Goal: Task Accomplishment & Management: Complete application form

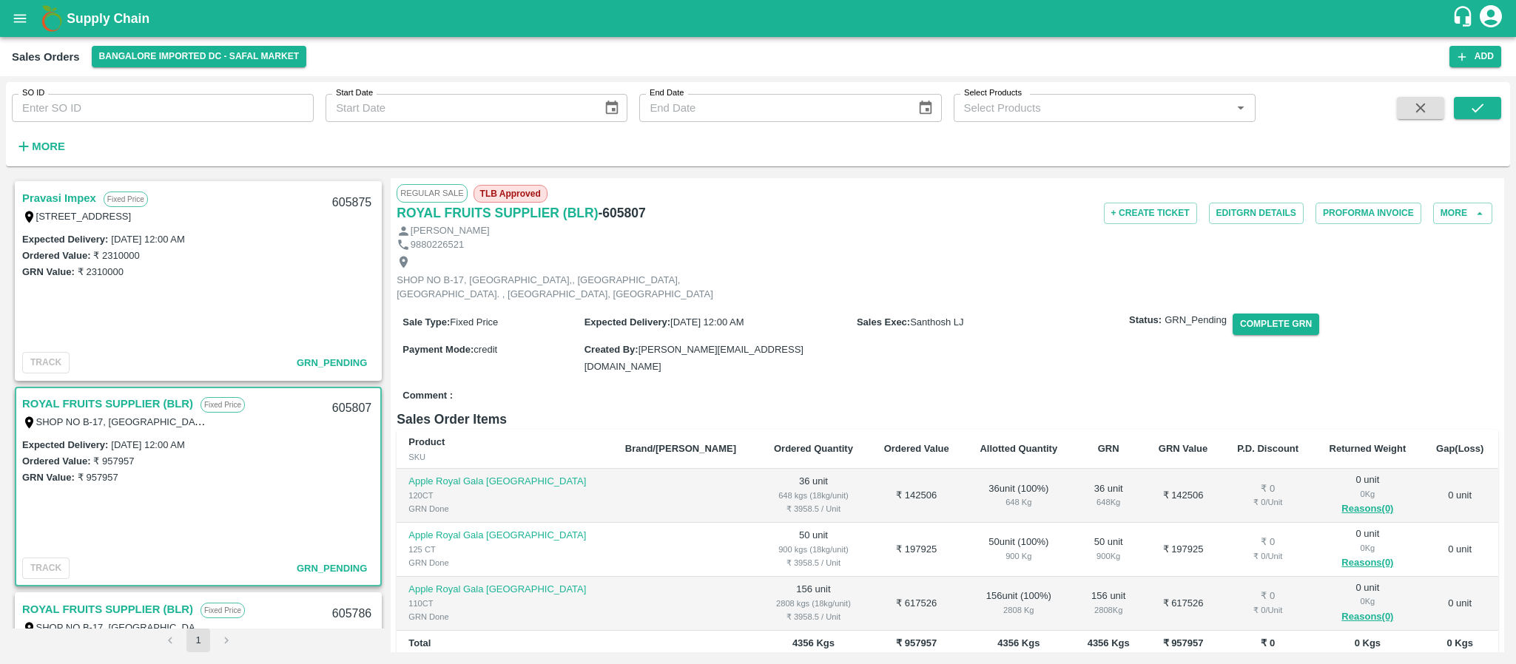
scroll to position [36, 0]
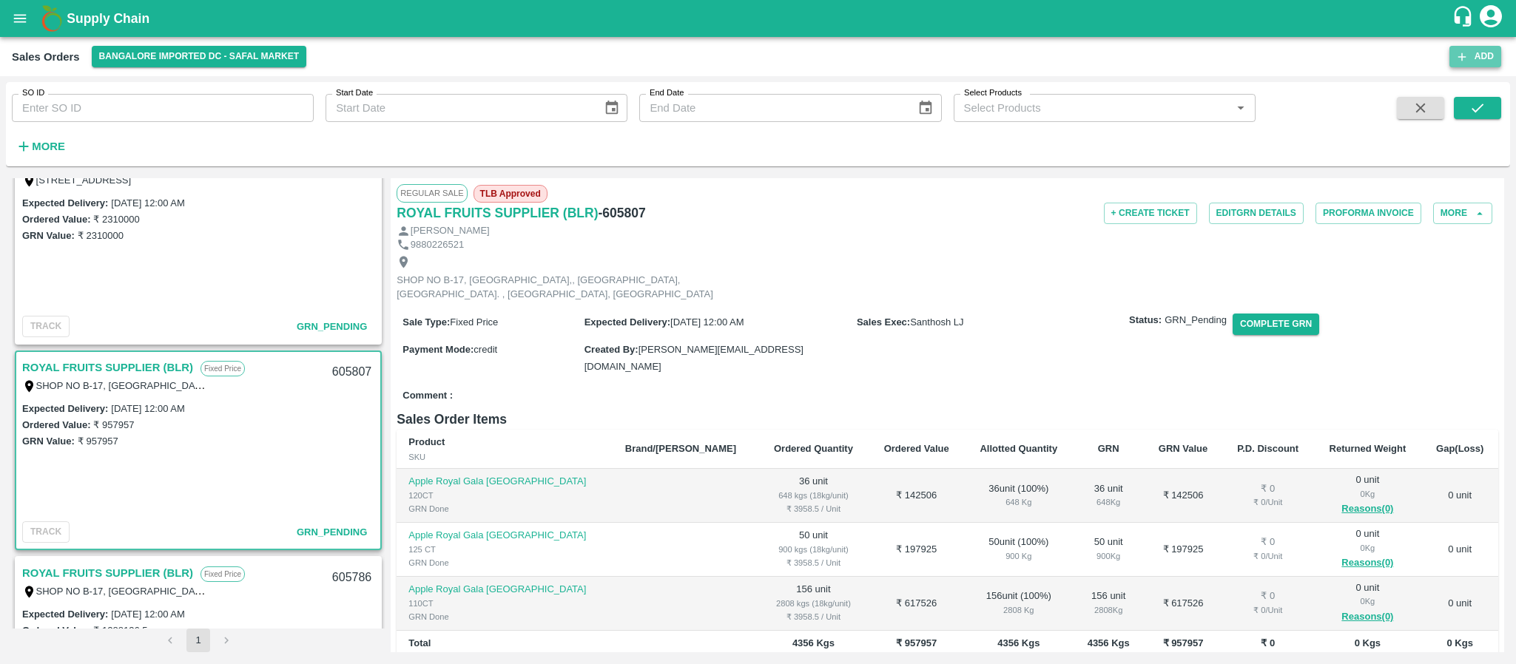
click at [1477, 58] on button "Add" at bounding box center [1476, 56] width 52 height 21
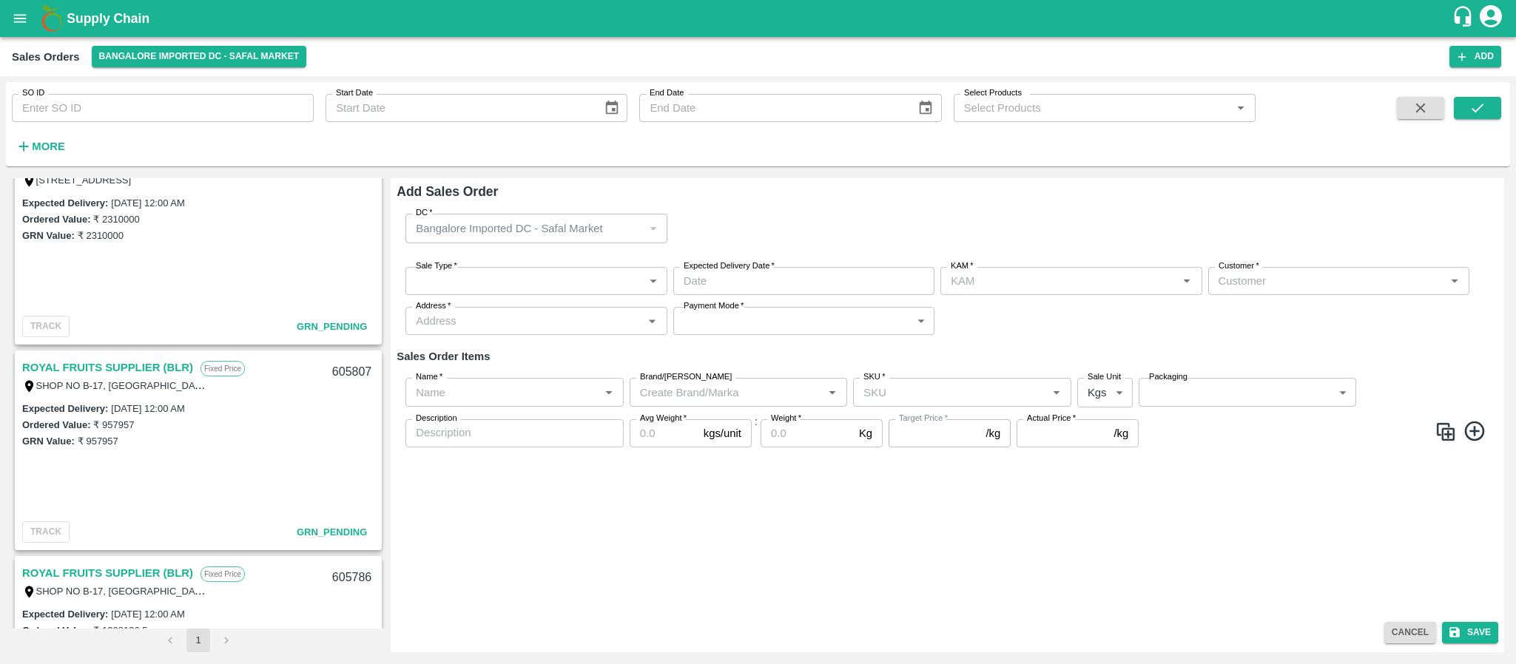
type input "Santhosh LJ"
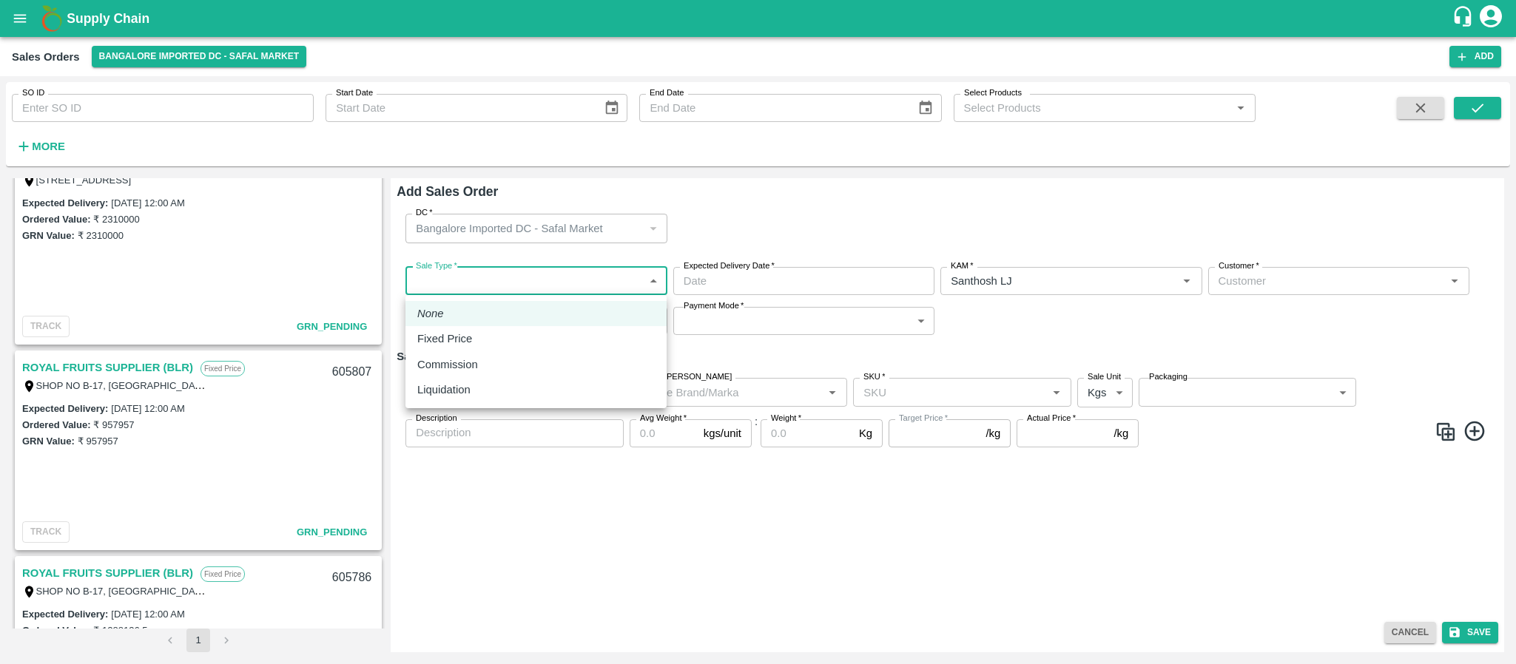
click at [539, 277] on body "Supply Chain Sales Orders Bangalore Imported DC - Safal Market Add SO ID SO ID …" at bounding box center [758, 332] width 1516 height 664
click at [485, 338] on div "Fixed Price" at bounding box center [536, 339] width 238 height 16
type input "1"
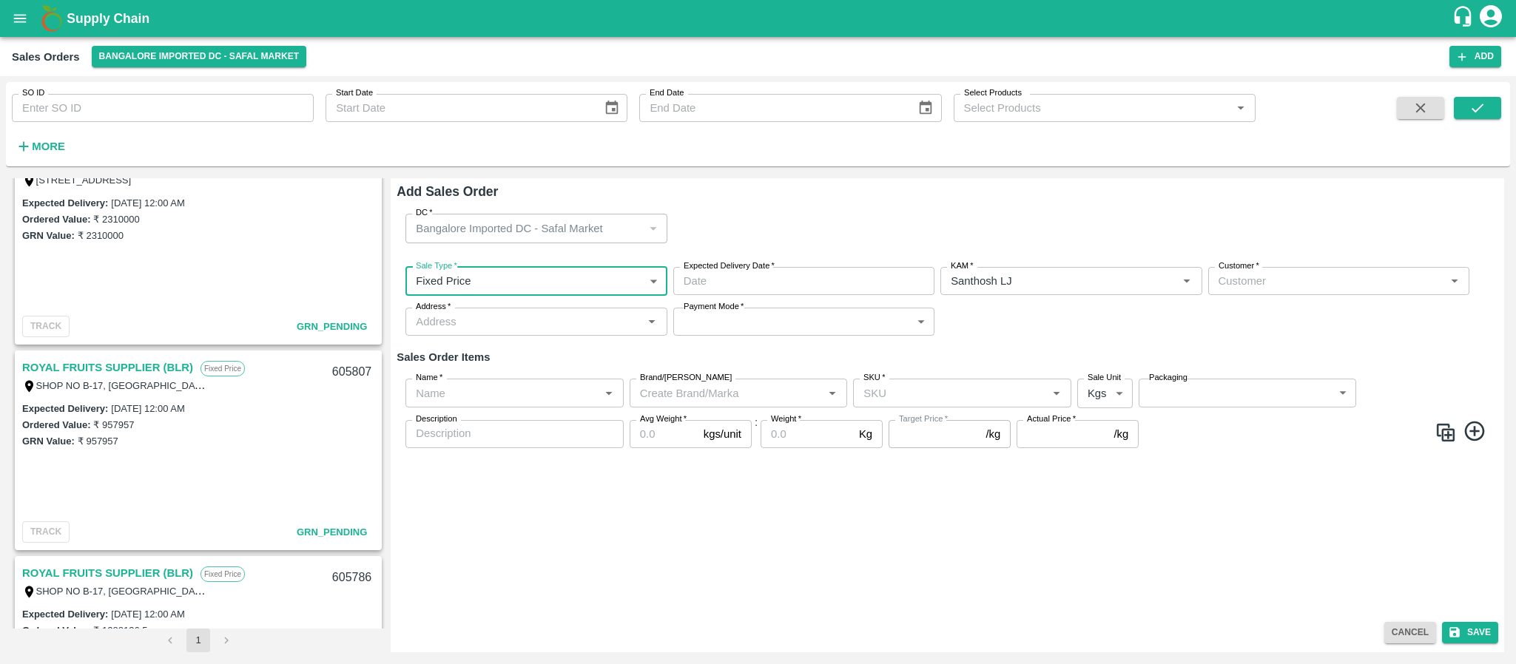
type input "DD/MM/YYYY hh:mm aa"
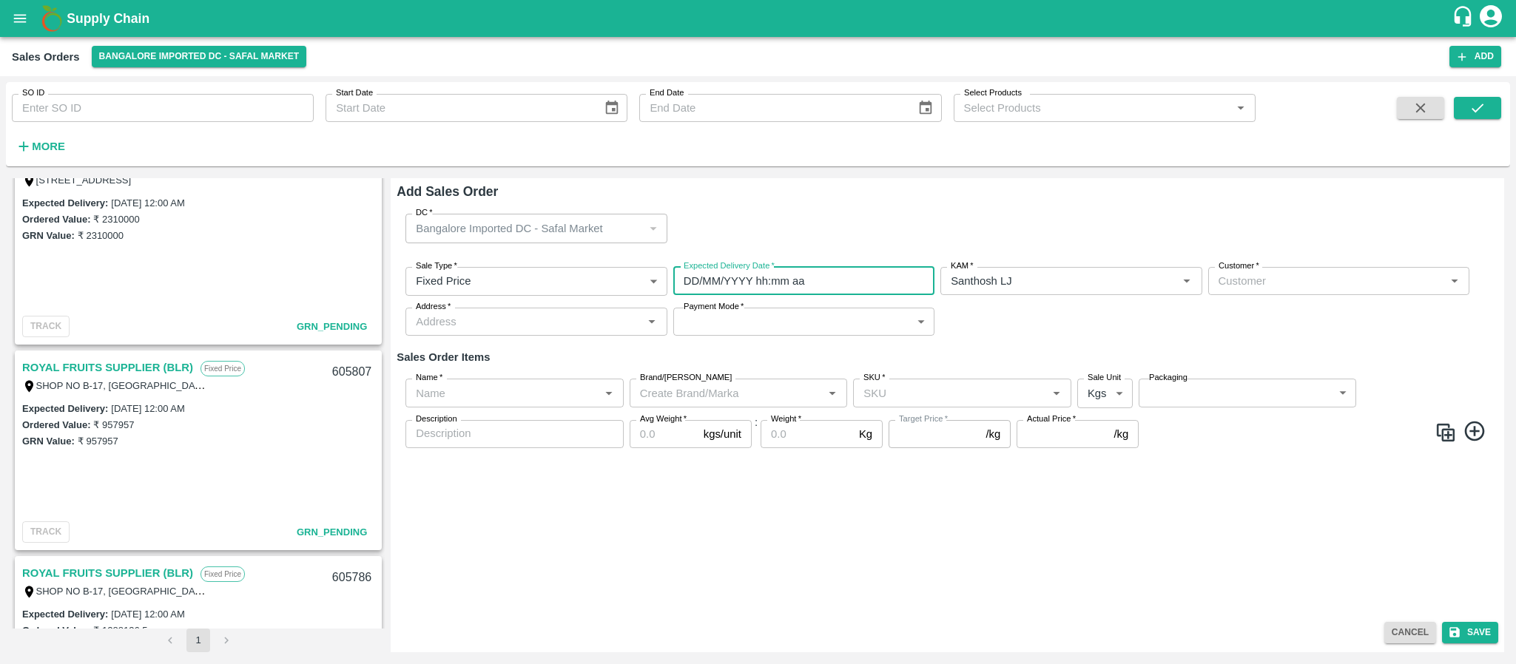
click at [753, 275] on input "DD/MM/YYYY hh:mm aa" at bounding box center [798, 281] width 251 height 28
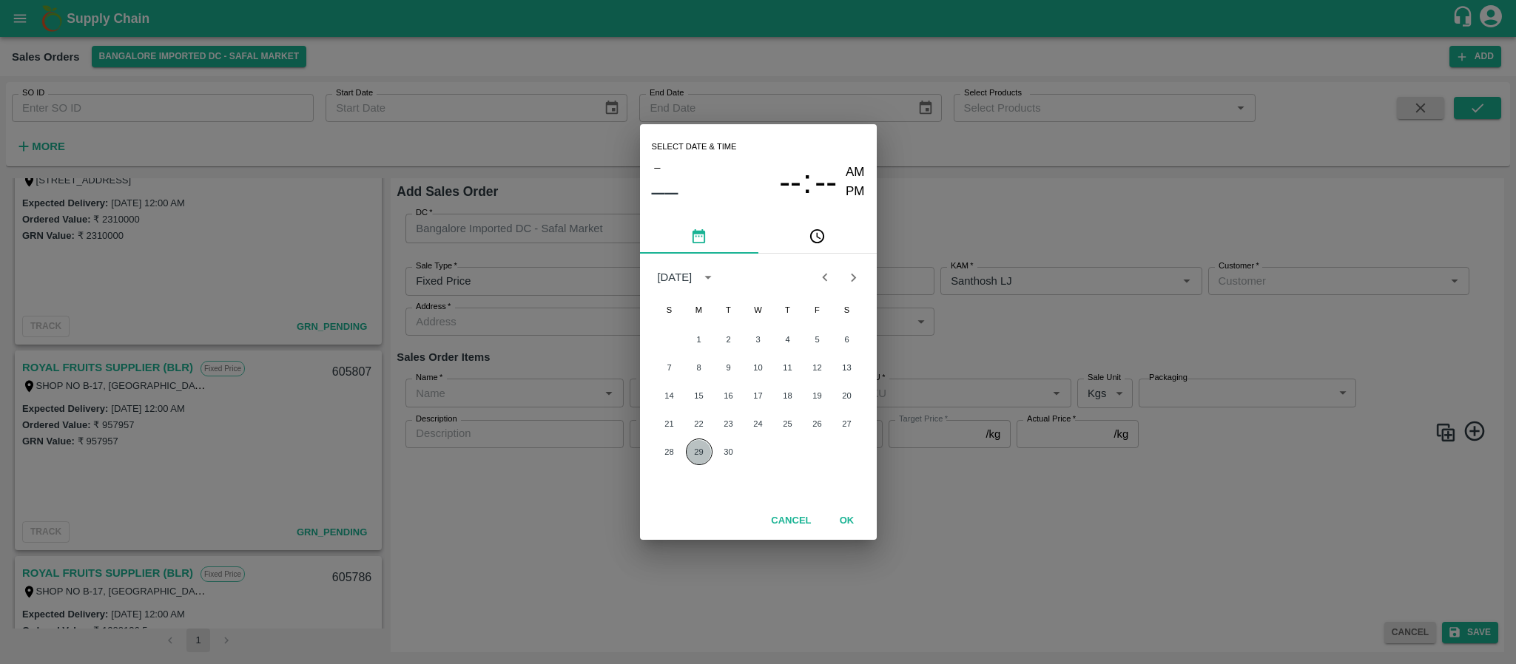
click at [700, 449] on button "29" at bounding box center [699, 452] width 27 height 27
type input "29/09/2025 12:00 AM"
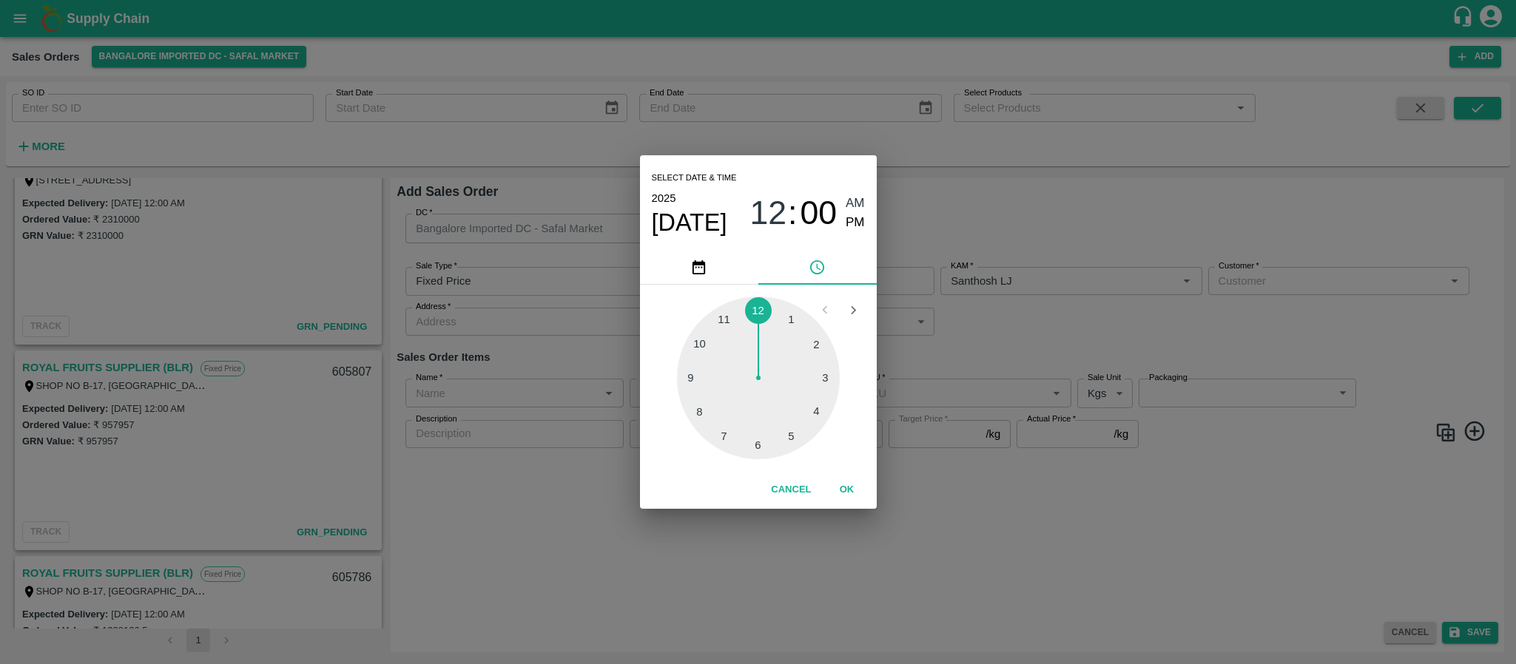
click at [1011, 327] on div "Select date & time 2025 Sep 29 12 : 00 AM PM 1 2 3 4 5 6 7 8 9 10 11 12 Cancel …" at bounding box center [758, 332] width 1516 height 664
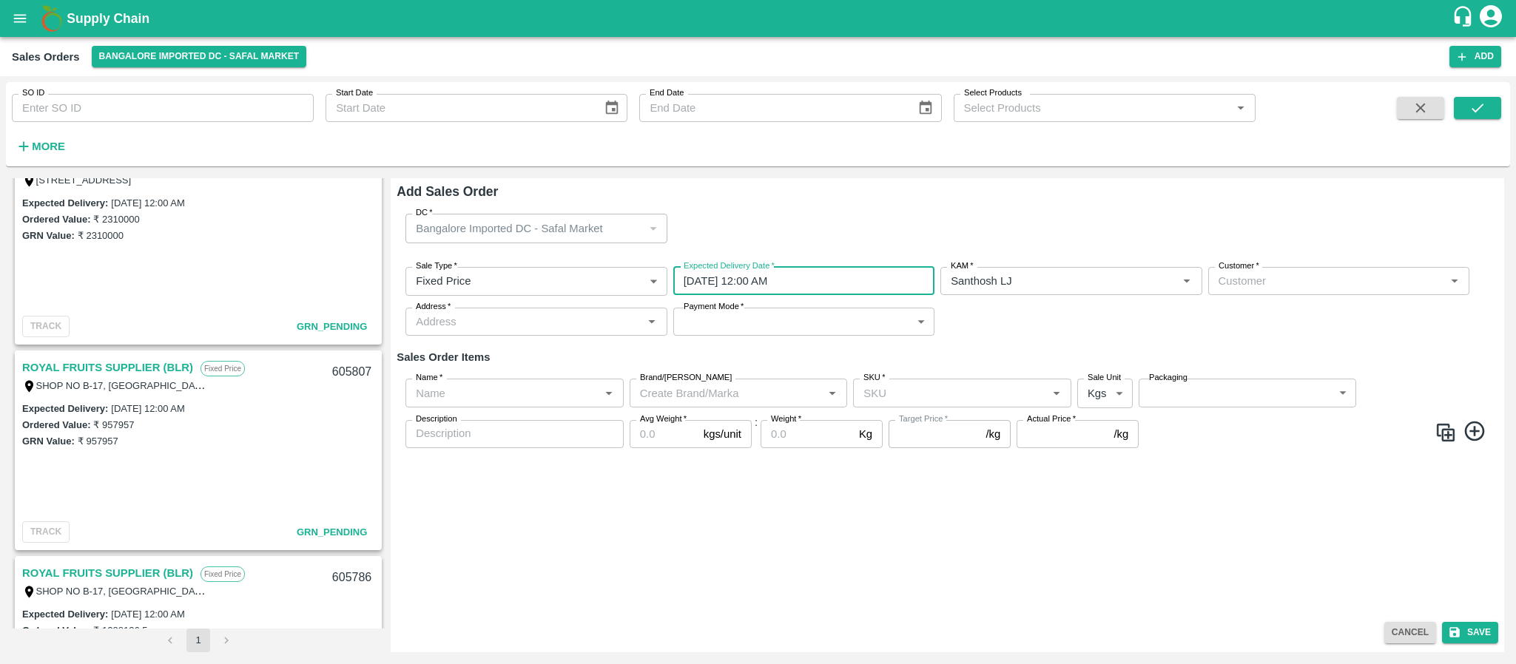
click at [1237, 283] on input "Customer   *" at bounding box center [1327, 281] width 228 height 19
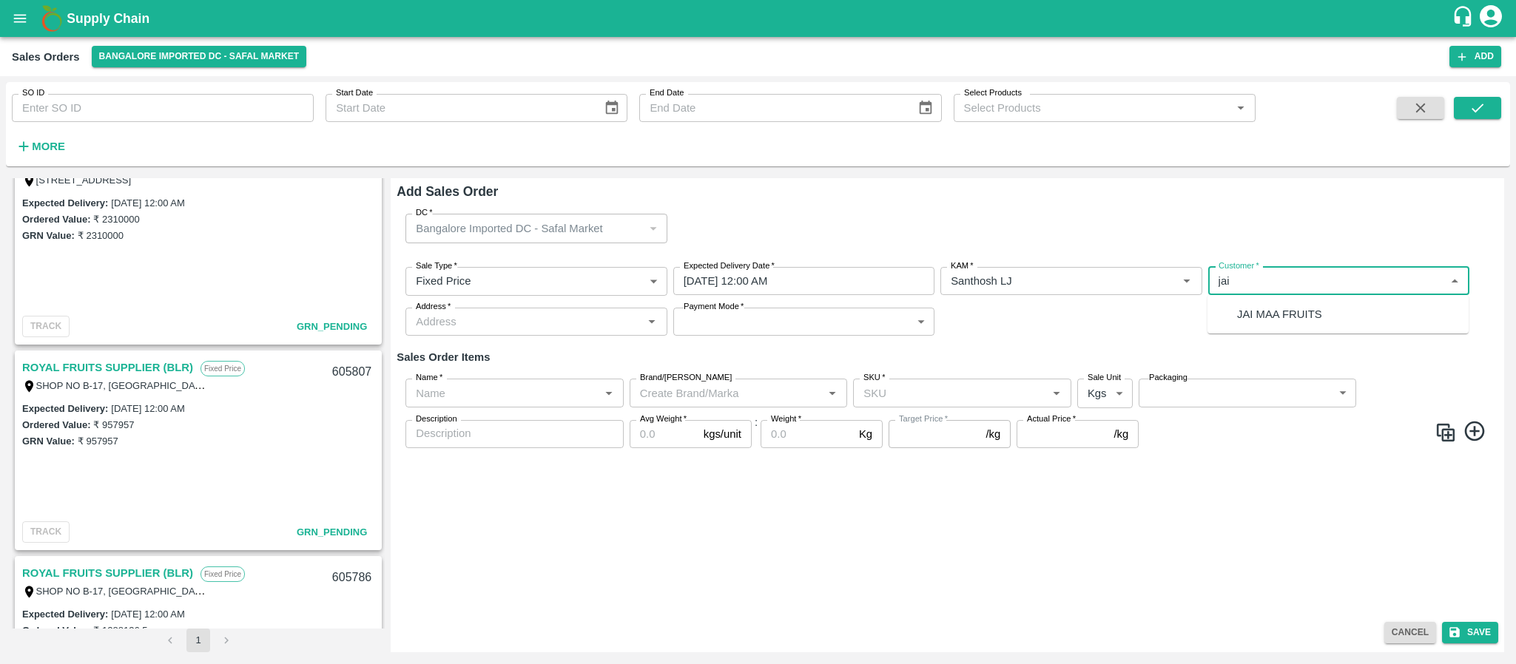
click at [1243, 309] on p "JAI MAA FRUITS" at bounding box center [1279, 314] width 85 height 16
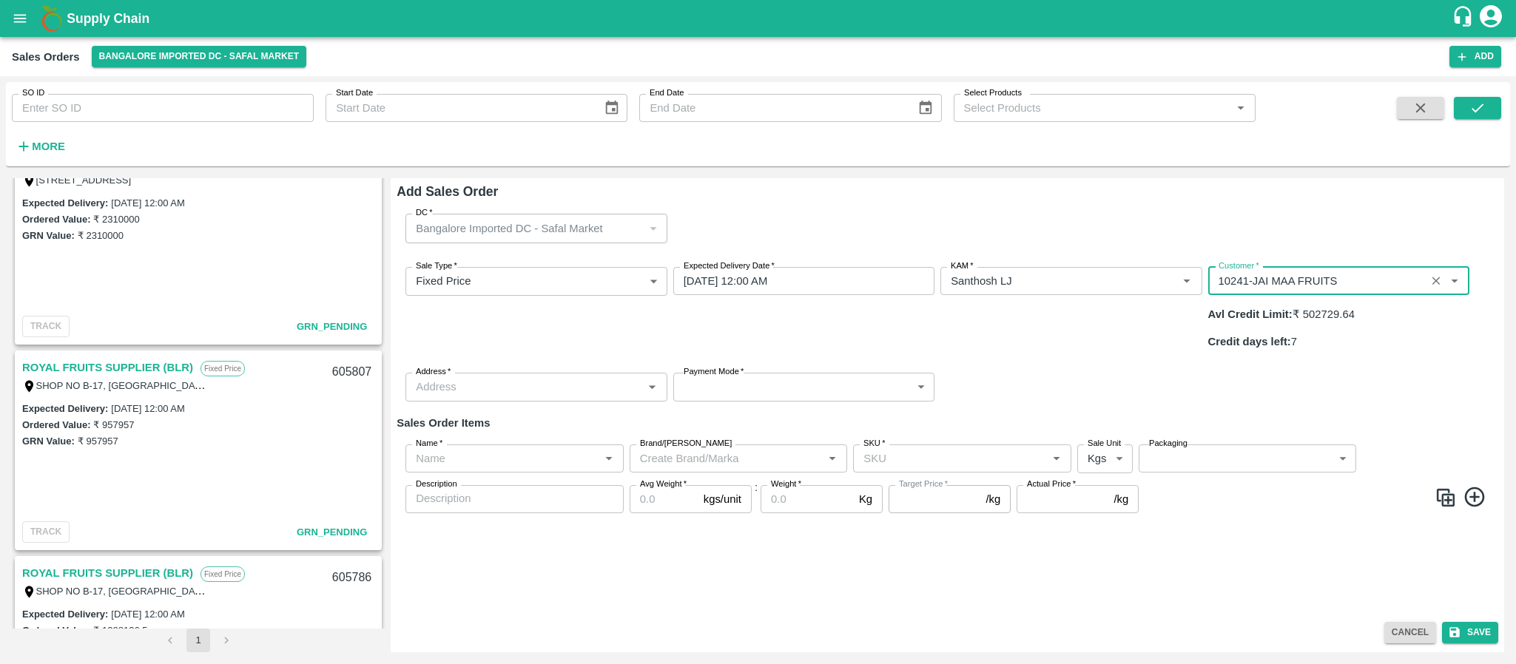
type input "10241-JAI MAA FRUITS"
click at [568, 377] on input "Address   *" at bounding box center [524, 386] width 228 height 19
click at [506, 407] on div "NO.03,RAMAIAH LAYOUT BANDAPURA BUDUGERE CROSS VIRGONAGAR , RCC ROOFED 2ND FLOOR…" at bounding box center [490, 399] width 109 height 16
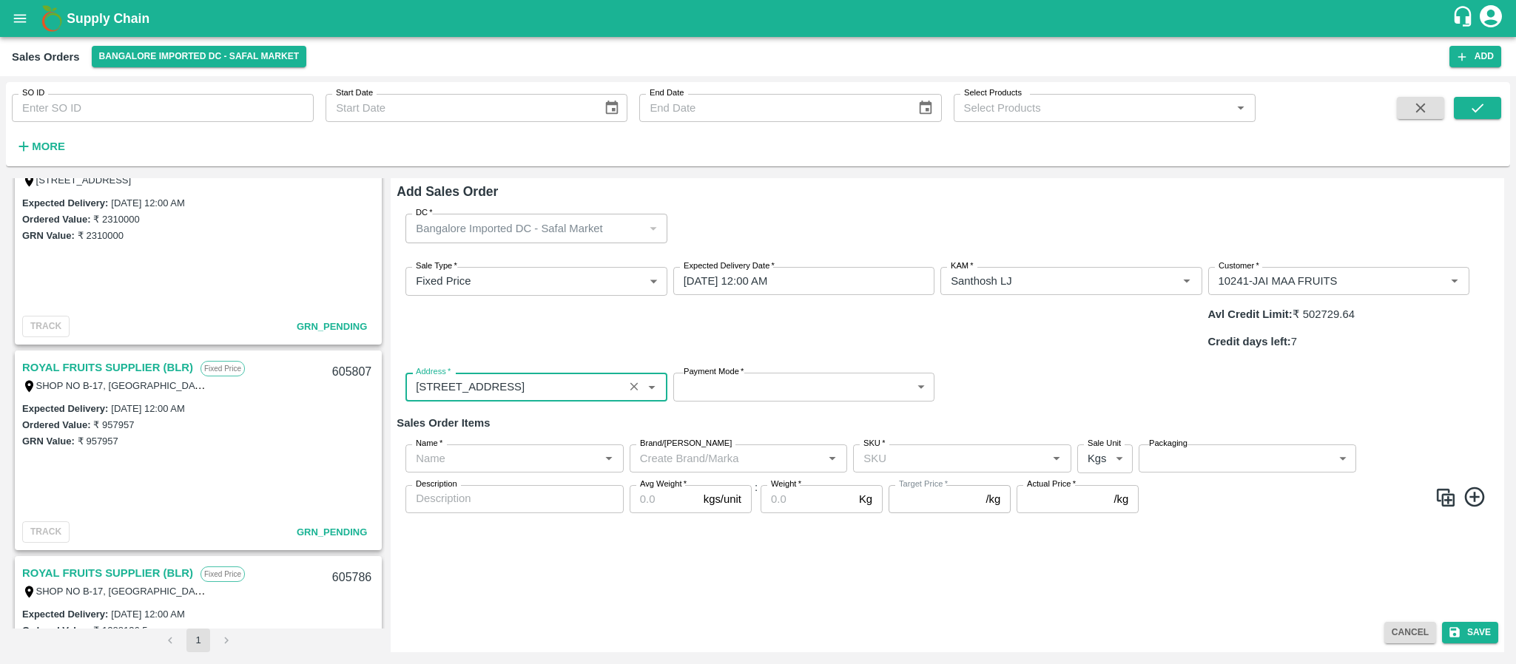
click at [576, 373] on div "Address   *" at bounding box center [535, 387] width 261 height 28
click at [540, 390] on div "Shop No - C19, Safal market khajisonnenahalli Whitefield Hoskote Road , Bangalo…" at bounding box center [505, 382] width 138 height 16
type input "Shop No - C19, Safal market khajisonnenahalli Whitefield Hoskote Road , Bangalo…"
click at [727, 342] on body "Supply Chain Sales Orders Bangalore Imported DC - Safal Market Add SO ID SO ID …" at bounding box center [758, 332] width 1516 height 664
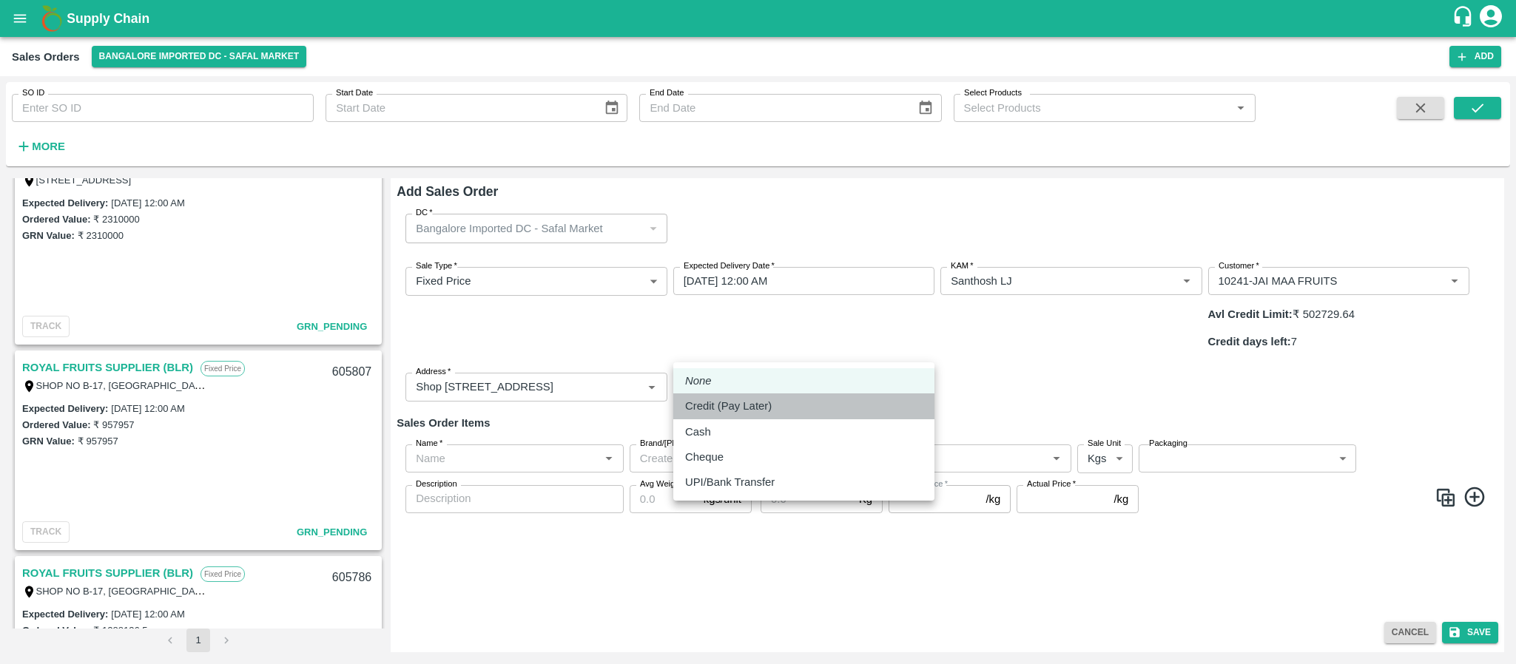
click at [716, 405] on p "Credit (Pay Later)" at bounding box center [728, 406] width 87 height 16
type input "credit"
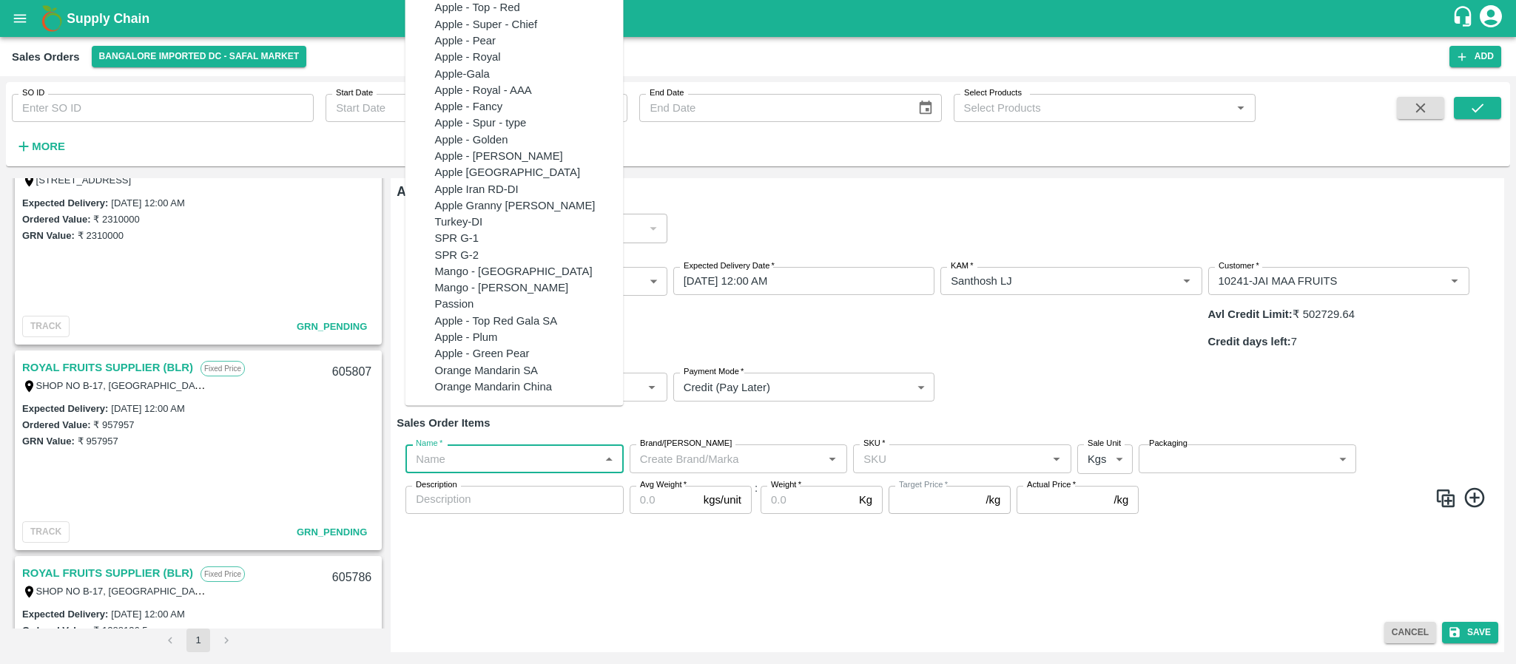
click at [469, 449] on input "Name   *" at bounding box center [502, 458] width 185 height 19
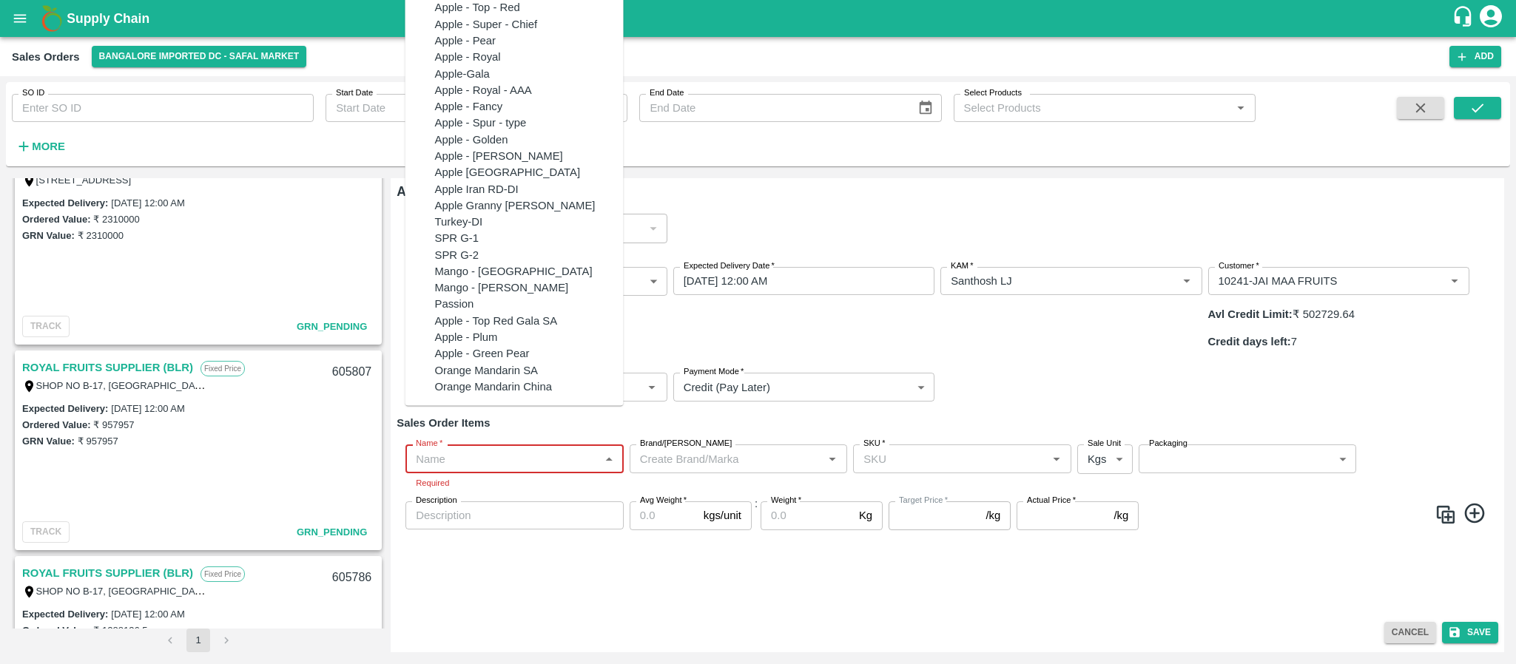
click at [468, 449] on input "Name   *" at bounding box center [502, 458] width 185 height 19
paste input "Apple Royal Gala [GEOGRAPHIC_DATA]"
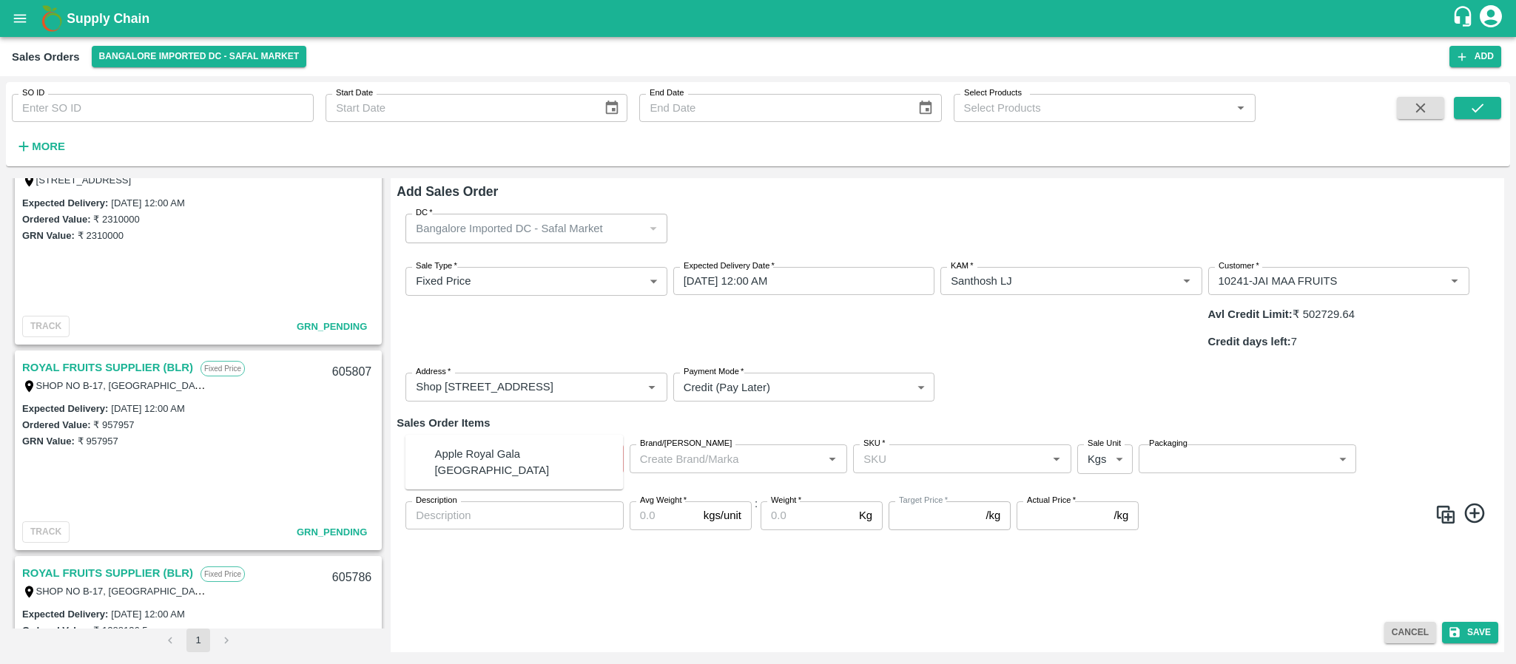
click at [473, 455] on div "Apple Royal Gala [GEOGRAPHIC_DATA]" at bounding box center [529, 462] width 189 height 33
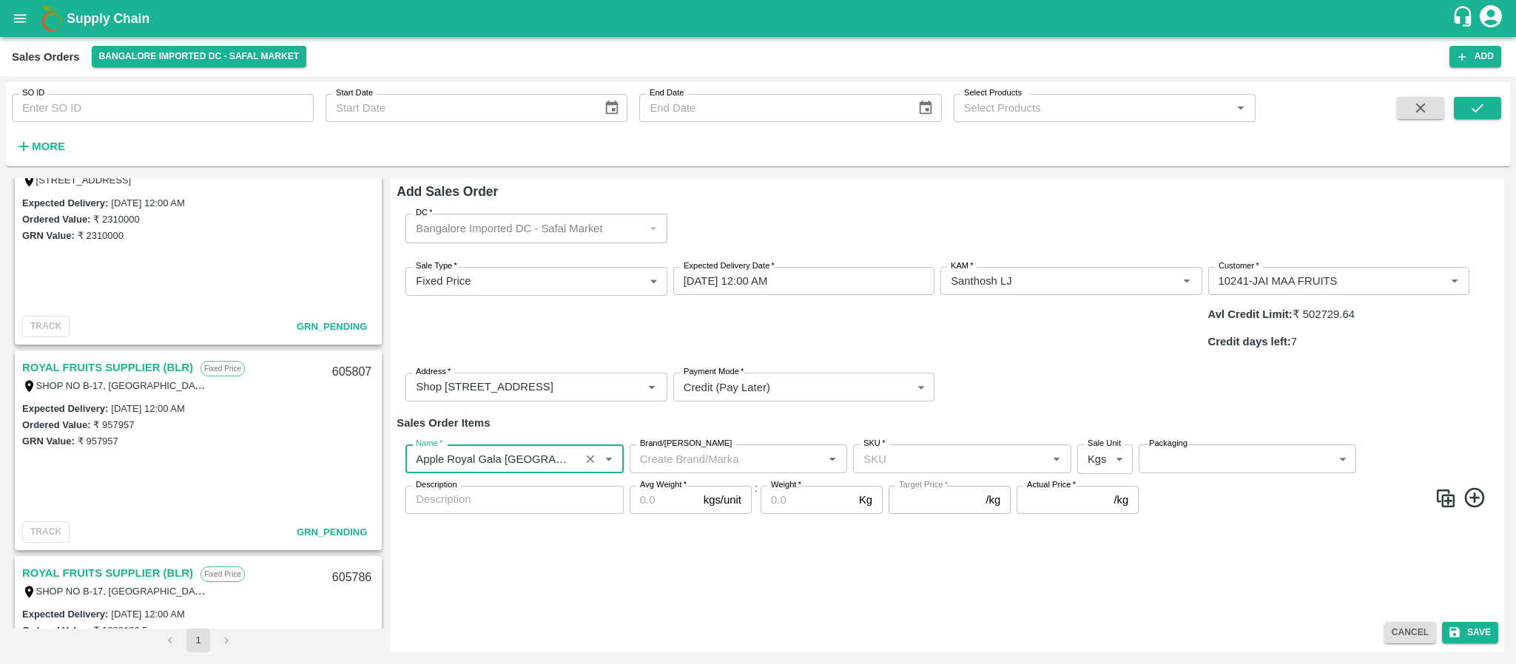
type input "Apple Royal Gala [GEOGRAPHIC_DATA]"
click at [919, 449] on input "SKU   *" at bounding box center [950, 458] width 185 height 19
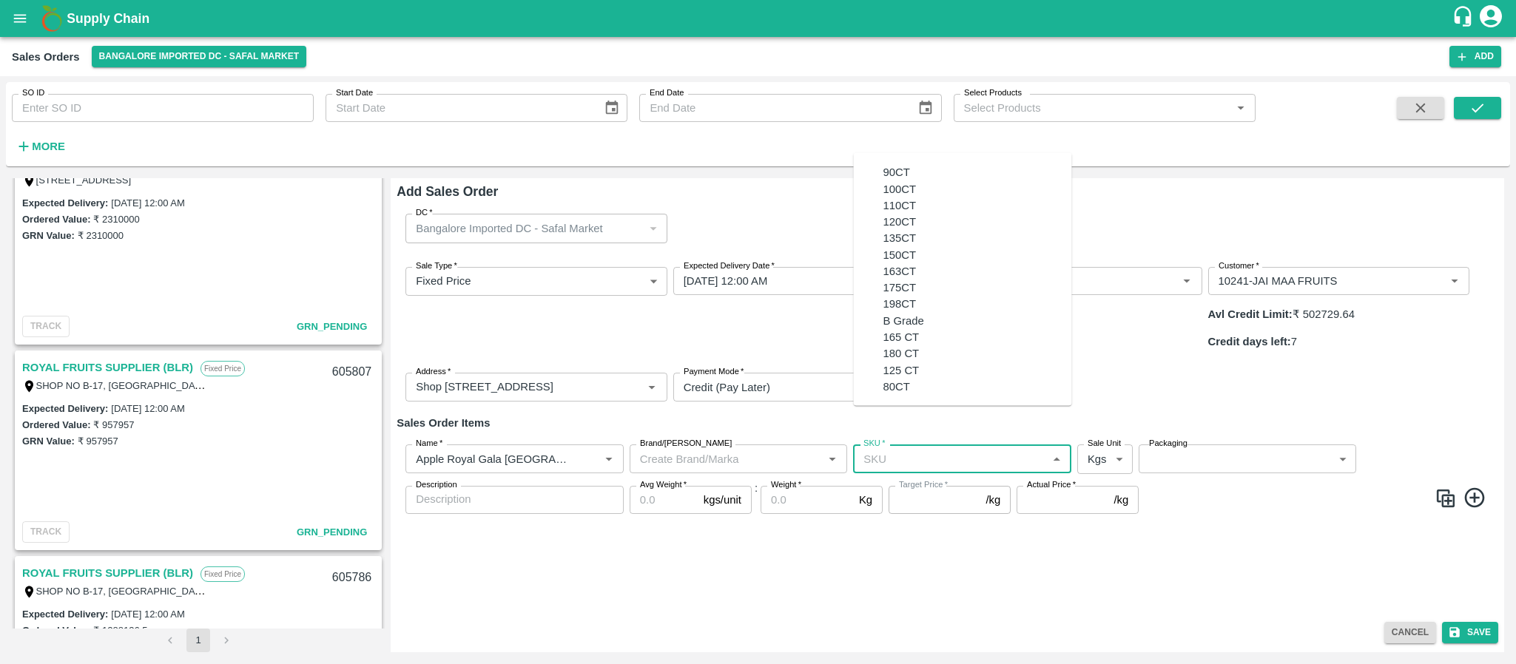
click at [901, 279] on div "163CT" at bounding box center [977, 271] width 189 height 16
type input "163CT"
type input "NA"
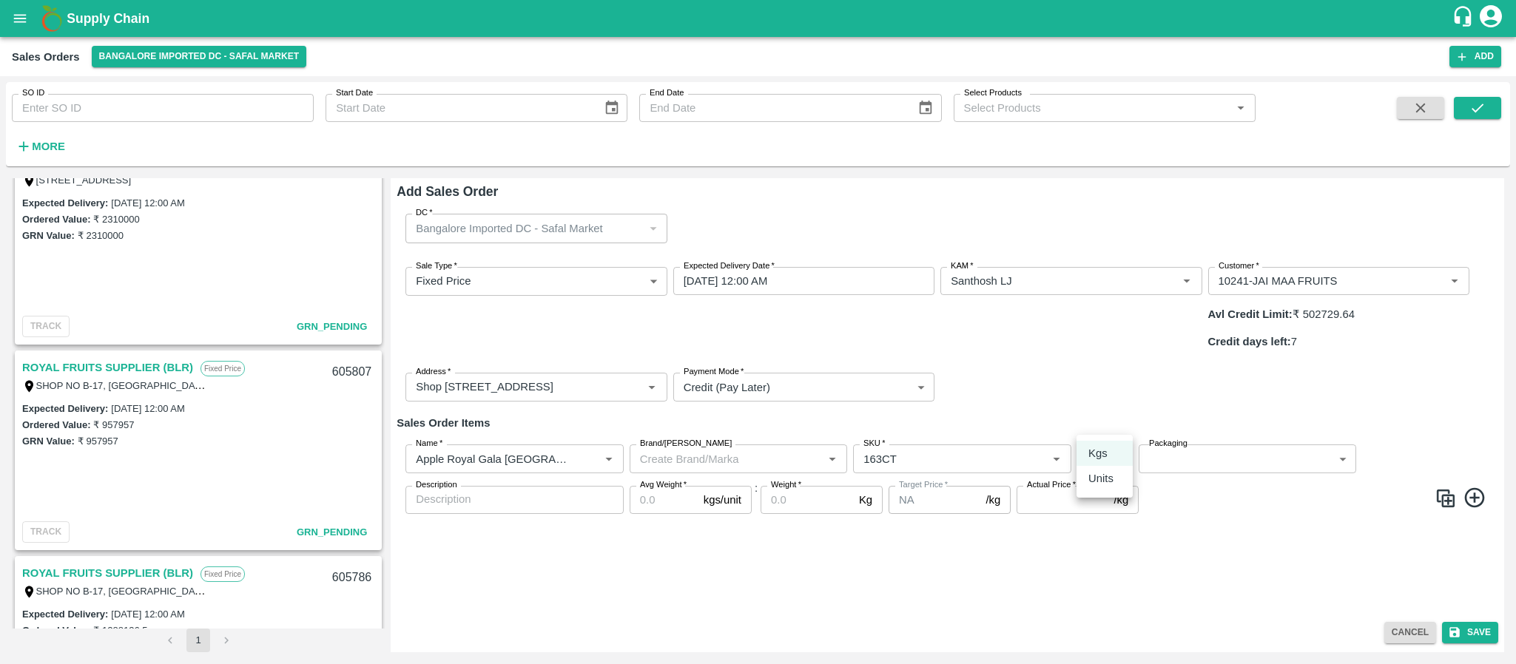
click at [1102, 411] on body "Supply Chain Sales Orders Bangalore Imported DC - Safal Market Add SO ID SO ID …" at bounding box center [758, 332] width 1516 height 664
click at [1092, 471] on p "Units" at bounding box center [1100, 479] width 25 height 16
type input "2"
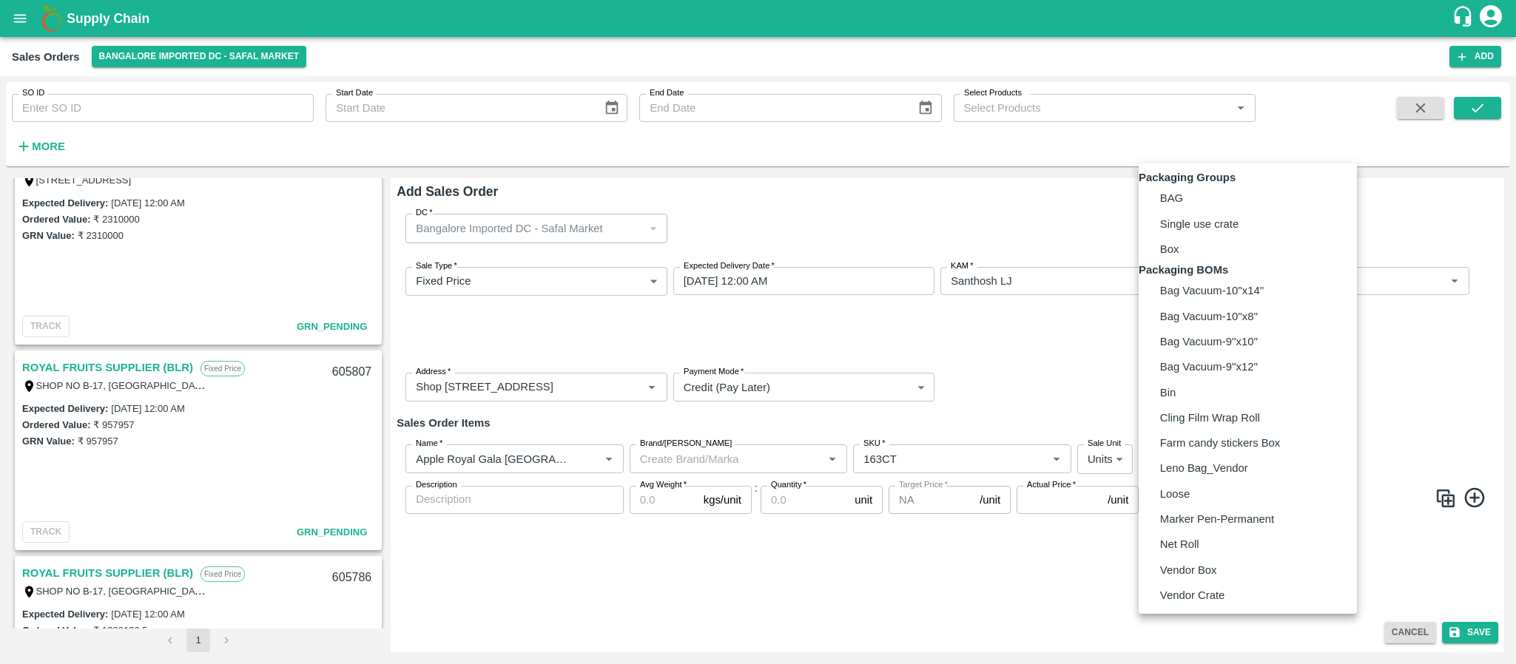
click at [1188, 428] on body "Supply Chain Sales Orders Bangalore Imported DC - Safal Market Add SO ID SO ID …" at bounding box center [758, 332] width 1516 height 664
click at [1182, 579] on p "Vendor Box" at bounding box center [1188, 570] width 57 height 16
type input "BOM/276"
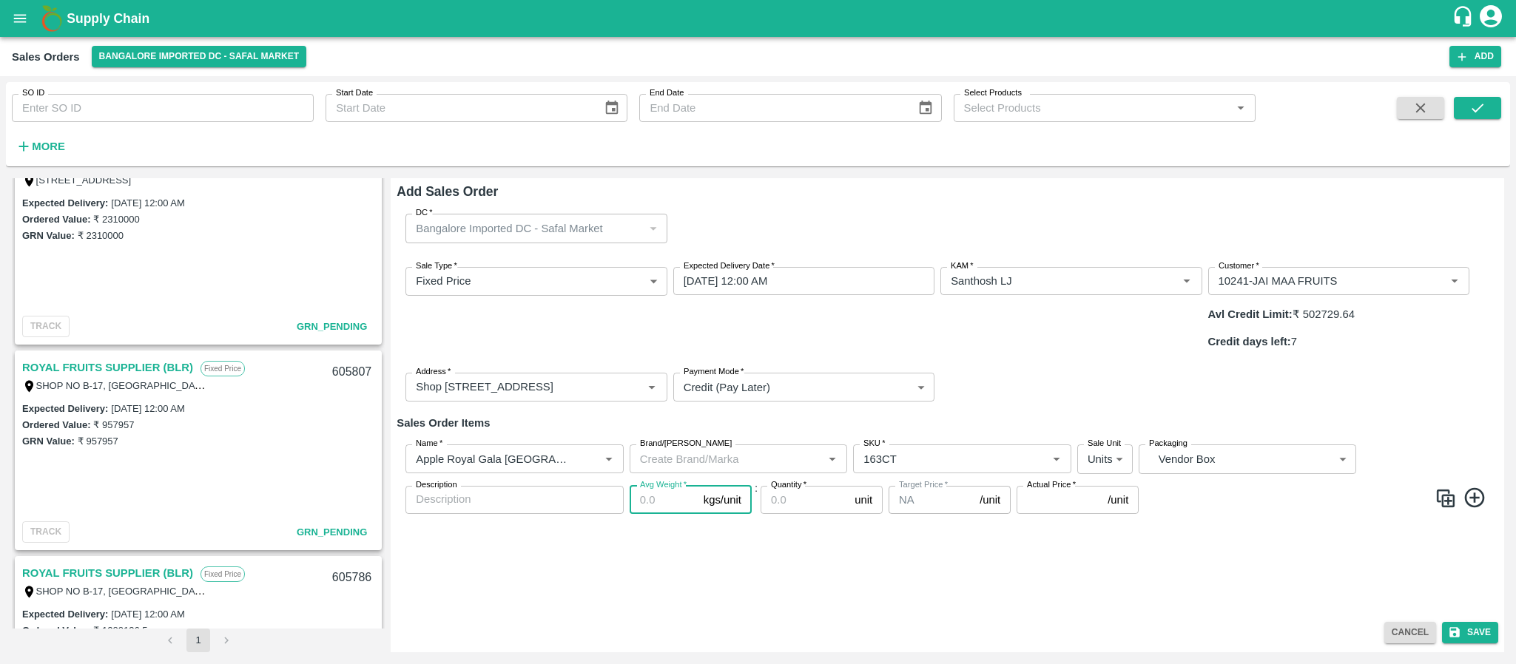
click at [649, 486] on input "Avg Weight   *" at bounding box center [664, 500] width 68 height 28
type input "18"
click at [799, 486] on input "Quantity   *" at bounding box center [805, 500] width 88 height 28
type input "5"
type input "50"
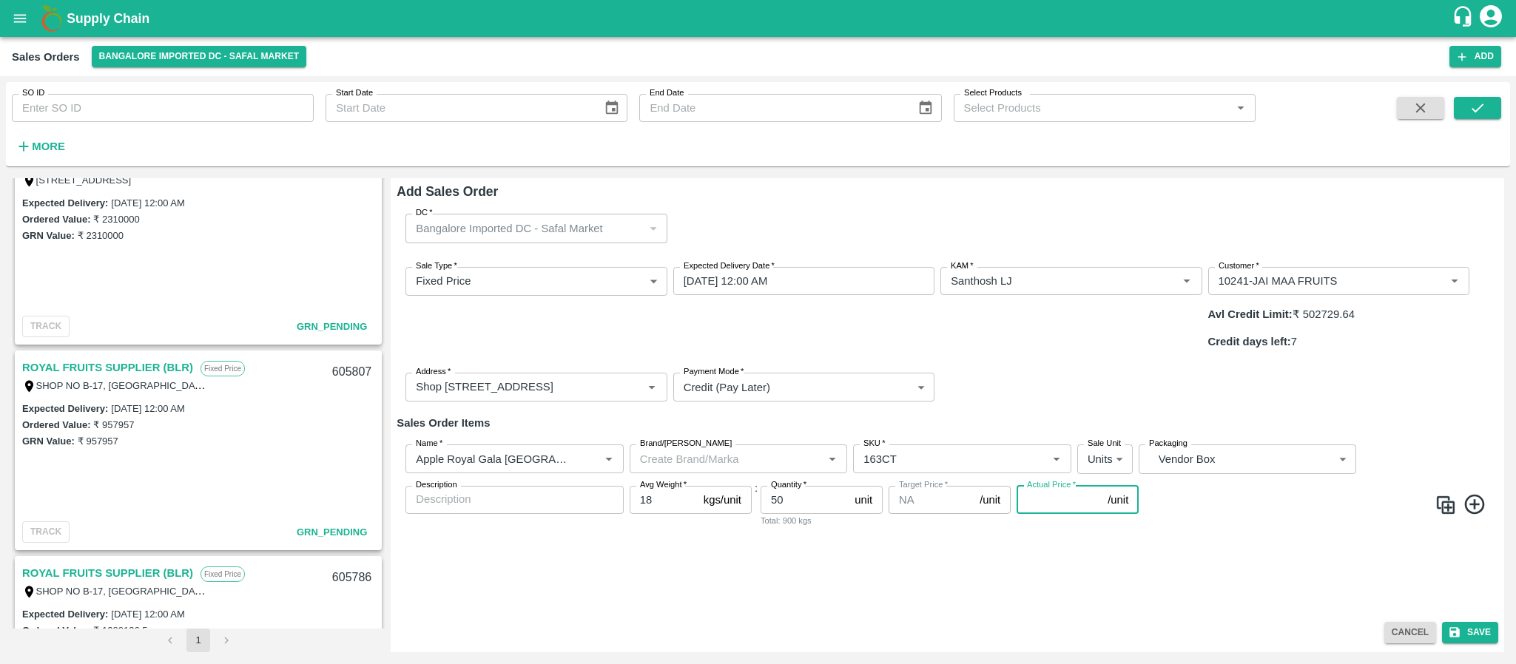
click at [1039, 486] on input "Actual Price   *" at bounding box center [1059, 500] width 85 height 28
type input "3349.50"
click at [1479, 494] on icon at bounding box center [1474, 504] width 20 height 20
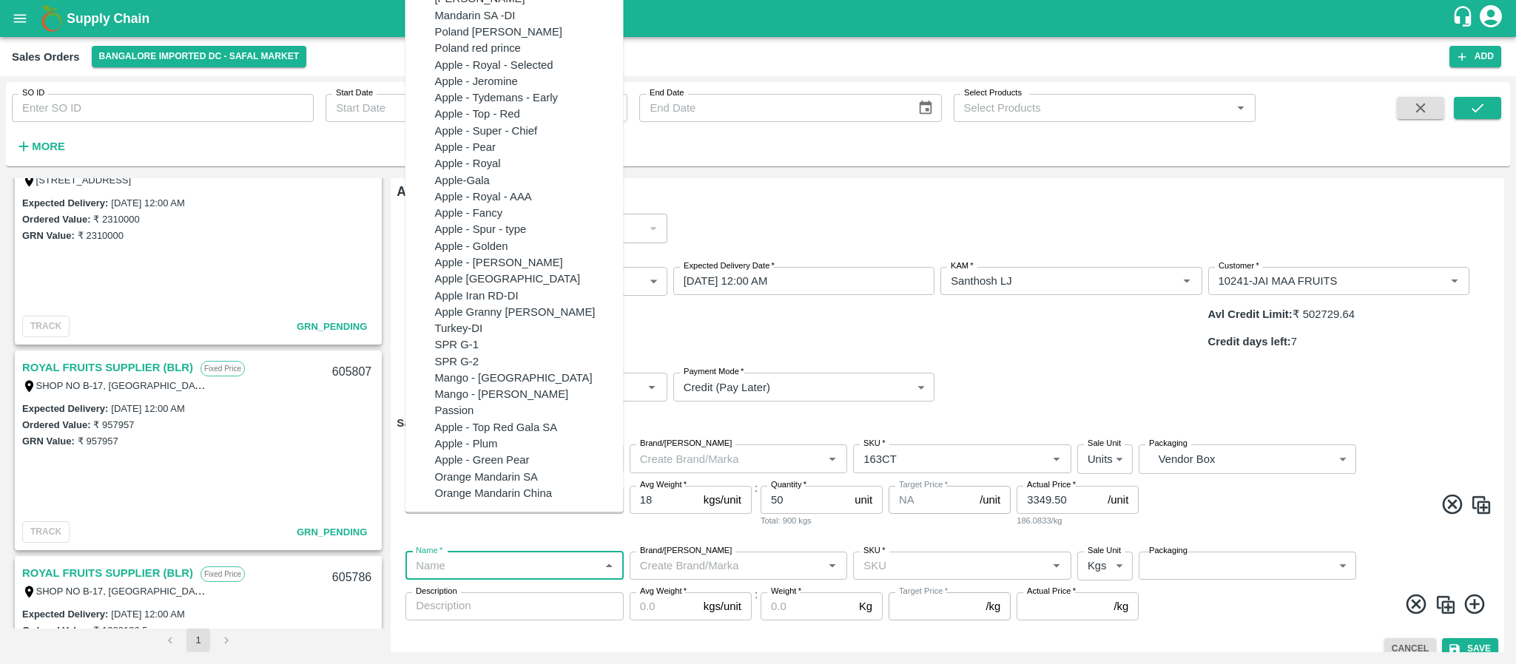
click at [516, 556] on input "Name   *" at bounding box center [502, 565] width 185 height 19
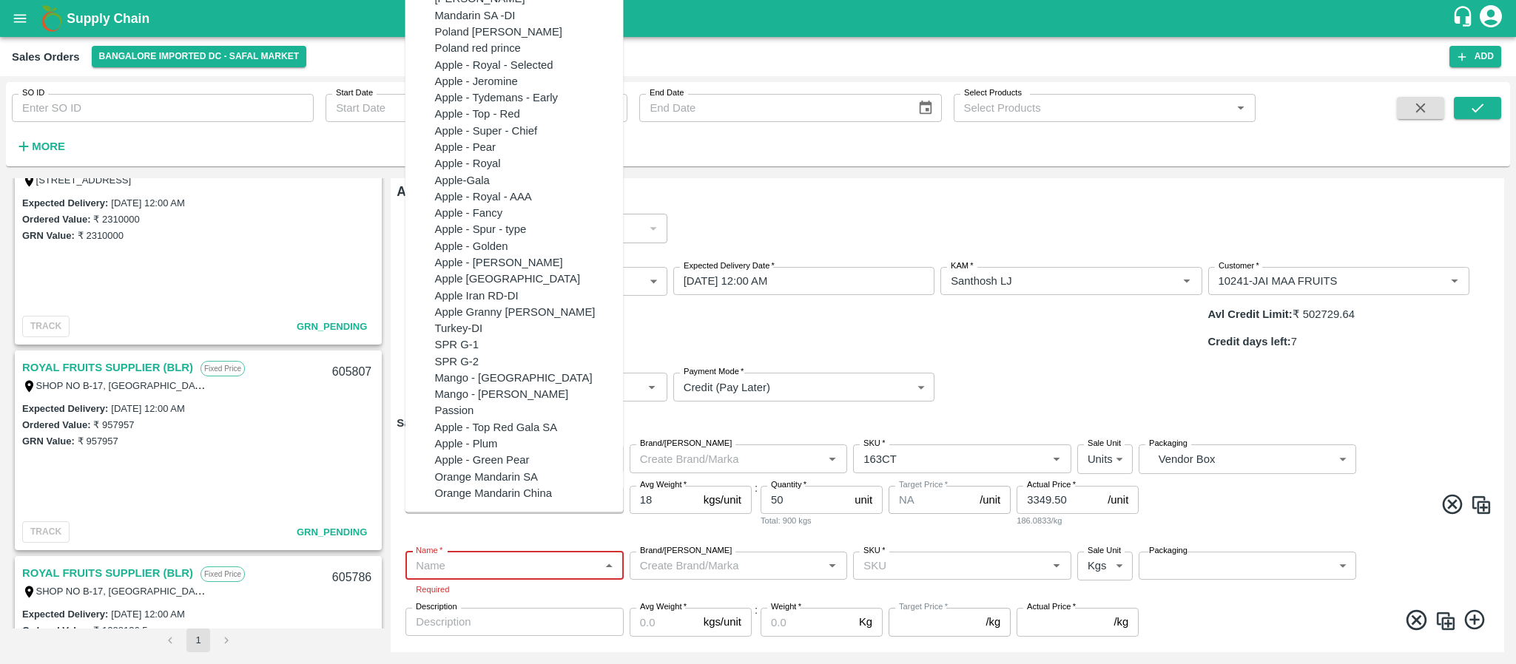
click at [509, 556] on input "Name   *" at bounding box center [502, 565] width 185 height 19
paste input "Mandrine SA"
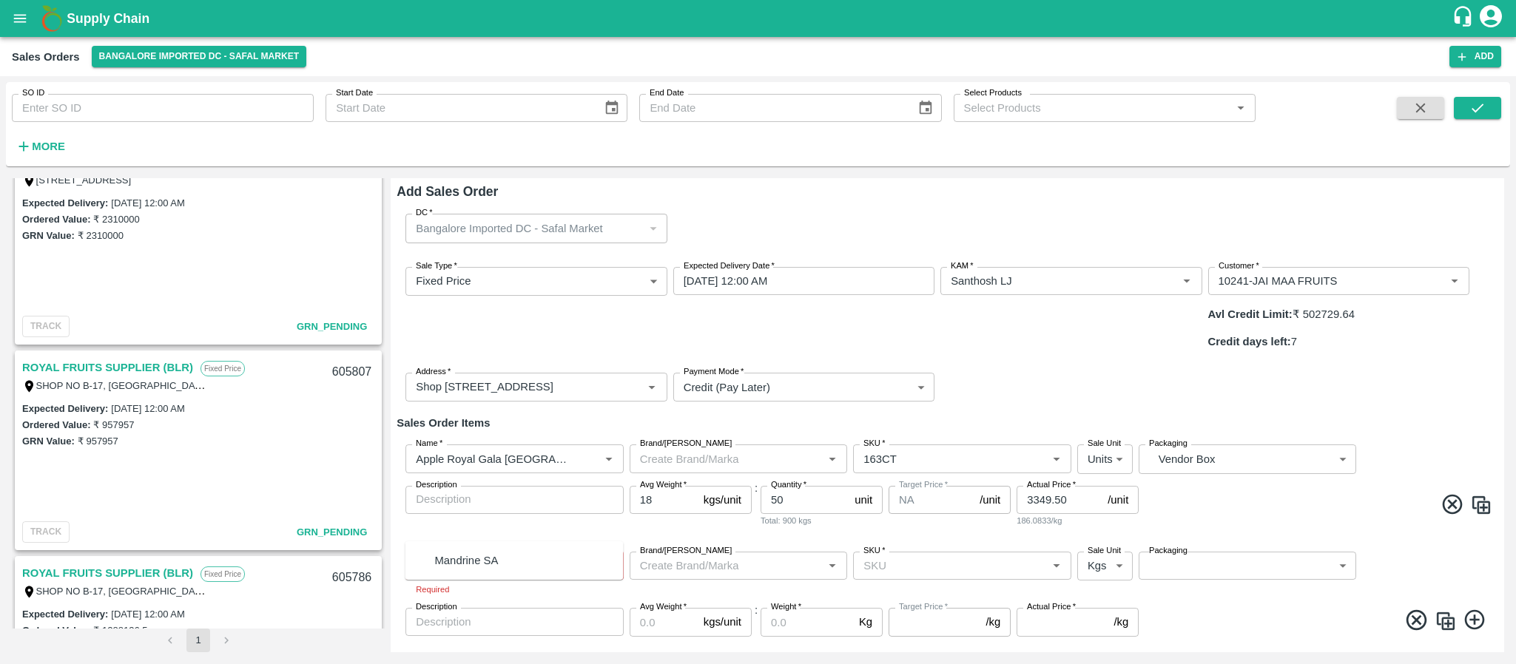
click at [493, 553] on div "Mandrine SA" at bounding box center [529, 561] width 189 height 16
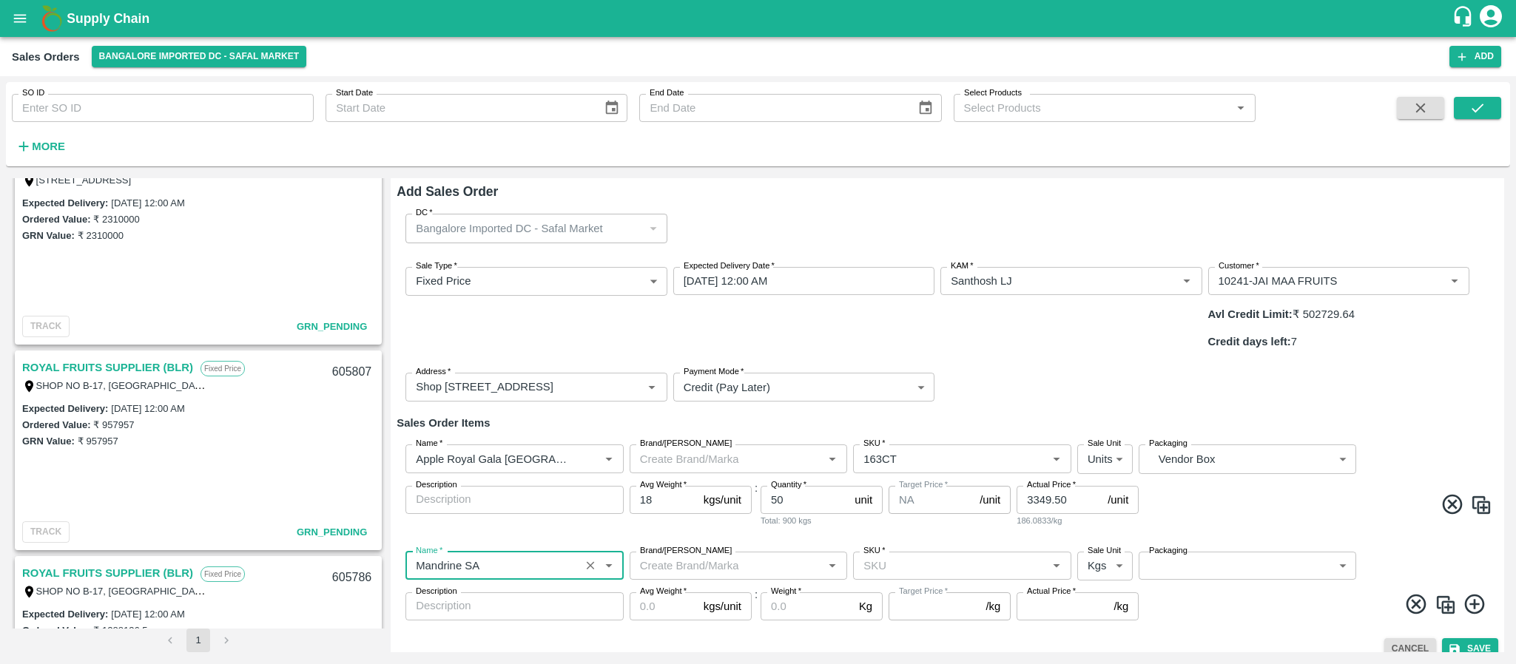
type input "Mandrine SA"
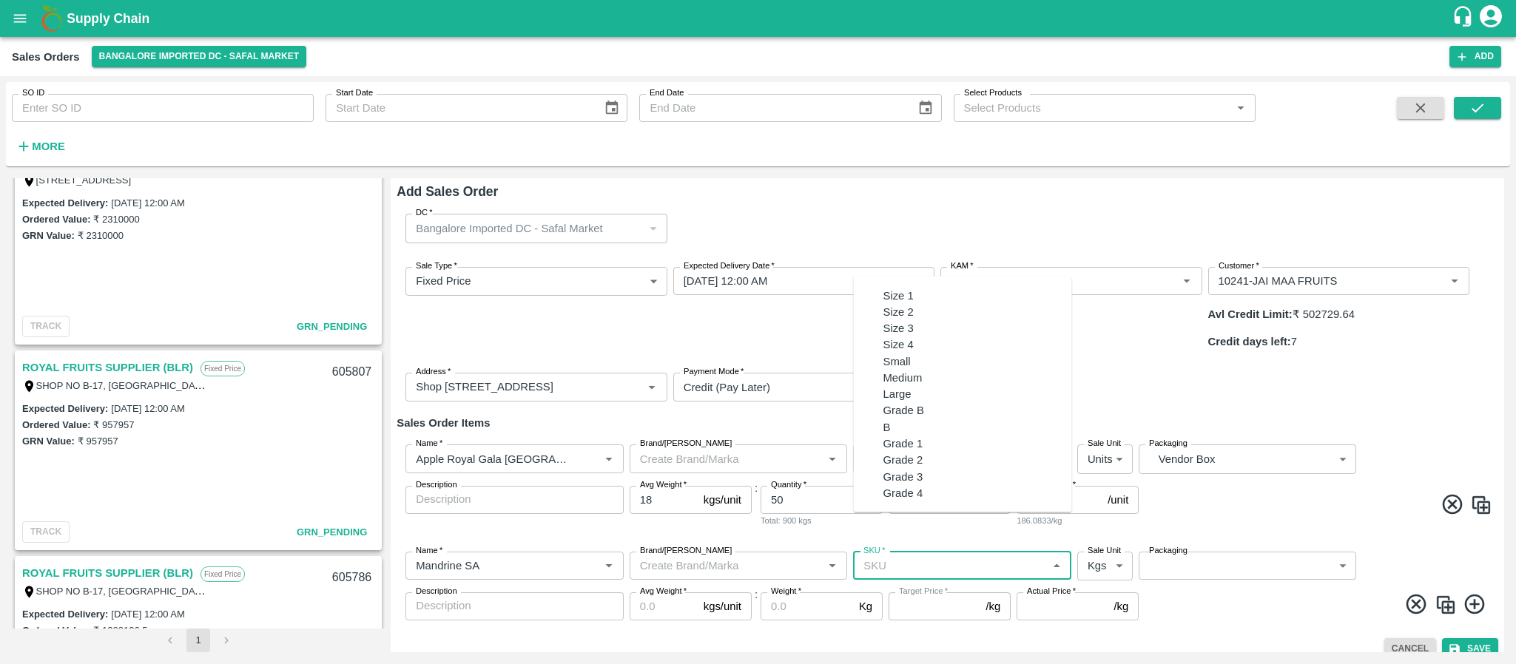
click at [931, 556] on input "SKU   *" at bounding box center [950, 565] width 185 height 19
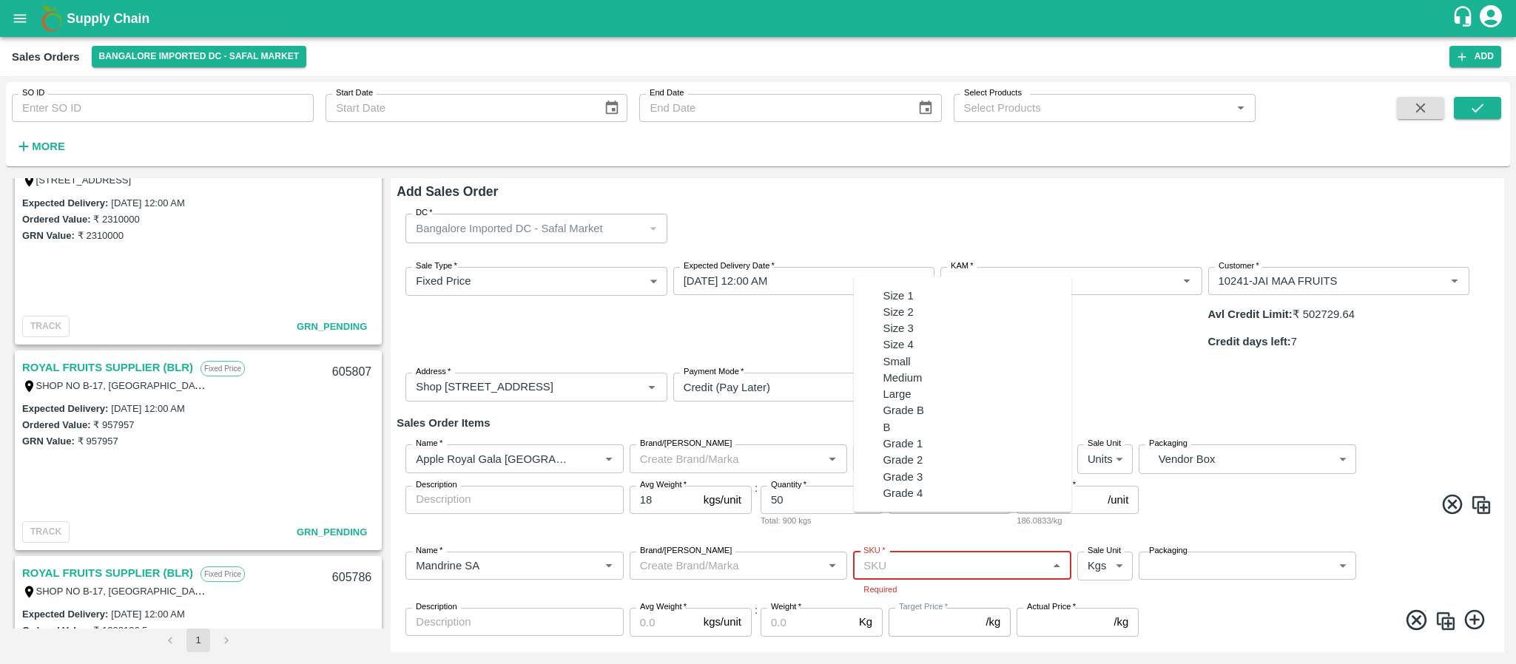
click at [890, 556] on input "SKU   *" at bounding box center [950, 565] width 185 height 19
click at [883, 320] on div "Size 3" at bounding box center [977, 328] width 189 height 16
type input "Size 3"
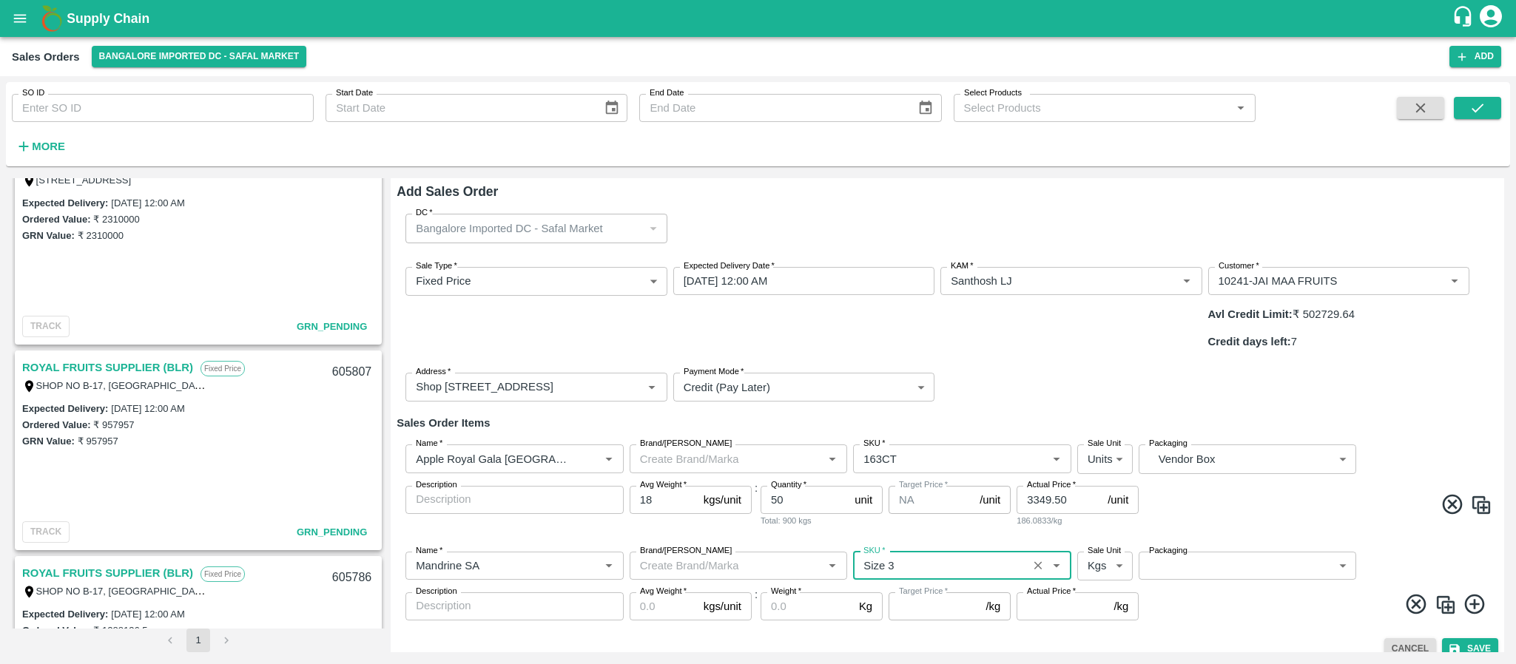
type input "NA"
click at [1092, 545] on label "Sale Unit" at bounding box center [1104, 551] width 33 height 12
click at [1097, 531] on body "Supply Chain Sales Orders Bangalore Imported DC - Safal Market Add SO ID SO ID …" at bounding box center [758, 332] width 1516 height 664
click at [1097, 585] on p "Units" at bounding box center [1100, 585] width 25 height 16
type input "2"
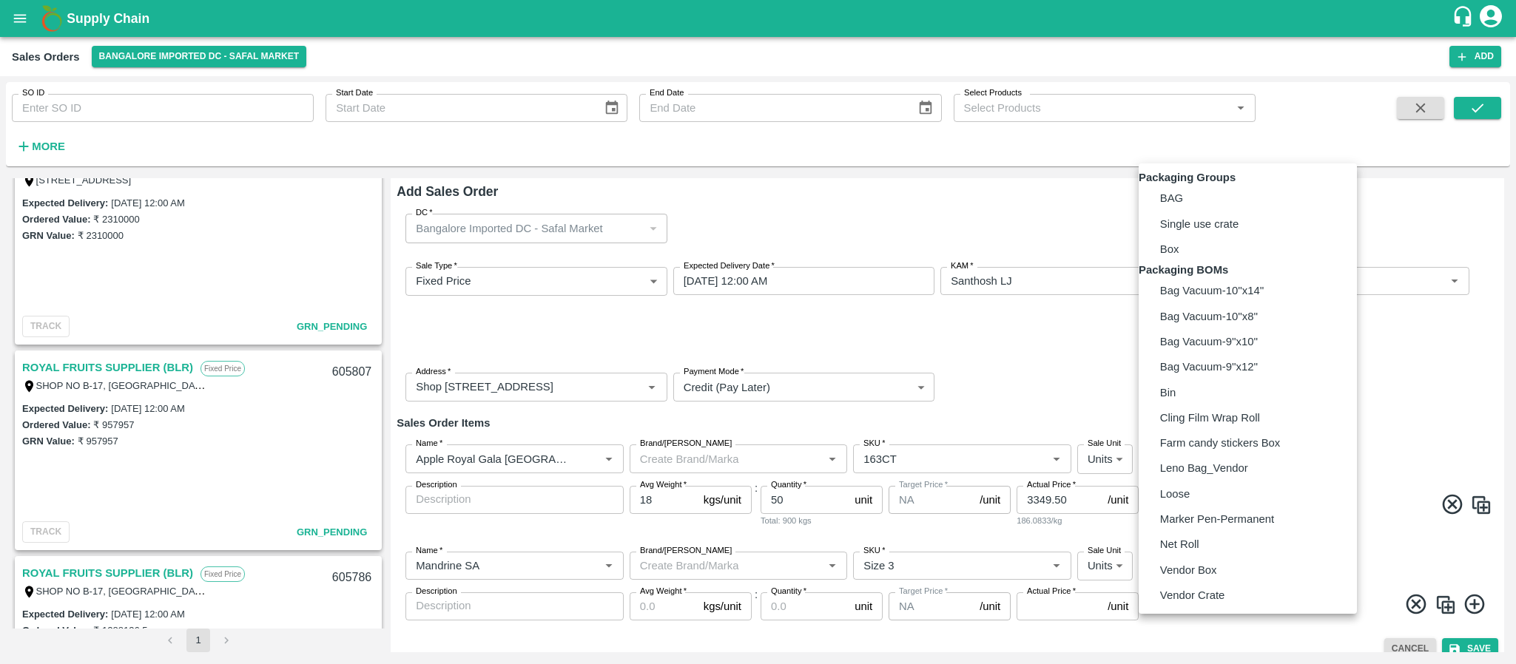
drag, startPoint x: 1179, startPoint y: 522, endPoint x: 1177, endPoint y: 599, distance: 77.0
click at [1177, 599] on body "Supply Chain Sales Orders Bangalore Imported DC - Safal Market Add SO ID SO ID …" at bounding box center [758, 332] width 1516 height 664
click at [1177, 579] on p "Vendor Box" at bounding box center [1188, 570] width 57 height 16
type input "BOM/276"
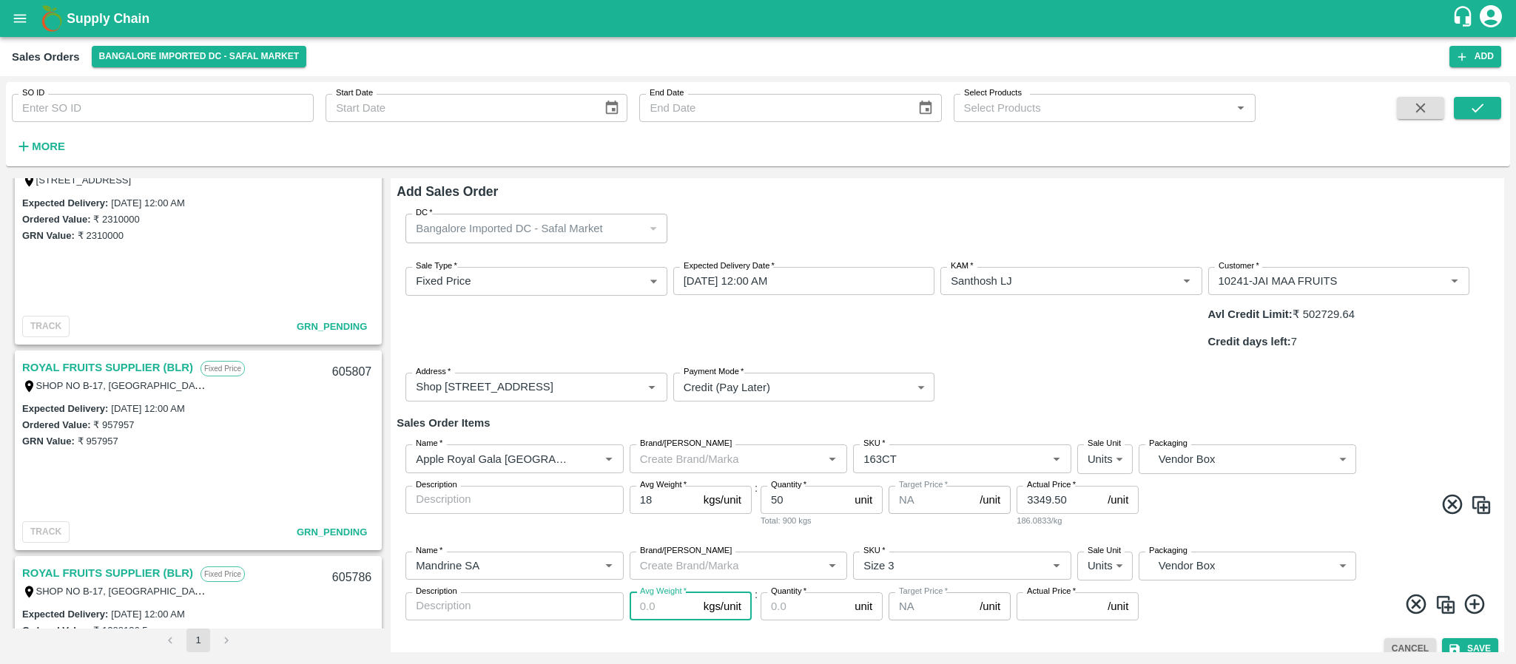
click at [644, 593] on input "Avg Weight   *" at bounding box center [664, 607] width 68 height 28
type input "10"
click at [795, 593] on input "Quantity   *" at bounding box center [805, 607] width 88 height 28
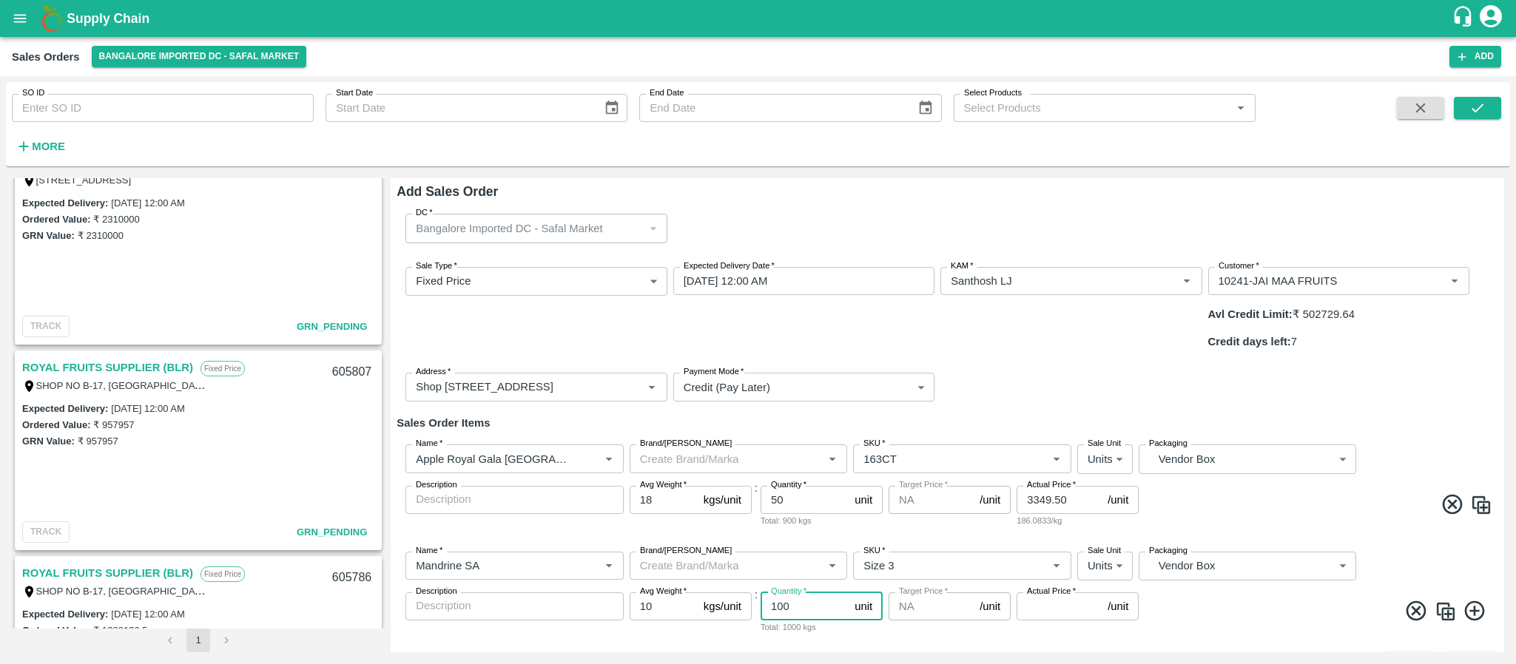
type input "100"
click at [1040, 593] on input "Actual Price   *" at bounding box center [1059, 607] width 85 height 28
type input "1654"
click at [1481, 599] on icon at bounding box center [1475, 611] width 24 height 24
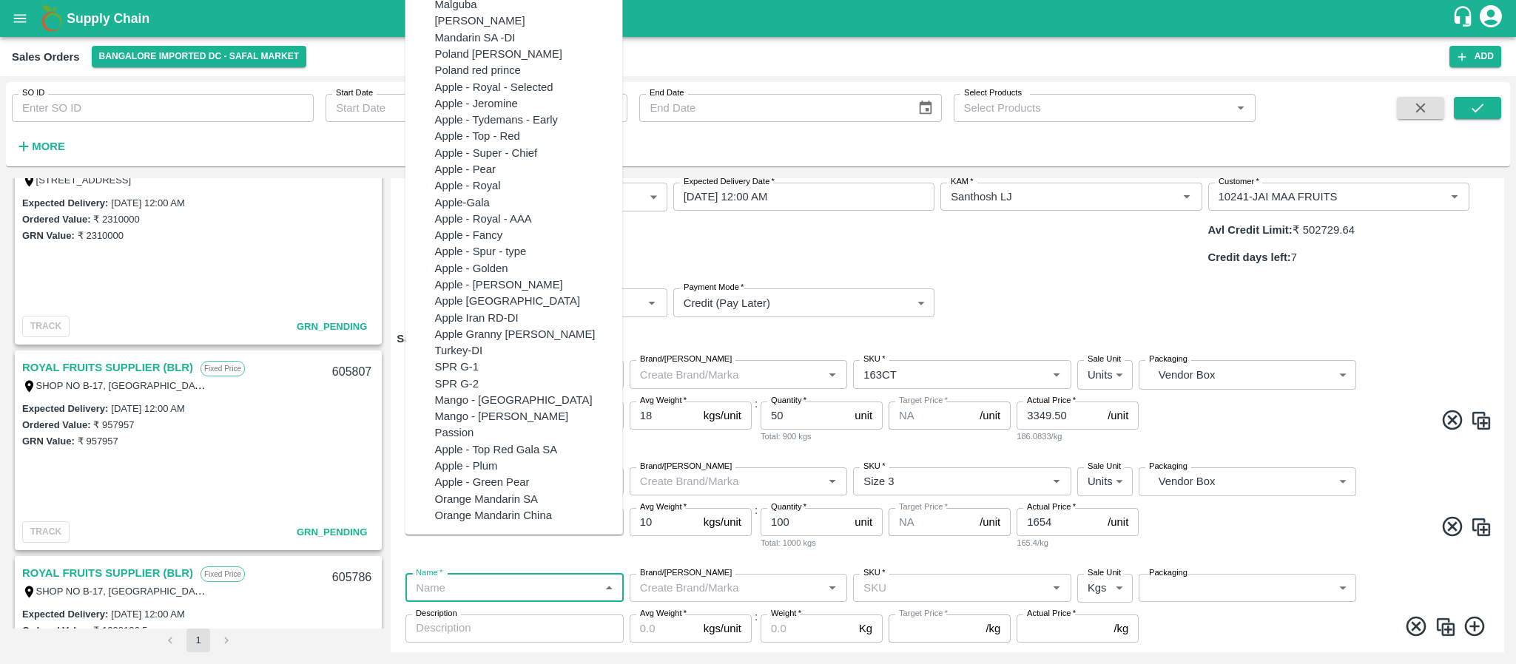
click at [507, 579] on input "Name   *" at bounding box center [502, 588] width 185 height 19
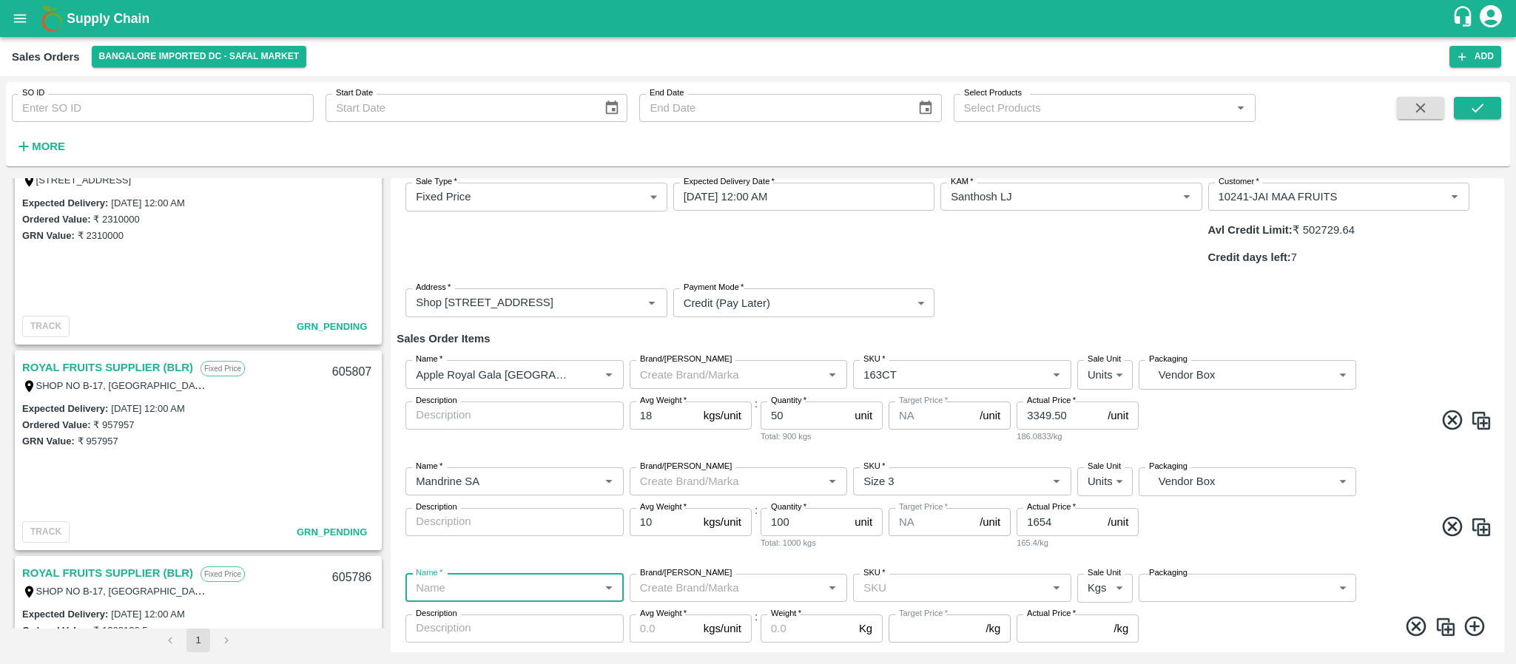
click at [507, 579] on input "Name   *" at bounding box center [502, 588] width 185 height 19
paste input "Mandrine SA"
click at [485, 575] on div "Mandrine SA" at bounding box center [529, 583] width 188 height 16
click at [917, 574] on div "SKU   *" at bounding box center [962, 588] width 218 height 28
type input "Mandrine SA"
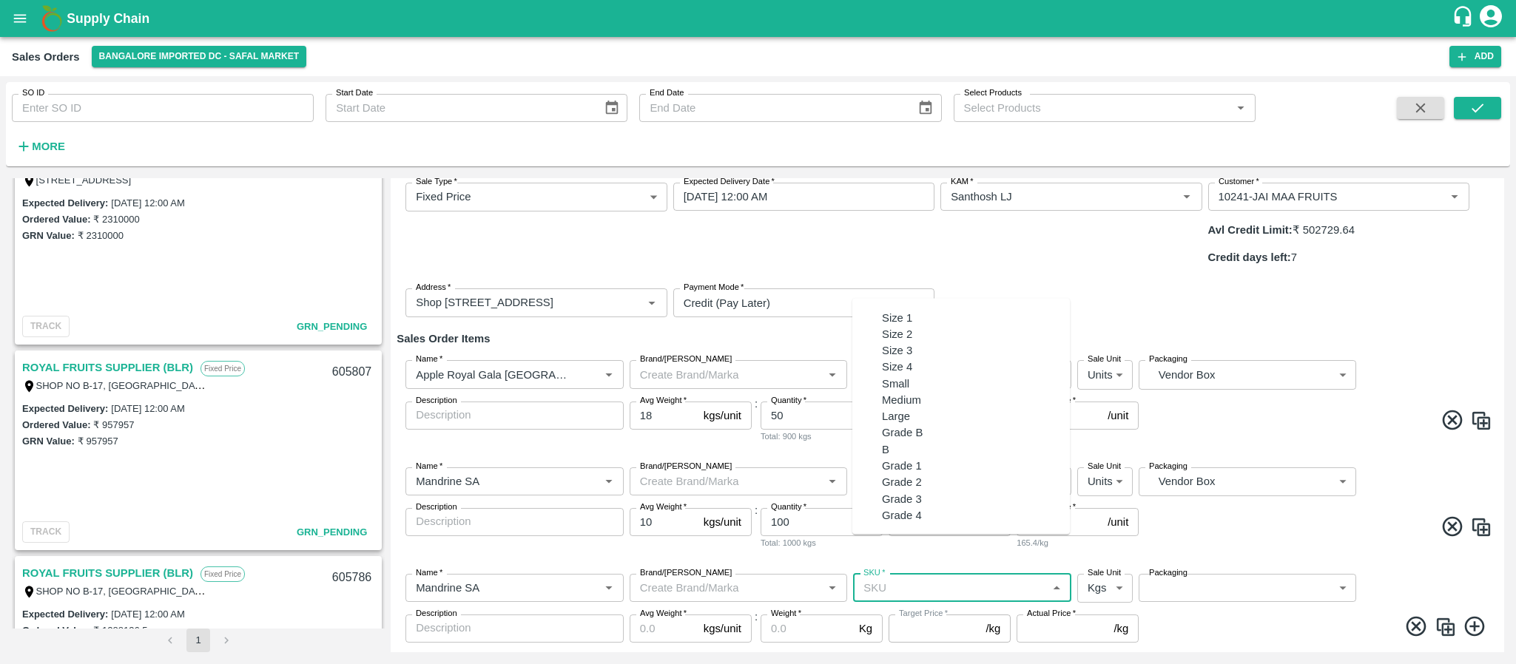
click at [886, 360] on div "Size 4" at bounding box center [897, 367] width 30 height 16
type input "Size 4"
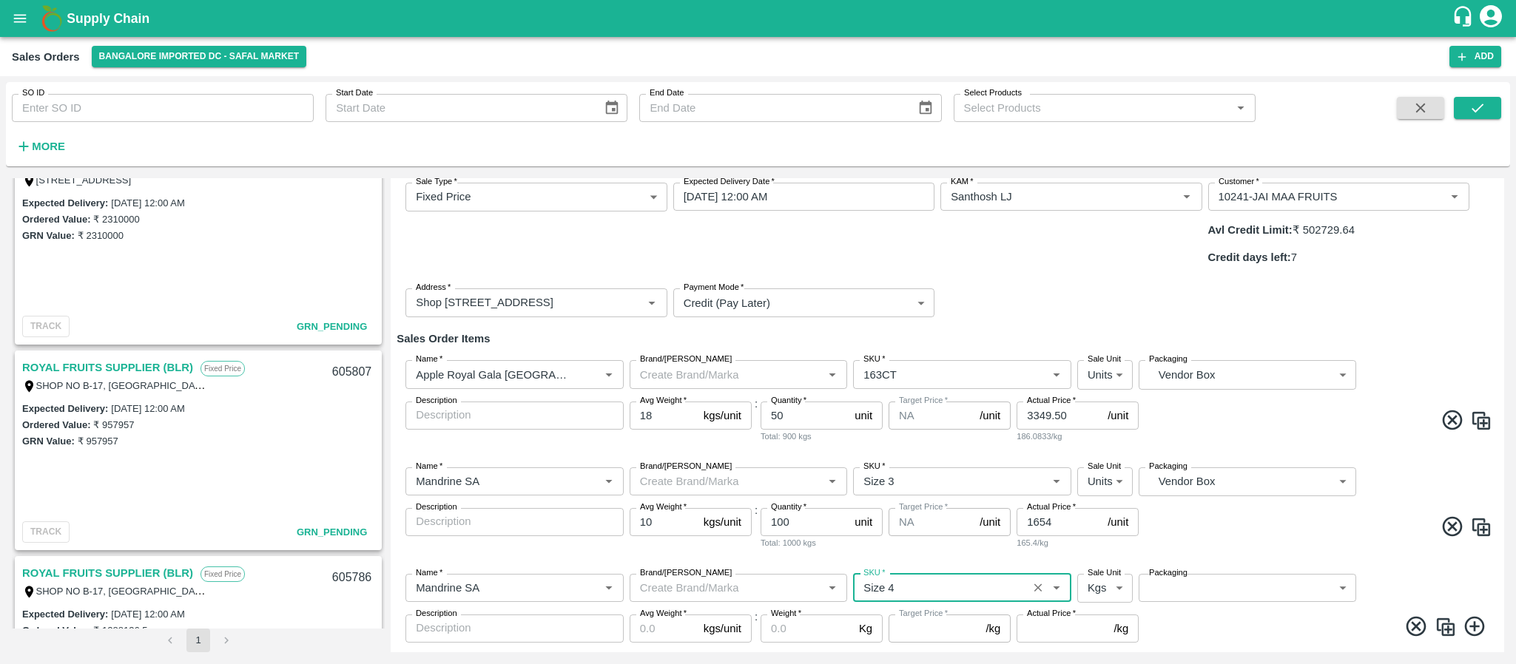
type input "NA"
drag, startPoint x: 1094, startPoint y: 544, endPoint x: 1102, endPoint y: 602, distance: 58.9
click at [1102, 602] on body "Supply Chain Sales Orders Bangalore Imported DC - Safal Market Add SO ID SO ID …" at bounding box center [758, 332] width 1516 height 664
click at [1102, 602] on p "Units" at bounding box center [1099, 607] width 25 height 16
type input "2"
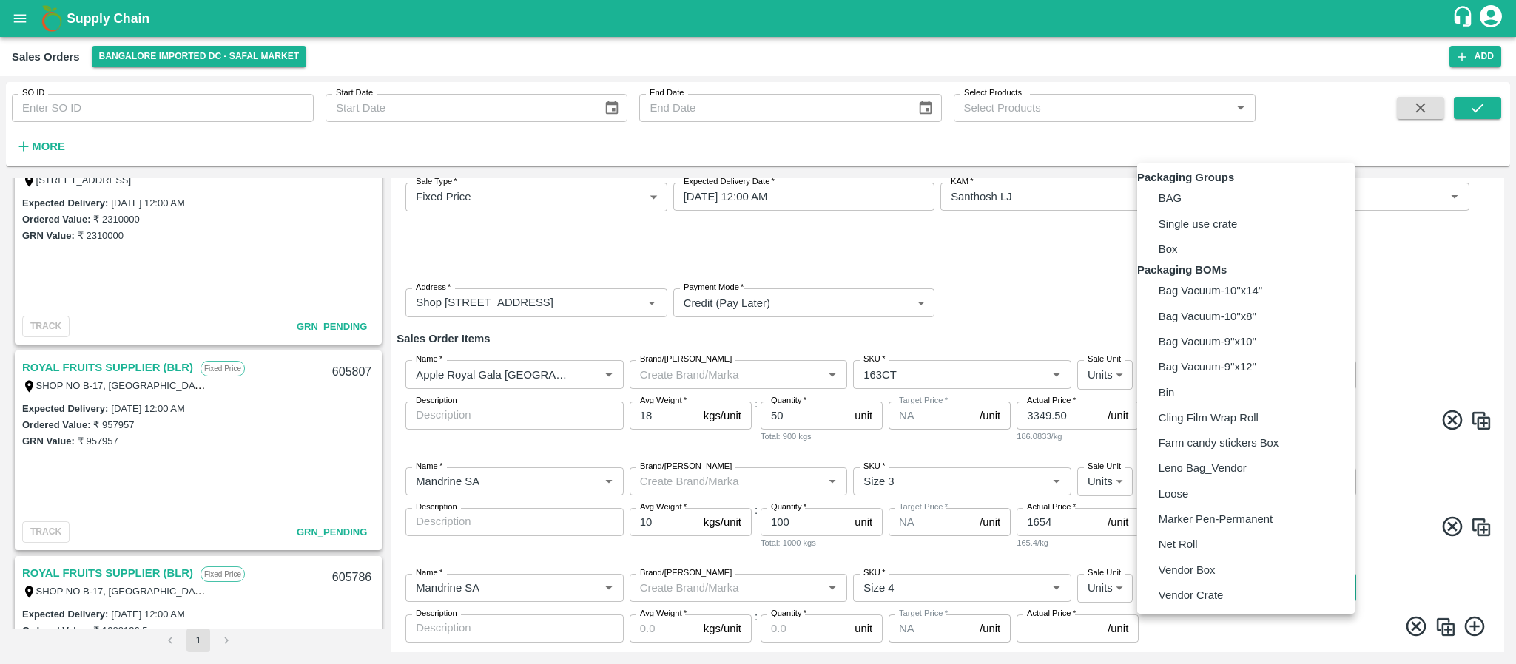
click at [1204, 553] on body "Supply Chain Sales Orders Bangalore Imported DC - Safal Market Add SO ID SO ID …" at bounding box center [758, 332] width 1516 height 664
click at [1201, 579] on p "Vendor Box" at bounding box center [1187, 570] width 57 height 16
type input "BOM/276"
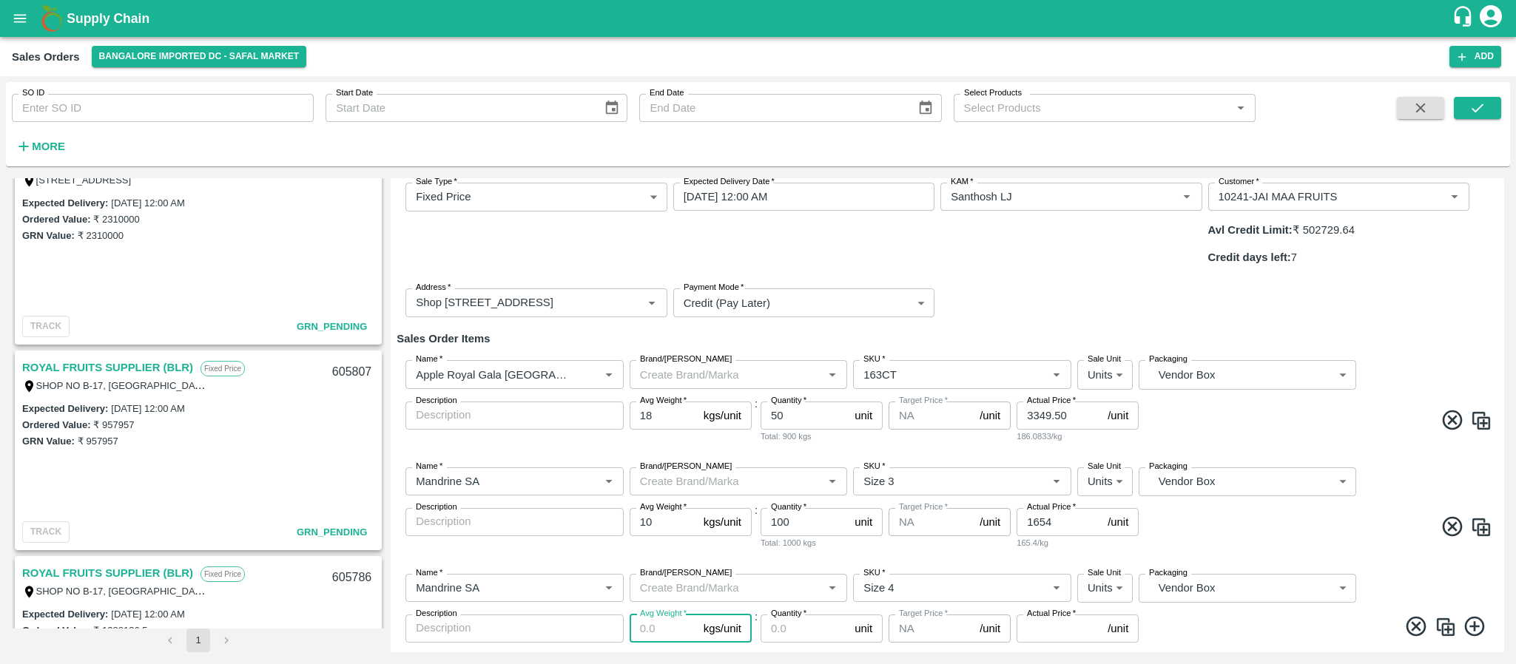
click at [655, 615] on input "Avg Weight   *" at bounding box center [664, 629] width 68 height 28
type input "10"
click at [786, 615] on input "Quantity   *" at bounding box center [805, 629] width 88 height 28
type input "100"
click at [1059, 615] on input "Actual Price   *" at bounding box center [1059, 629] width 85 height 28
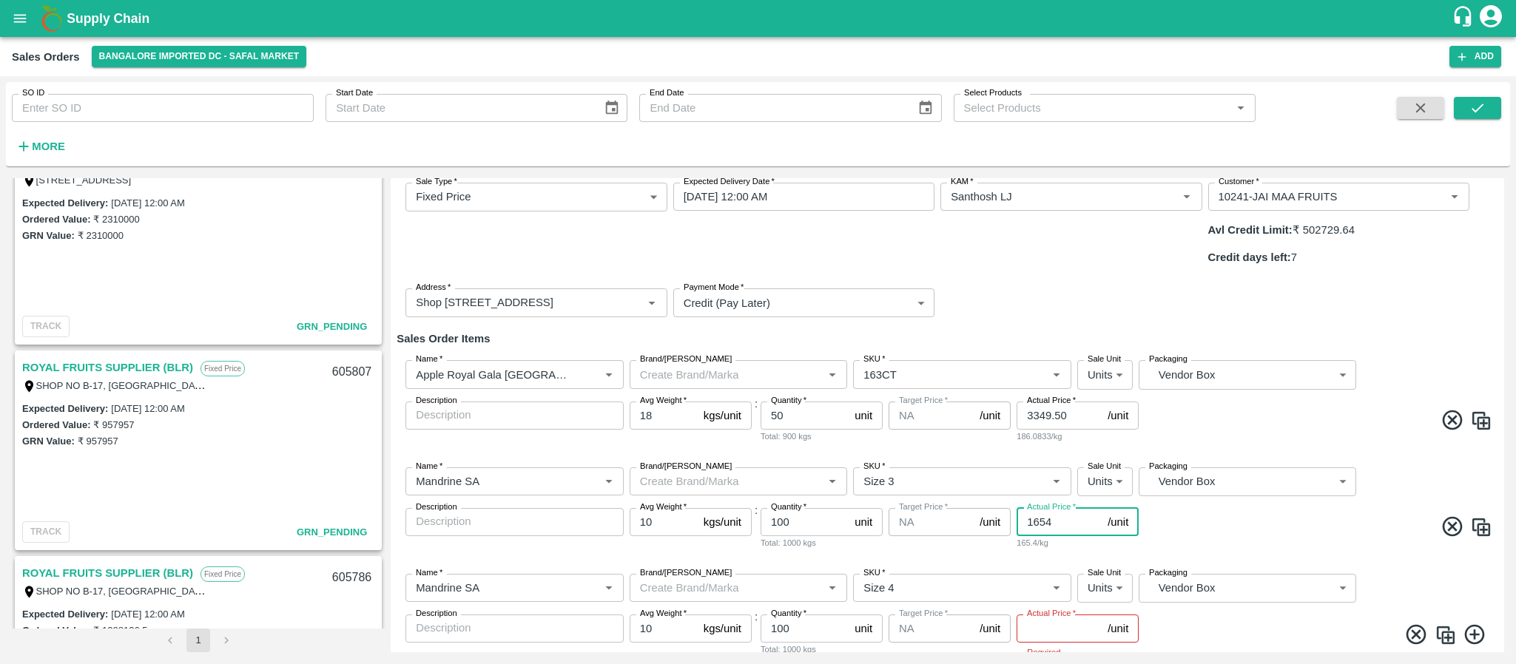
click at [1065, 508] on input "1654" at bounding box center [1059, 522] width 85 height 28
type input "1624"
drag, startPoint x: 1041, startPoint y: 605, endPoint x: 1043, endPoint y: 597, distance: 7.7
click at [1043, 615] on div "Actual Price   * /unit Actual Price Required" at bounding box center [1078, 637] width 122 height 45
click at [1043, 615] on input "Actual Price   *" at bounding box center [1059, 629] width 85 height 28
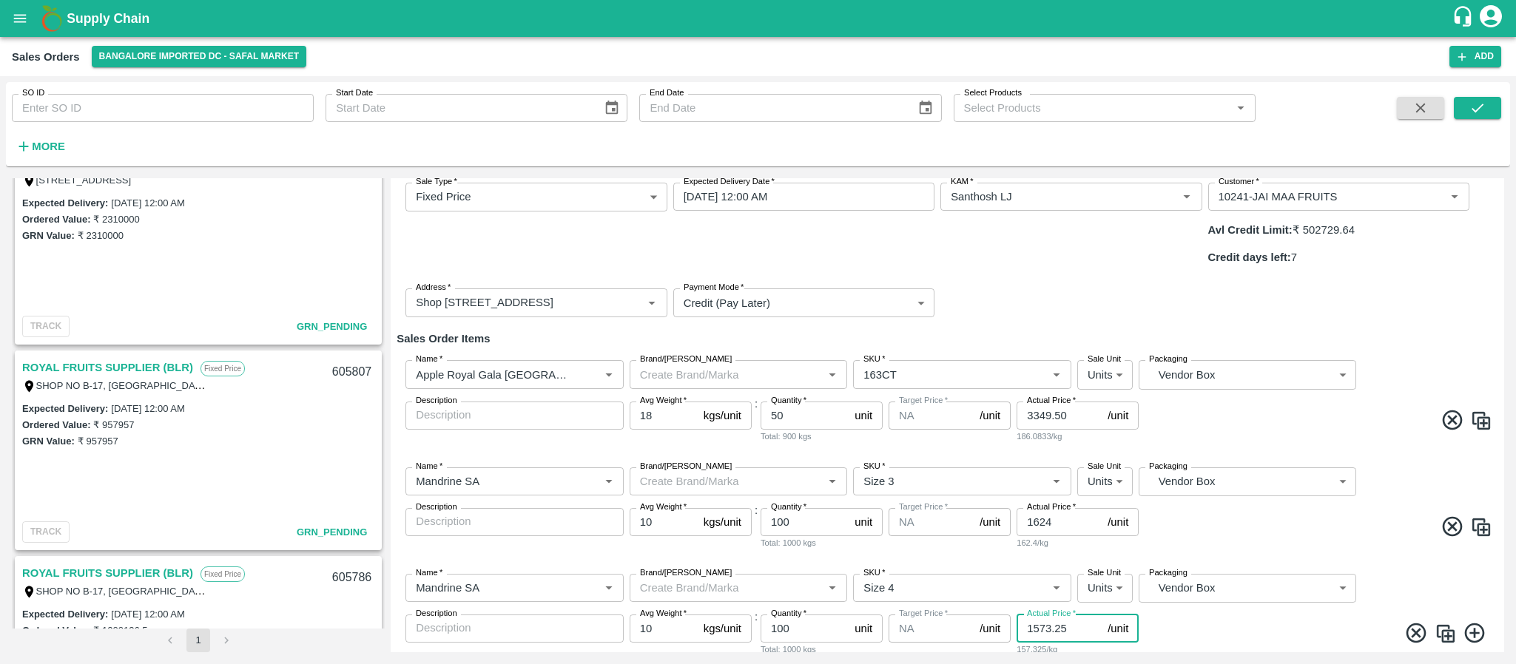
type input "1573.25"
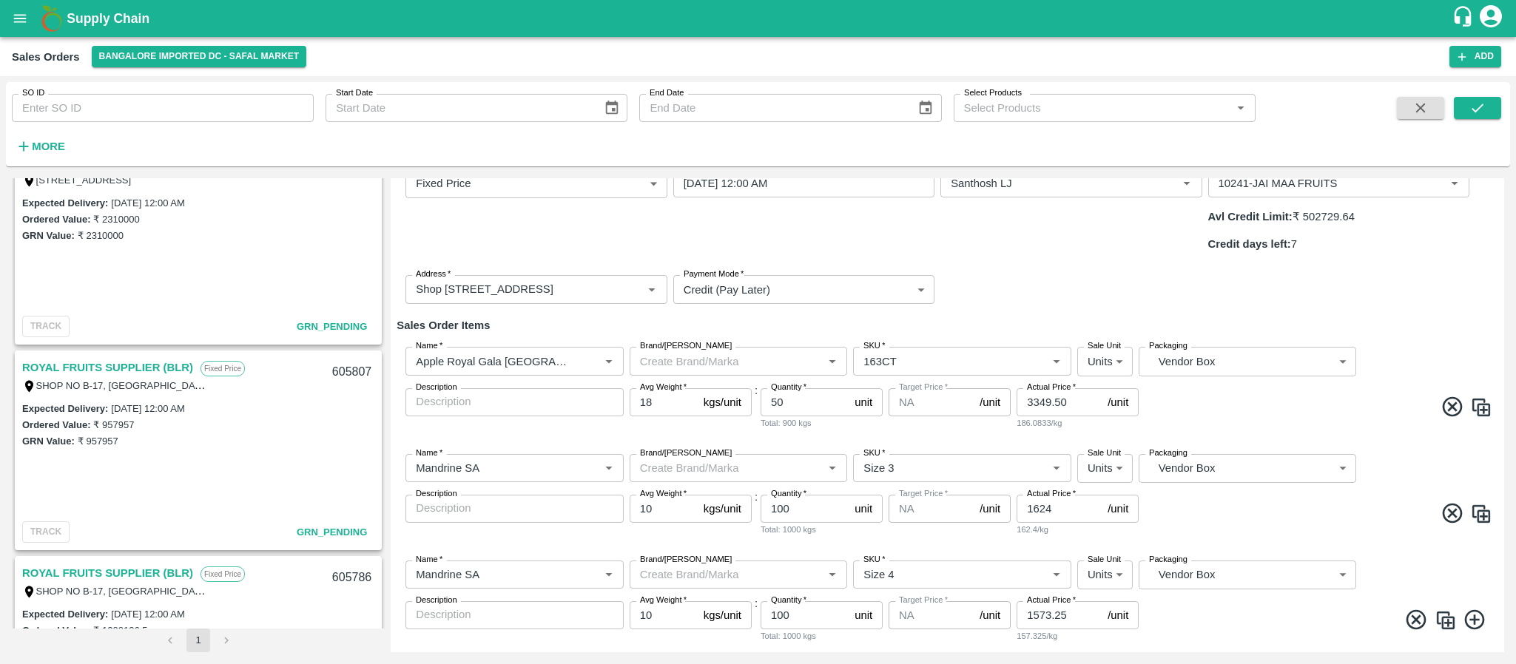
click at [1481, 661] on button "Save" at bounding box center [1470, 671] width 56 height 21
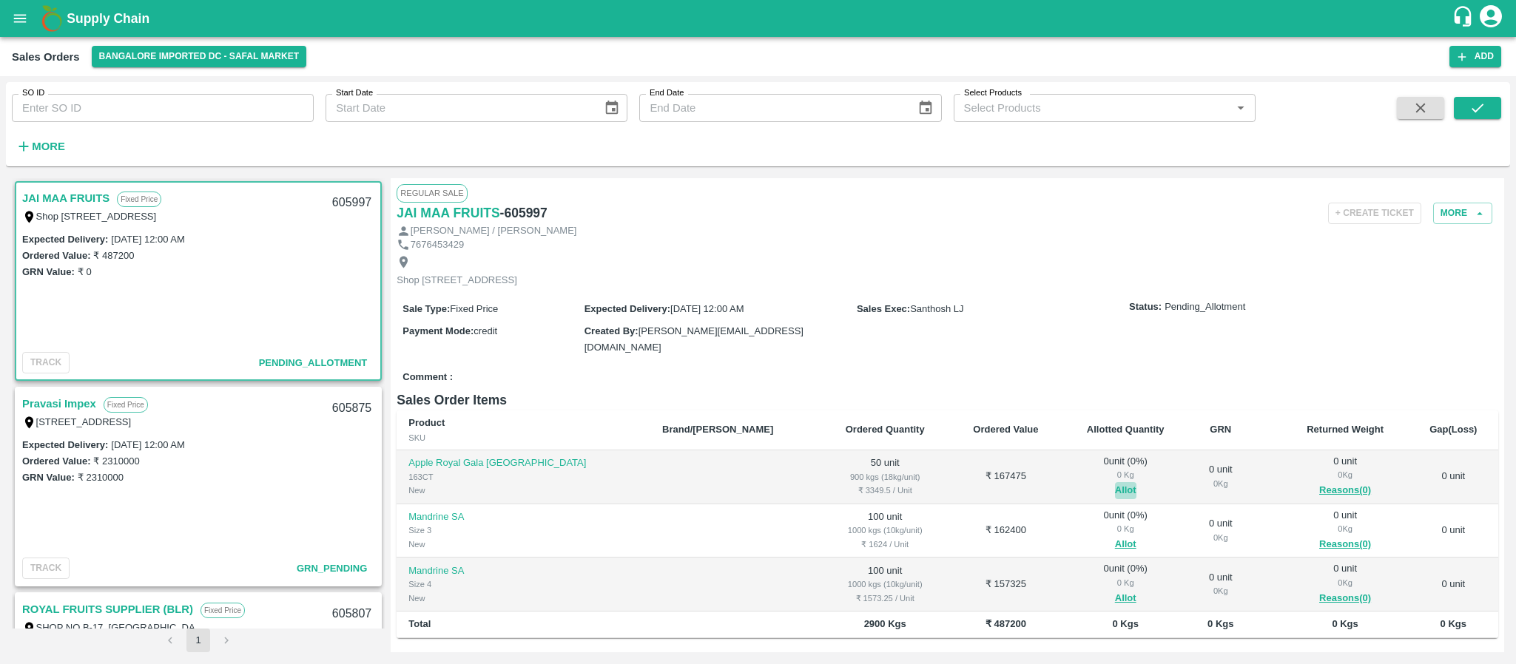
click at [1115, 485] on button "Allot" at bounding box center [1125, 490] width 21 height 17
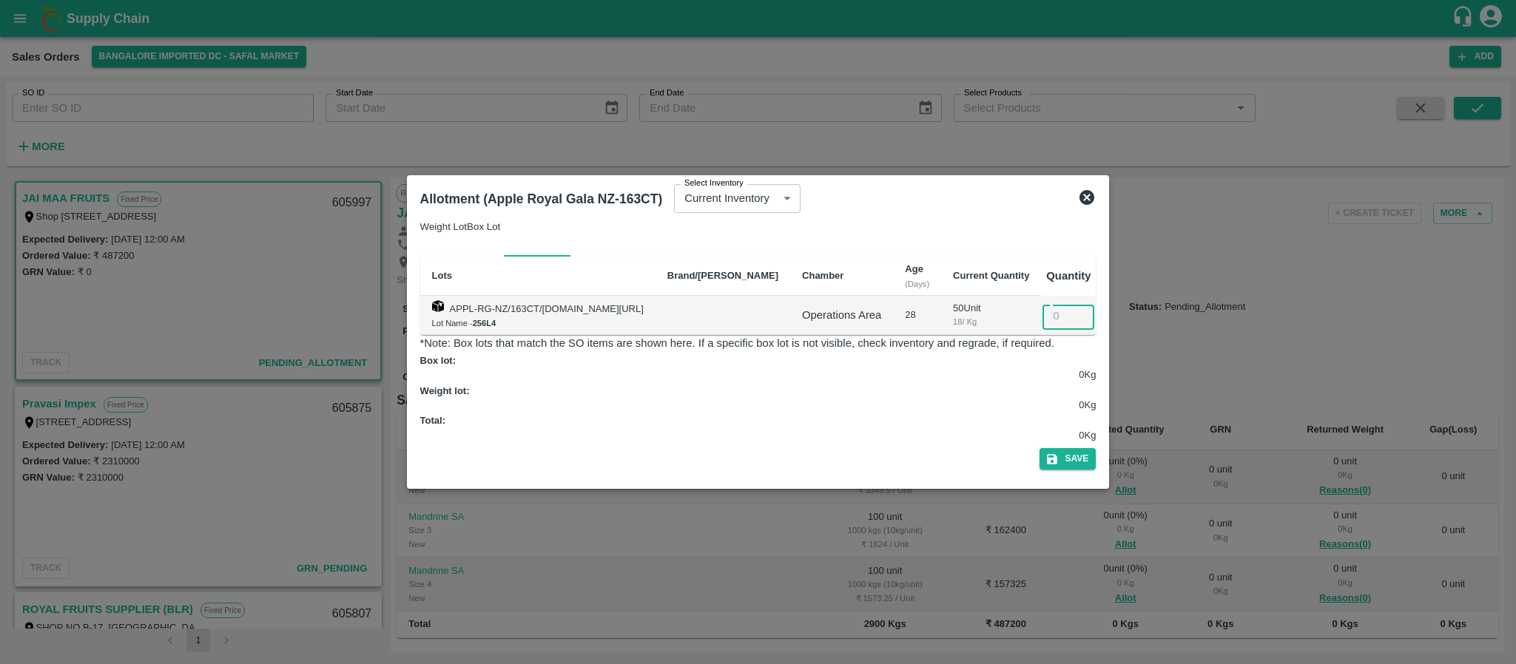
click at [1083, 330] on input "number" at bounding box center [1069, 316] width 52 height 28
type input "50"
click at [1096, 448] on button "Save" at bounding box center [1068, 458] width 56 height 21
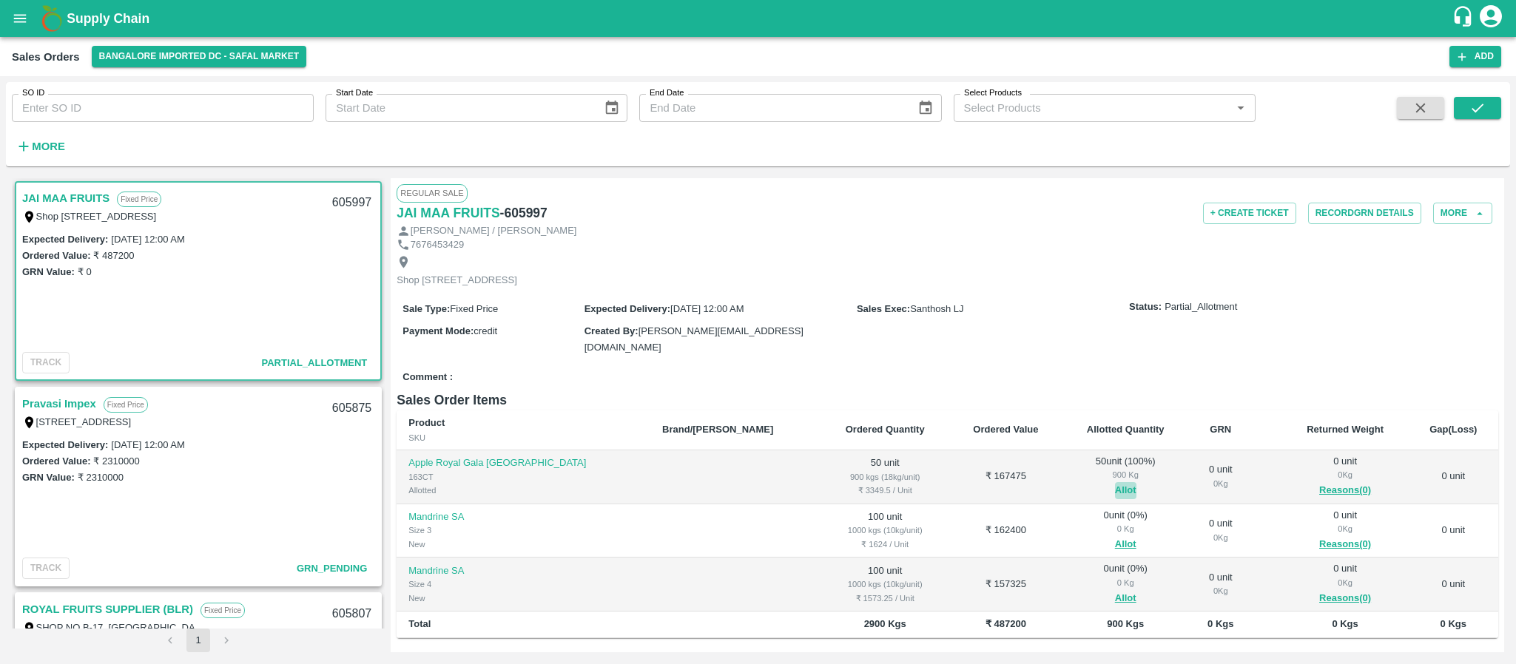
click at [1115, 491] on button "Allot" at bounding box center [1125, 490] width 21 height 17
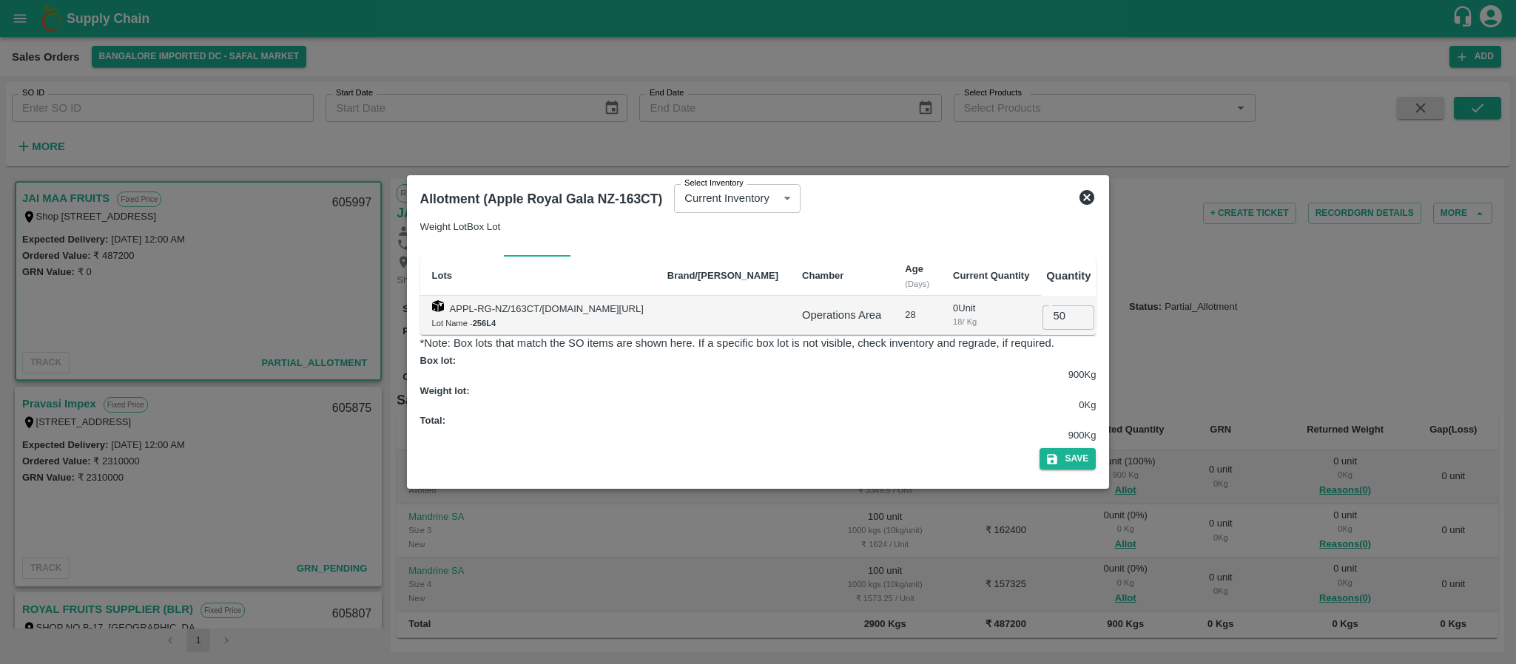
click at [1094, 205] on icon at bounding box center [1087, 197] width 15 height 15
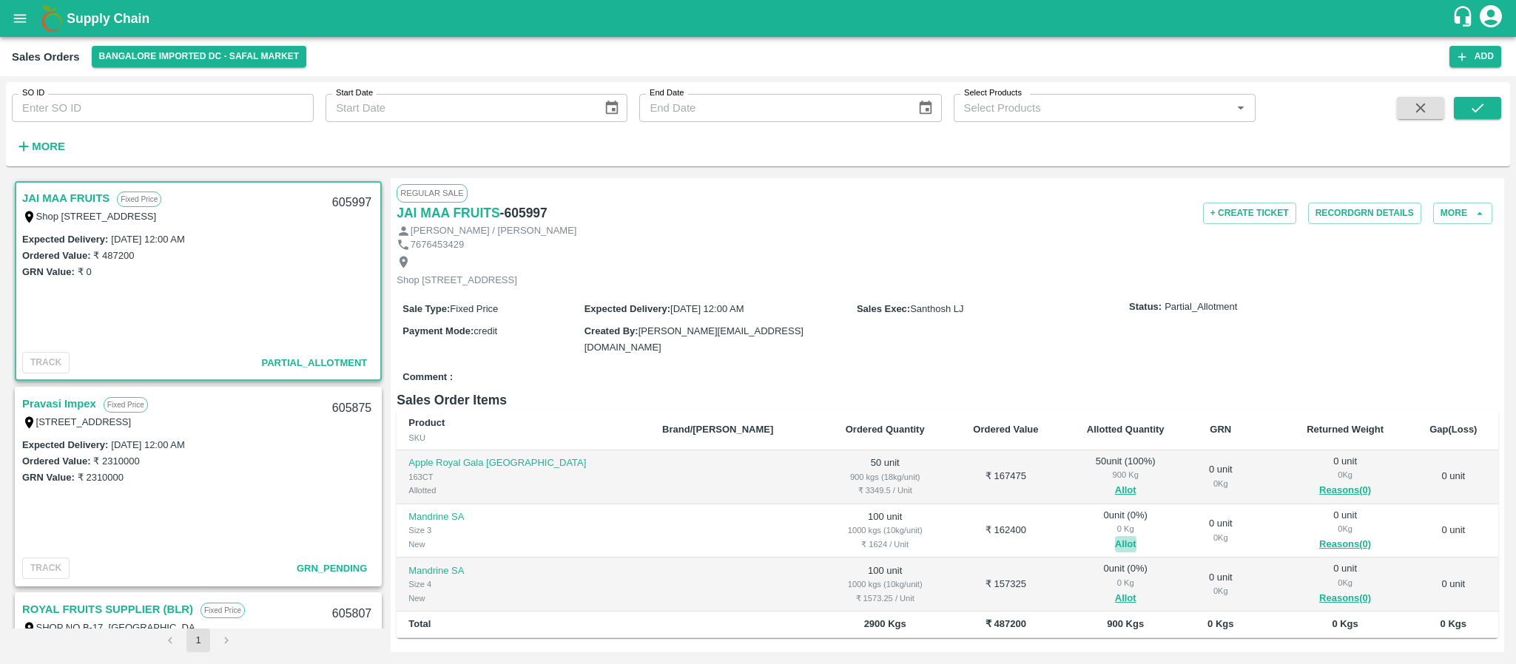
click at [1115, 537] on button "Allot" at bounding box center [1125, 544] width 21 height 17
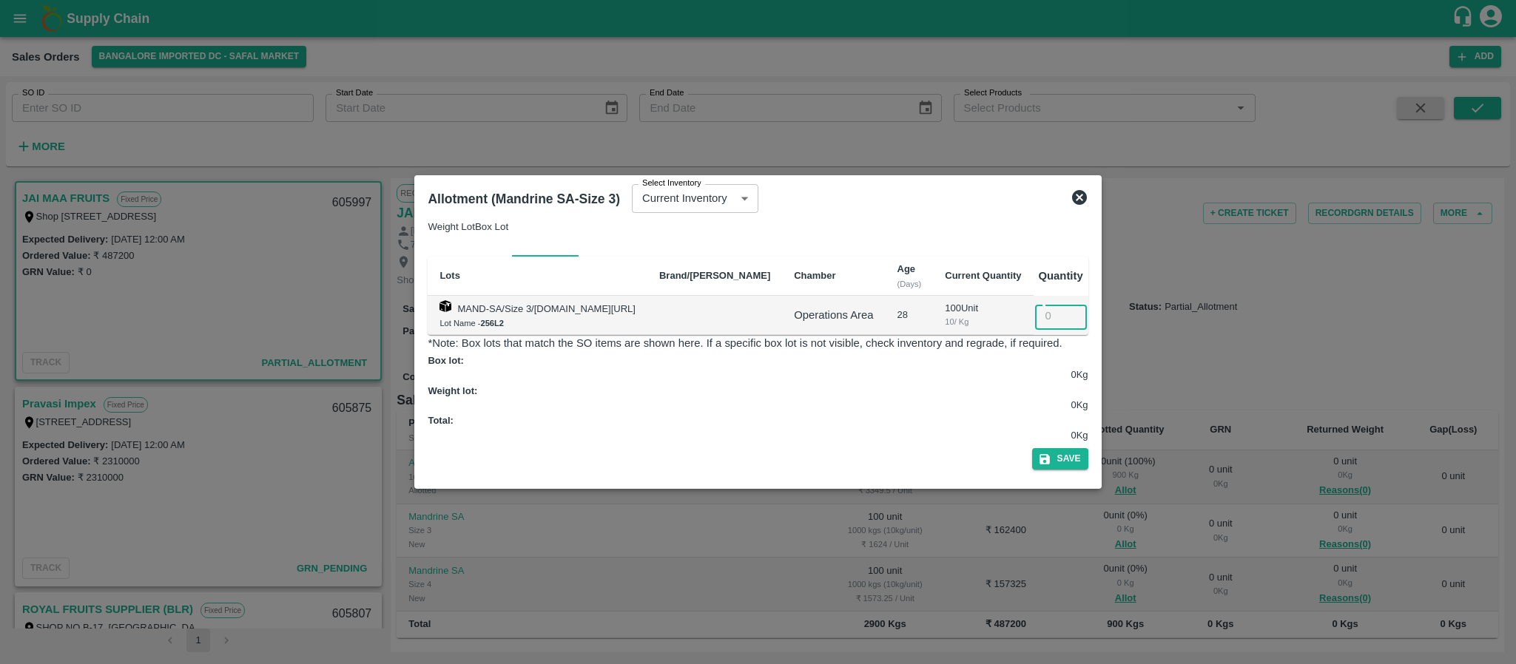
click at [1066, 330] on input "number" at bounding box center [1061, 316] width 52 height 28
type input "100"
click at [1088, 448] on button "Save" at bounding box center [1060, 458] width 56 height 21
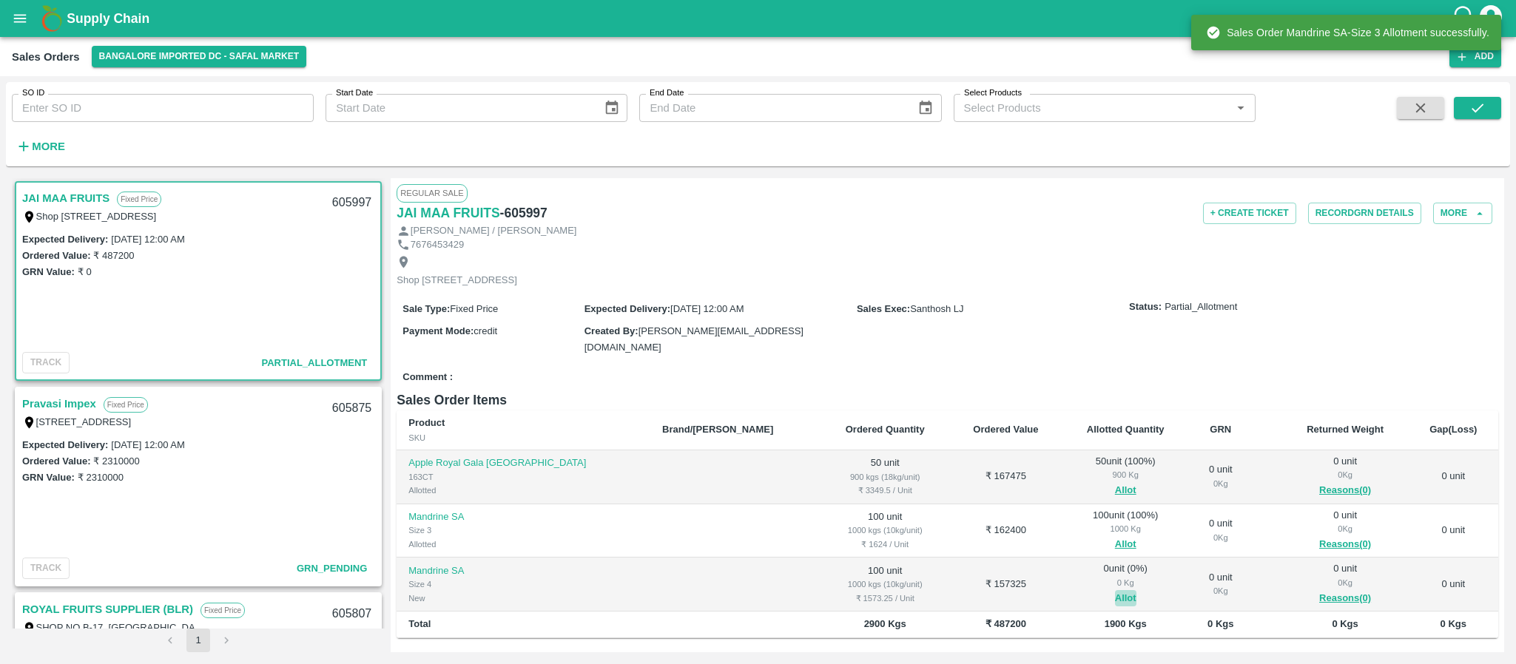
click at [1115, 598] on button "Allot" at bounding box center [1125, 598] width 21 height 17
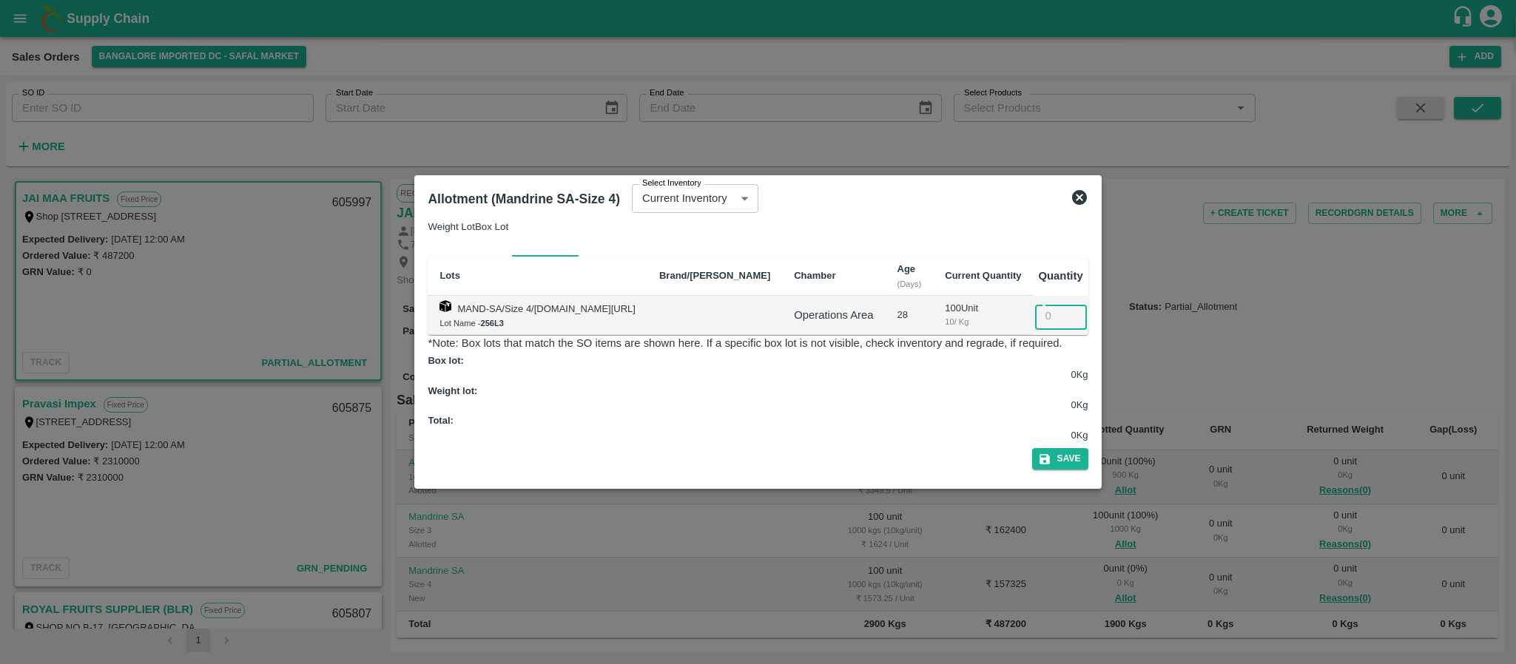
click at [1081, 330] on input "number" at bounding box center [1061, 316] width 52 height 28
type input "100"
click at [1088, 448] on button "Save" at bounding box center [1060, 458] width 56 height 21
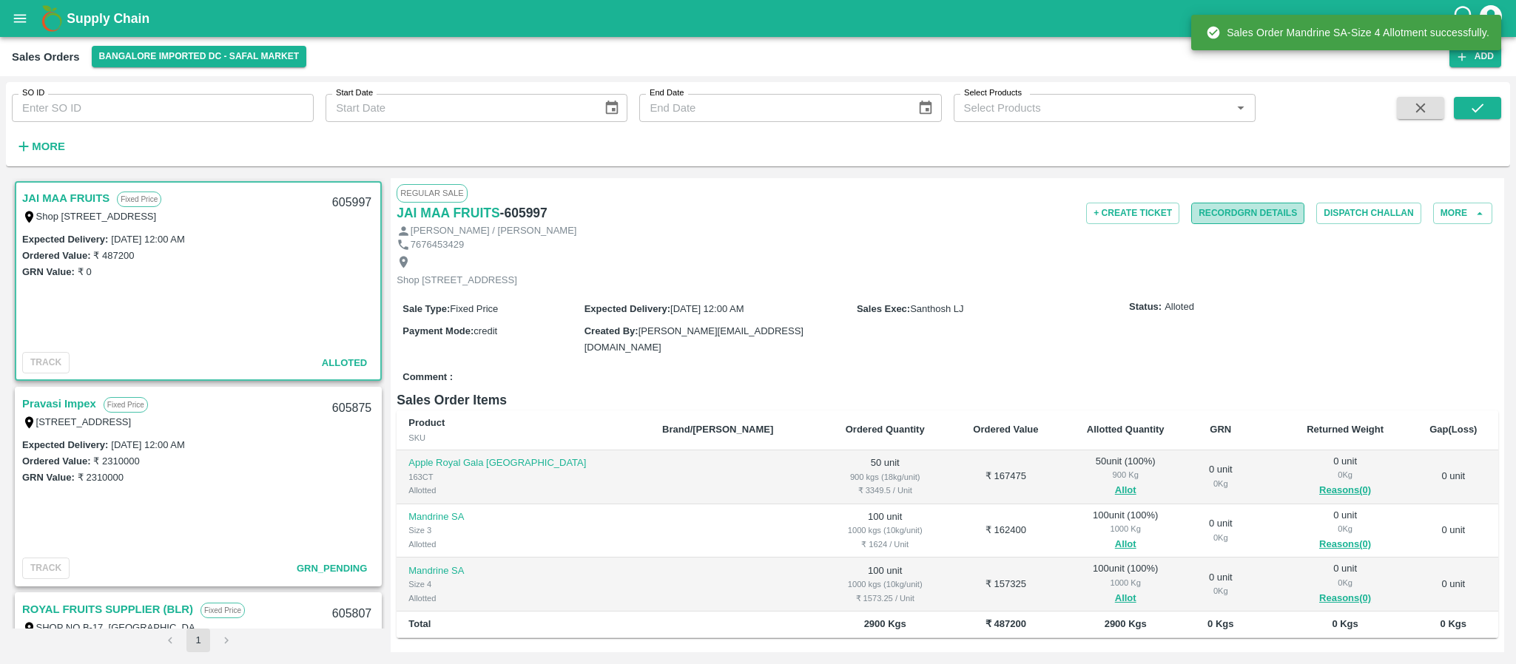
click at [1232, 216] on button "Record GRN Details" at bounding box center [1247, 213] width 113 height 21
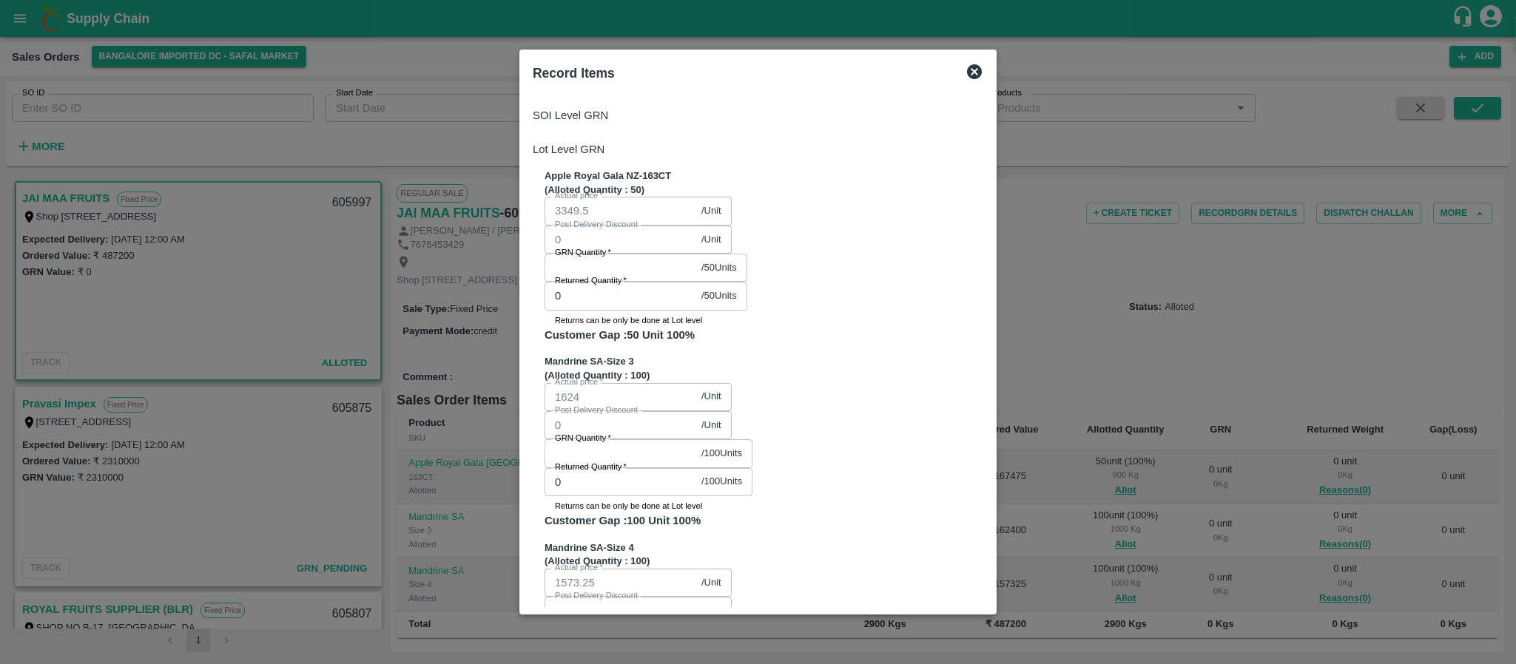
drag, startPoint x: 807, startPoint y: 192, endPoint x: 799, endPoint y: 209, distance: 19.2
click at [747, 254] on div "GRN Quantity   * / 50 Units GRN Quantity" at bounding box center [646, 268] width 203 height 28
click at [696, 254] on input "GRN Quantity   *" at bounding box center [620, 268] width 151 height 28
type input "50"
click at [696, 440] on input "GRN Quantity   *" at bounding box center [620, 454] width 151 height 28
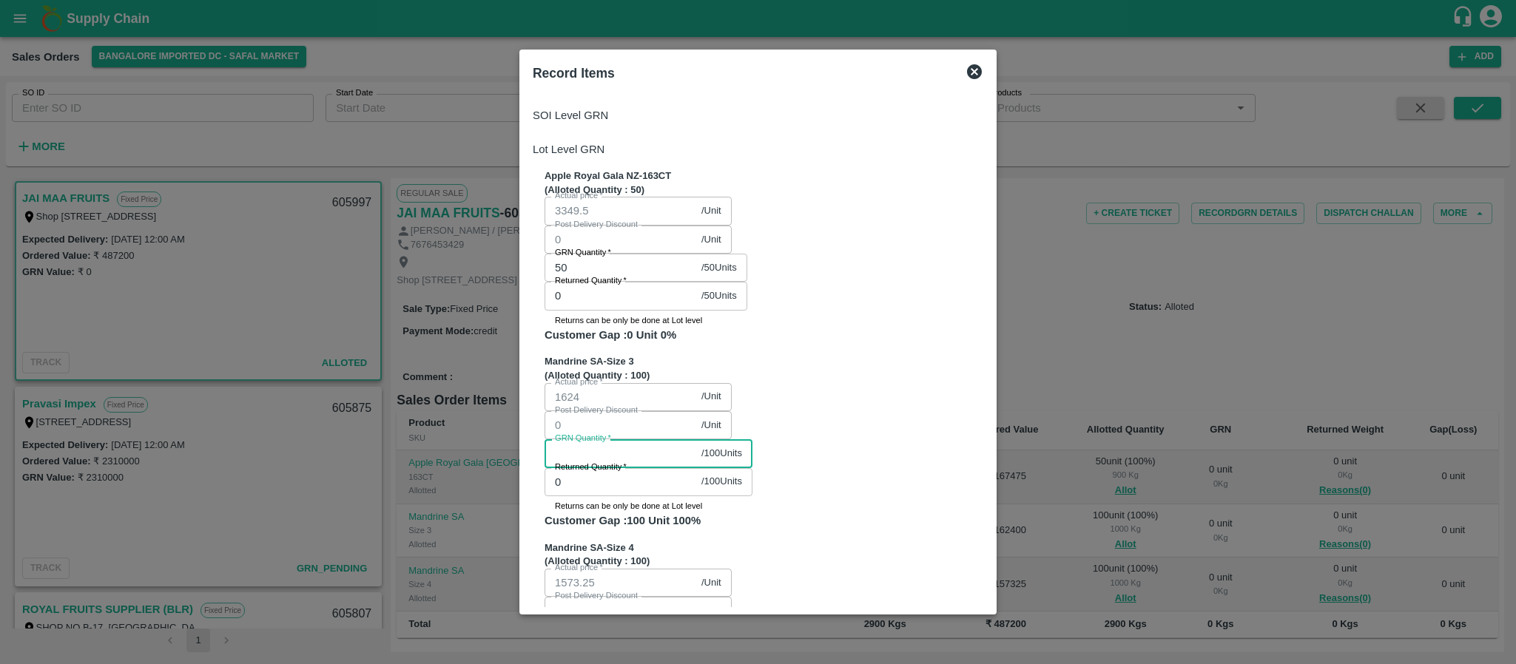
type input "2"
type input "100"
click at [696, 626] on input "GRN Quantity   *" at bounding box center [620, 640] width 151 height 28
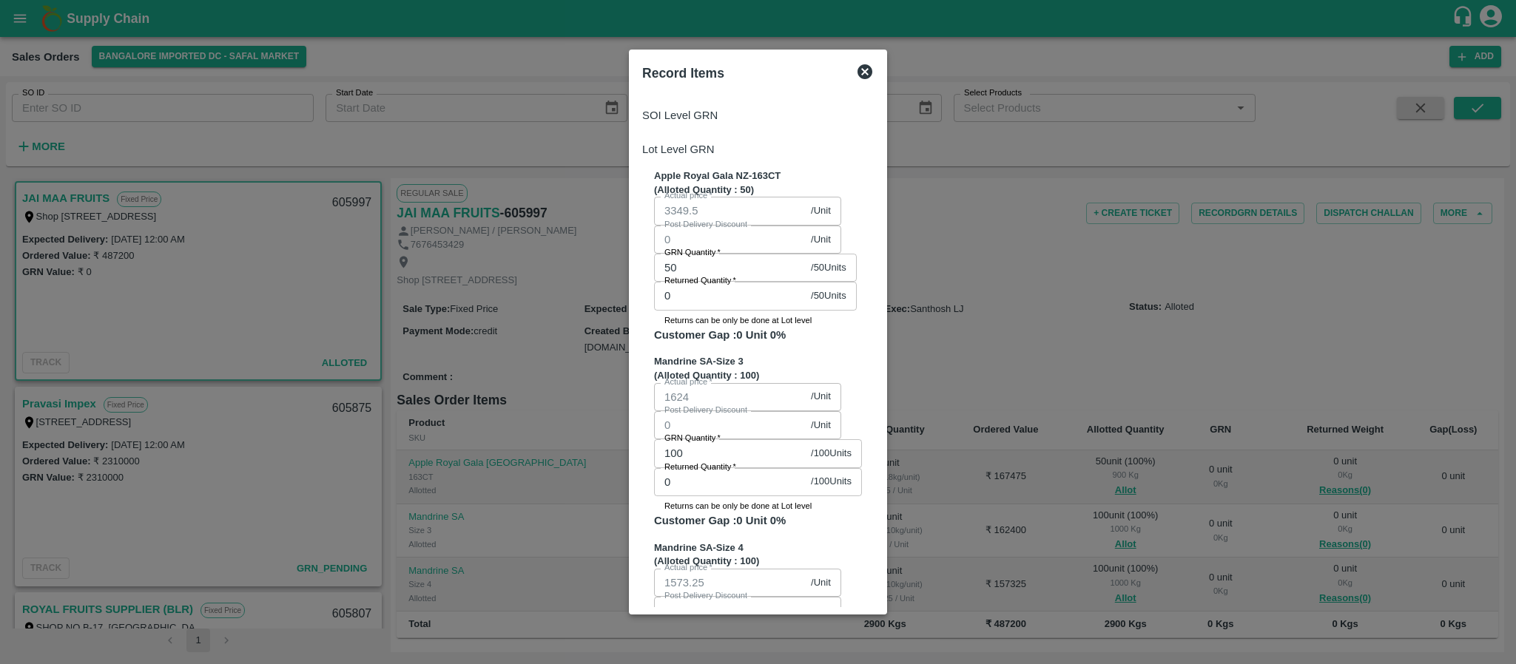
type input "100"
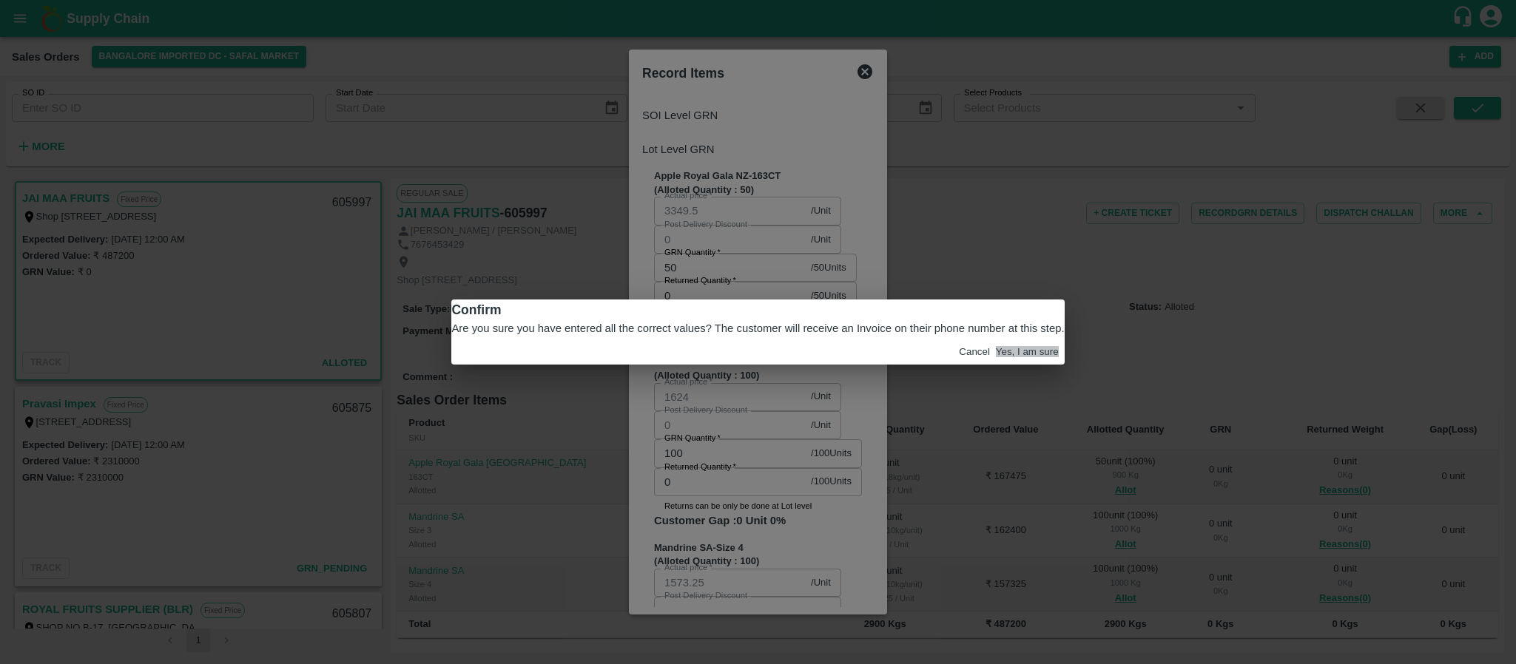
click at [996, 357] on button "Yes, I am sure" at bounding box center [1027, 351] width 63 height 11
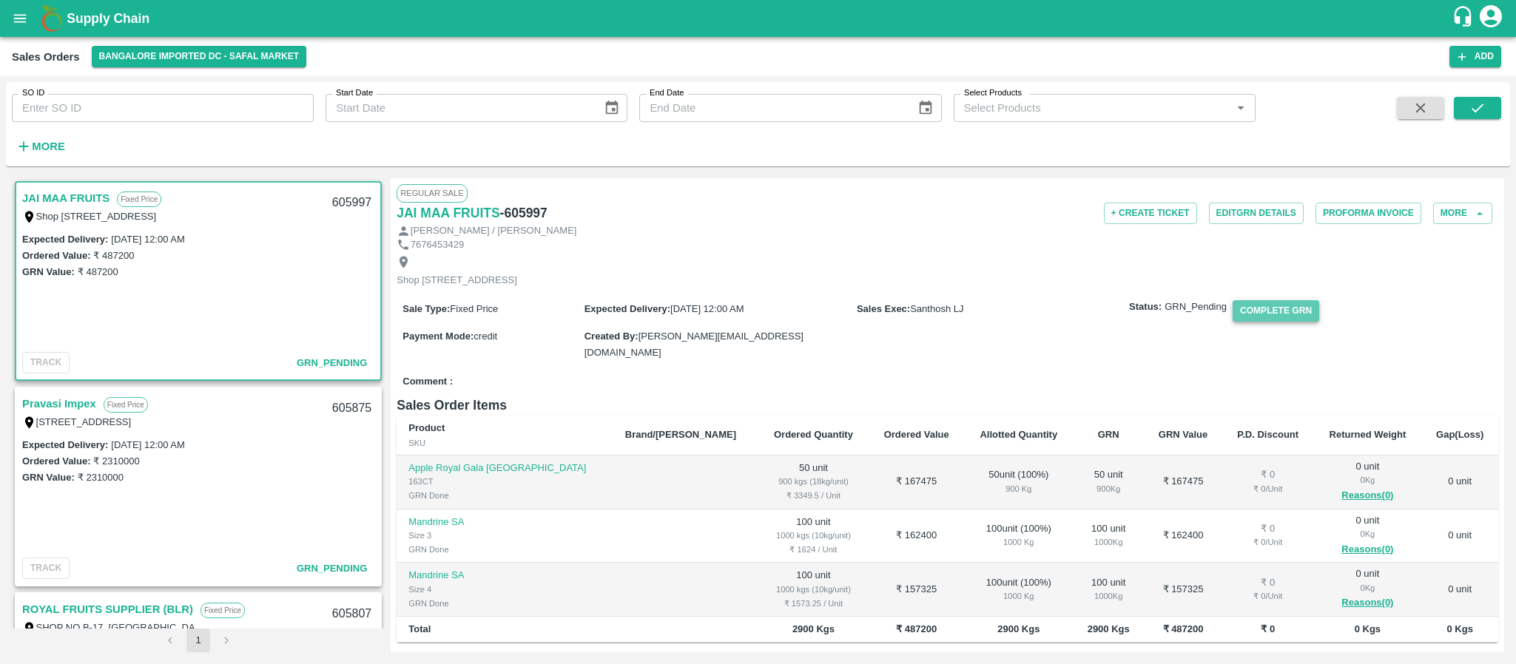
click at [1288, 322] on button "Complete GRN" at bounding box center [1276, 310] width 87 height 21
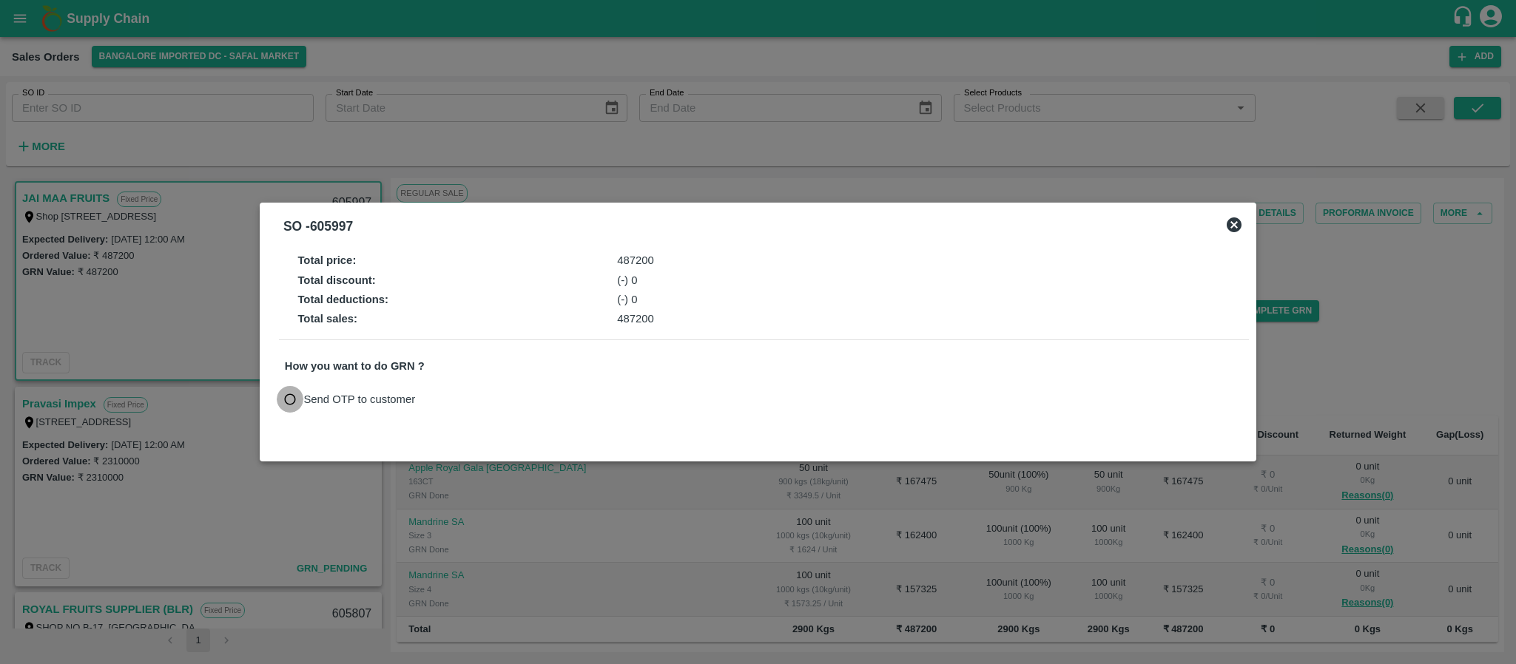
click at [289, 396] on input "Send OTP to customer" at bounding box center [290, 399] width 27 height 27
radio input "true"
click at [440, 404] on button "Send OTP" at bounding box center [457, 398] width 61 height 21
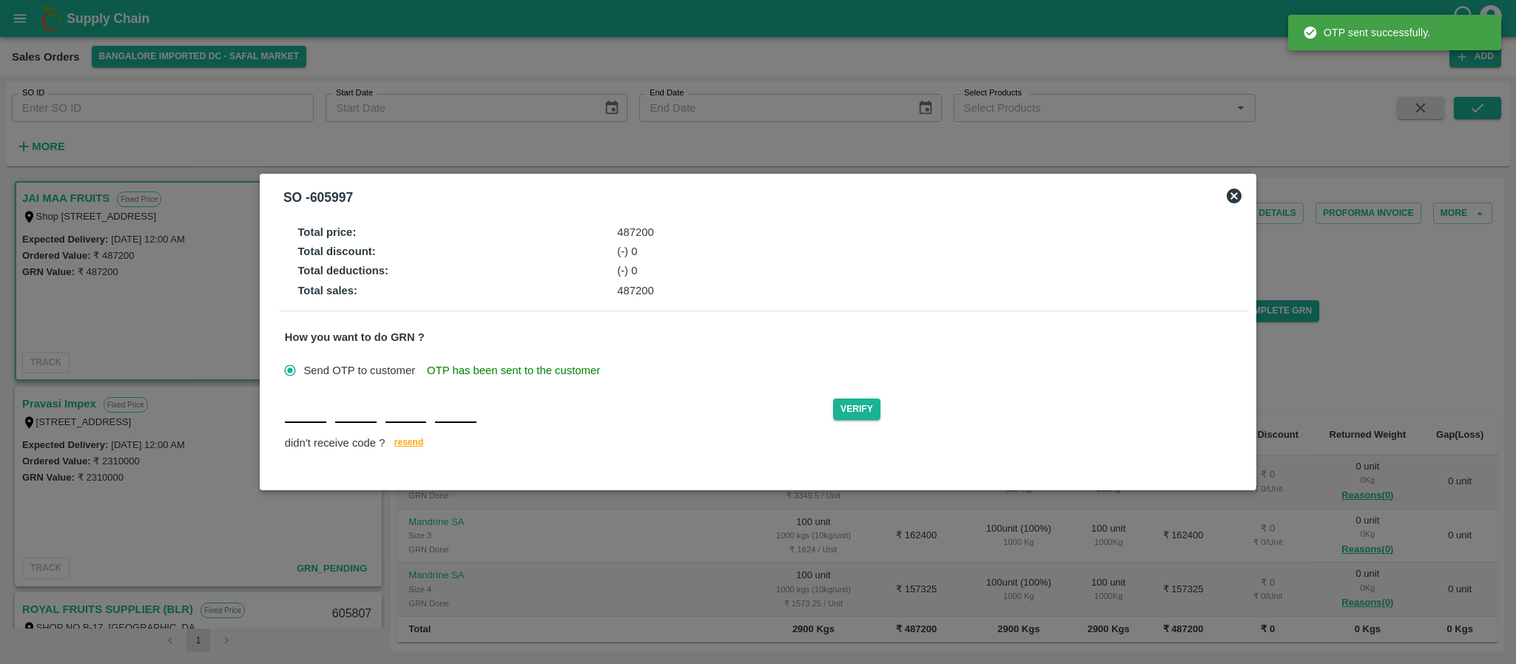
click at [307, 416] on input "text" at bounding box center [305, 410] width 41 height 27
click at [316, 405] on input "text" at bounding box center [305, 410] width 41 height 27
type input "Z"
type input "X"
type input "L"
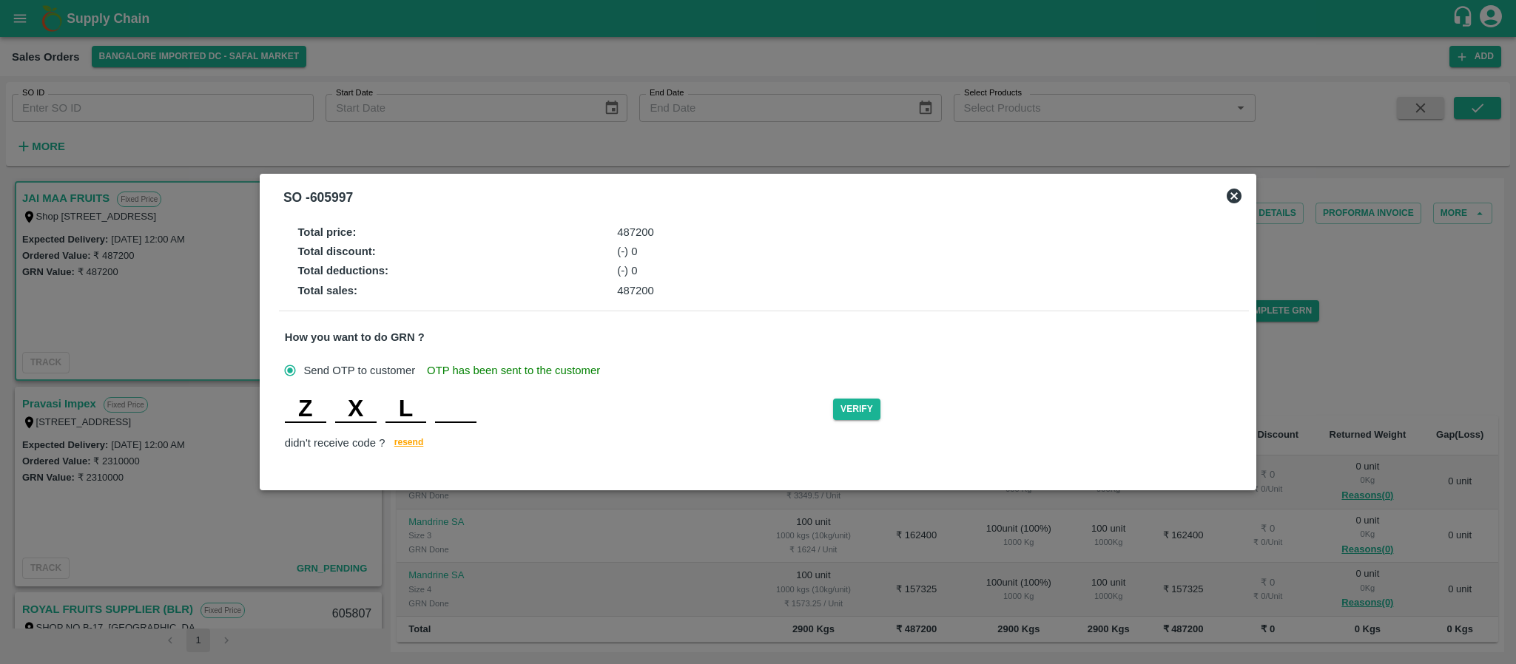
type input "X"
type input "S"
click at [862, 417] on button "Verify" at bounding box center [856, 409] width 47 height 21
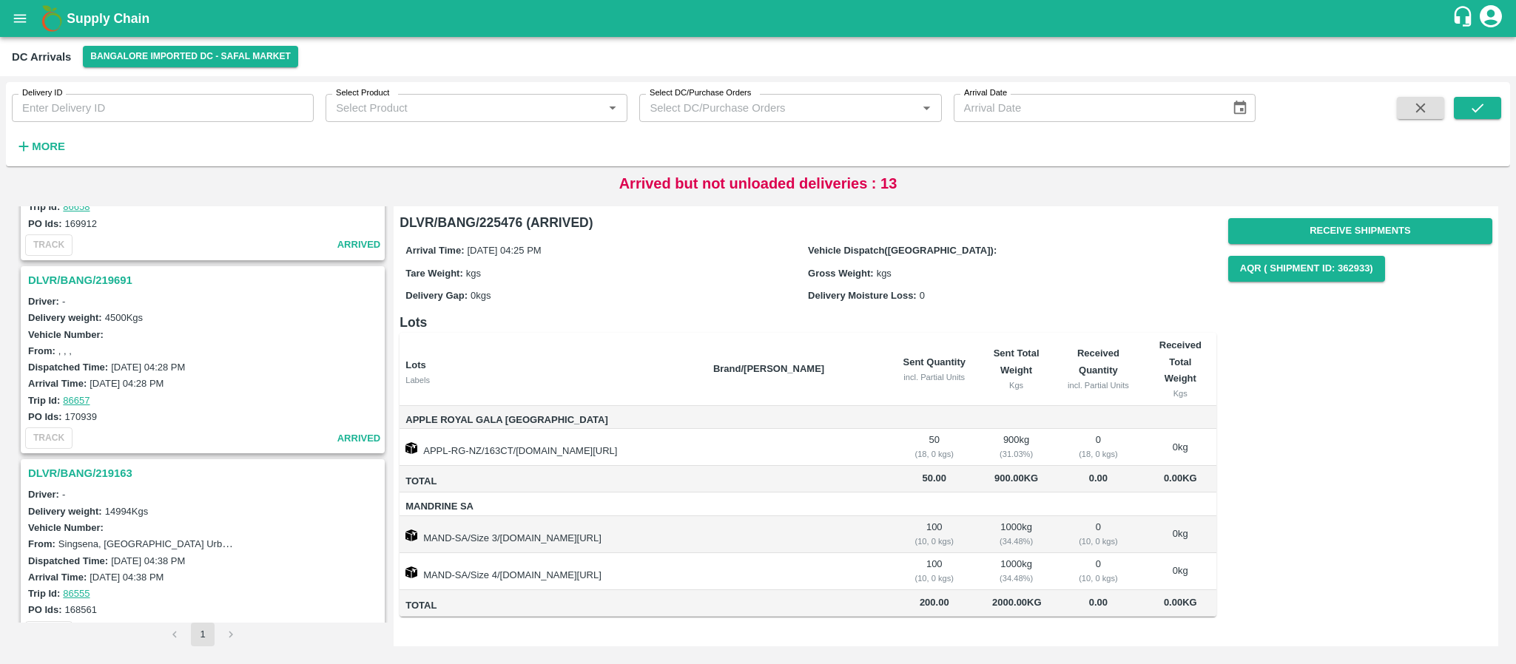
scroll to position [806, 0]
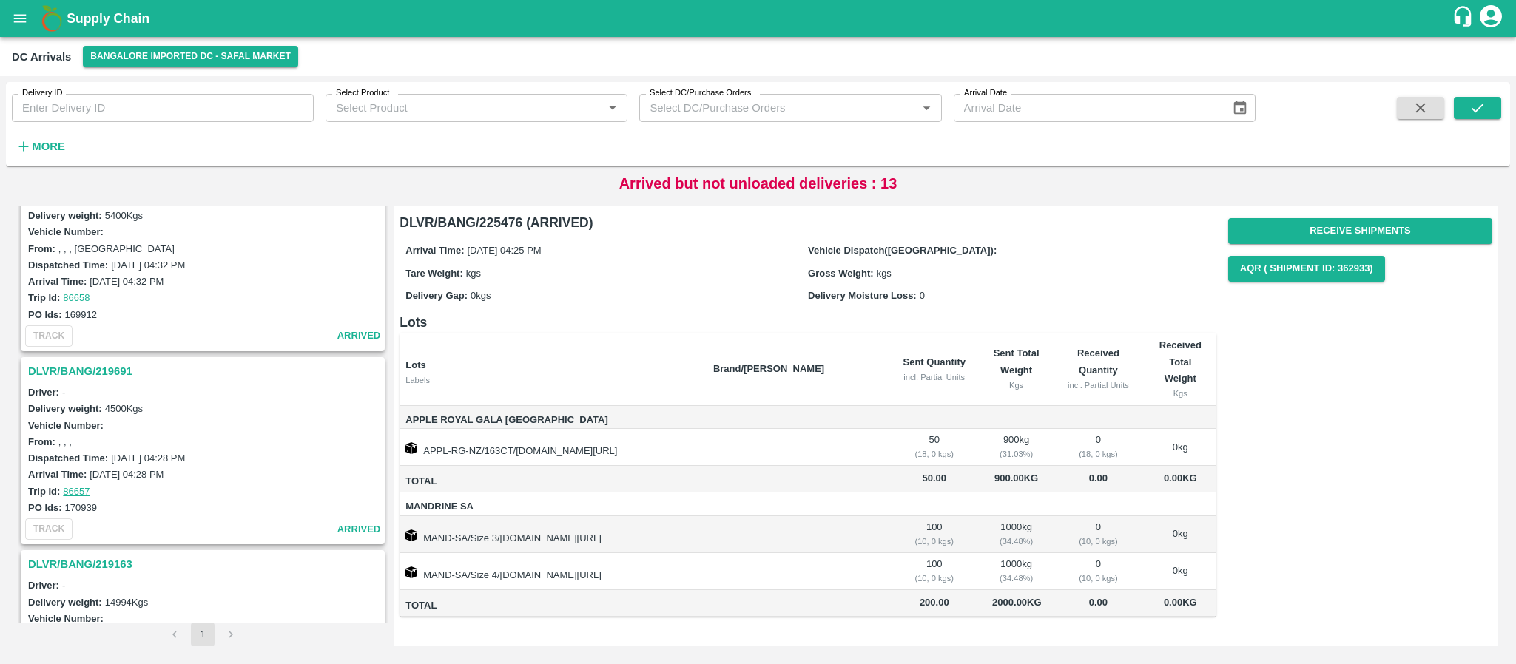
click at [107, 362] on h3 "DLVR/BANG/219691" at bounding box center [205, 371] width 354 height 19
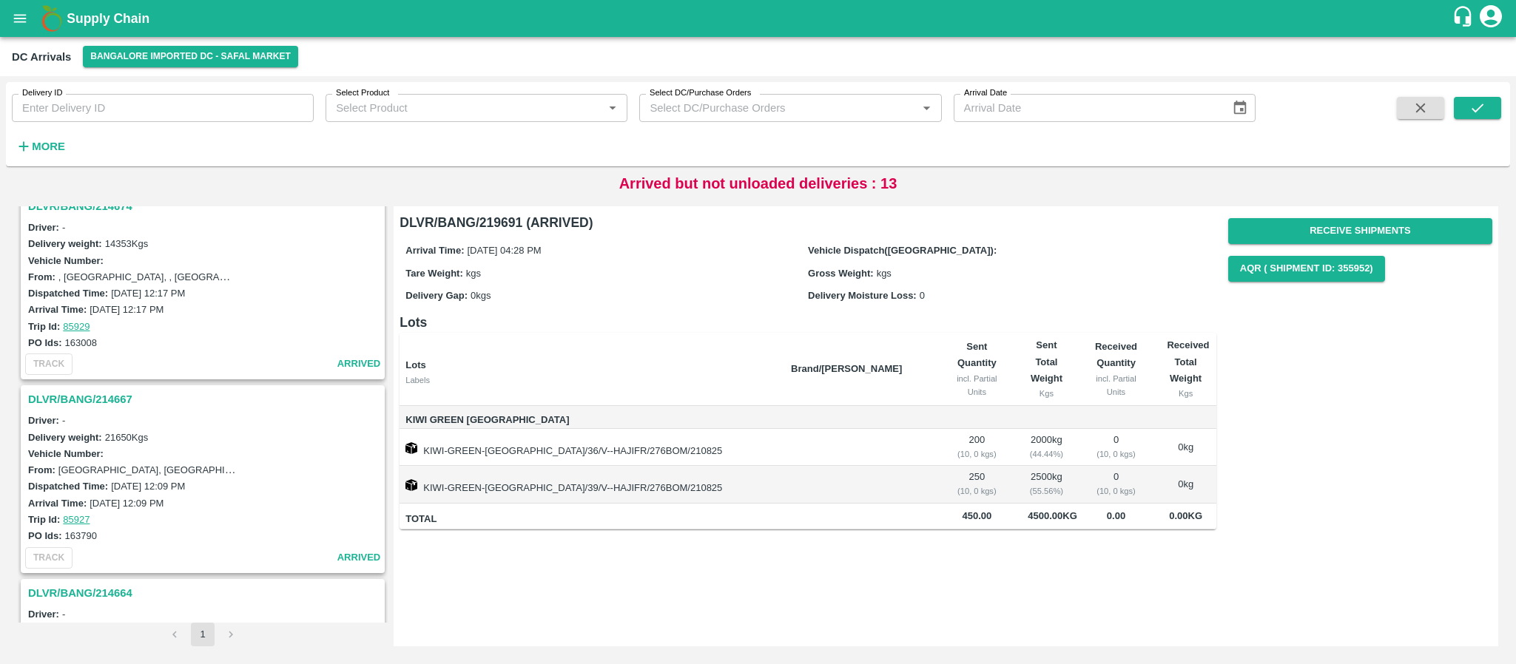
scroll to position [2280, 0]
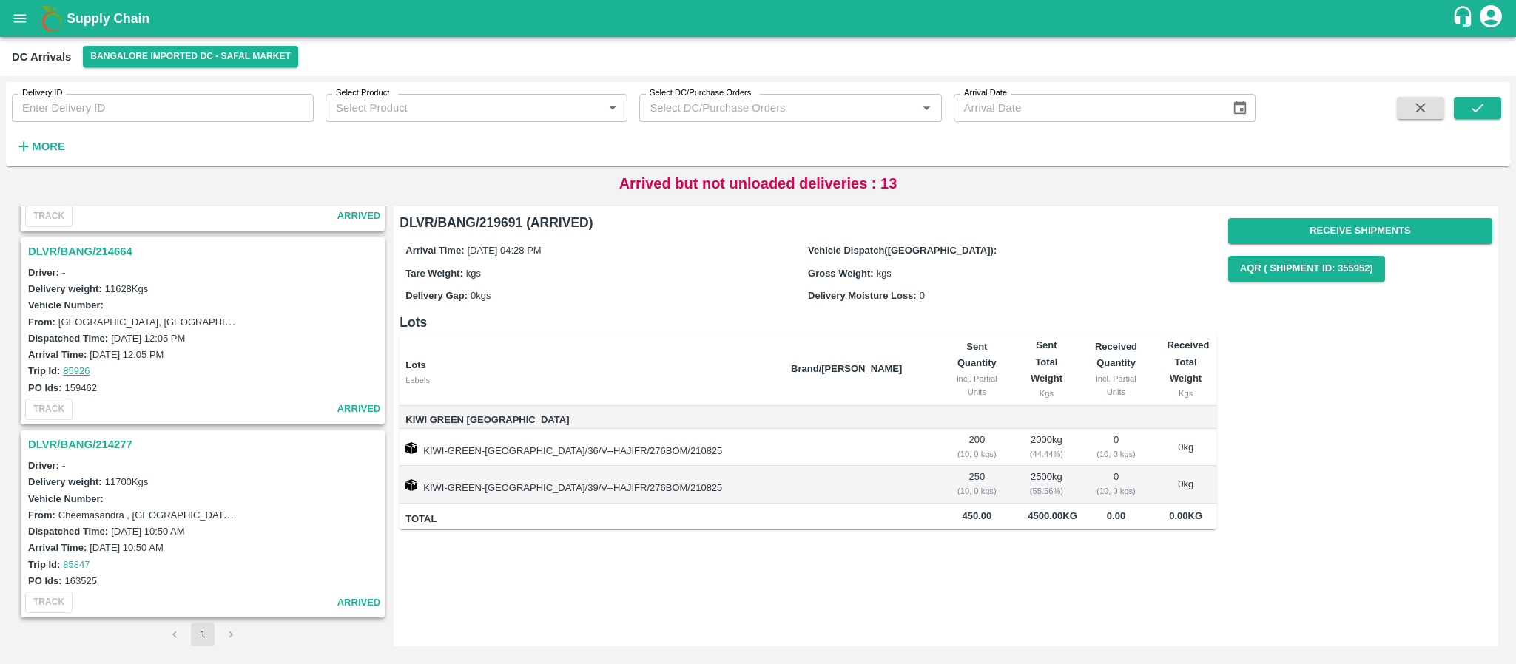
click at [104, 445] on h3 "DLVR/BANG/214277" at bounding box center [205, 444] width 354 height 19
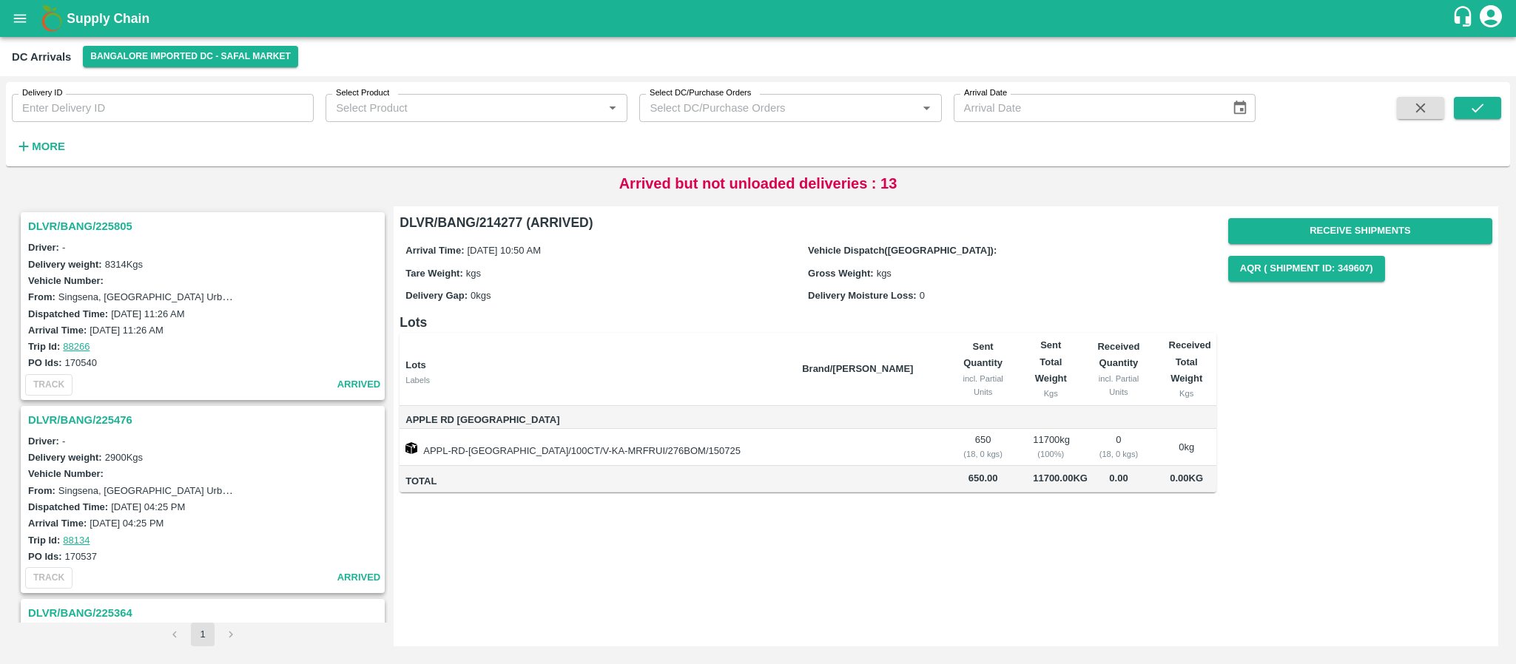
click at [101, 417] on h3 "DLVR/BANG/225476" at bounding box center [205, 420] width 354 height 19
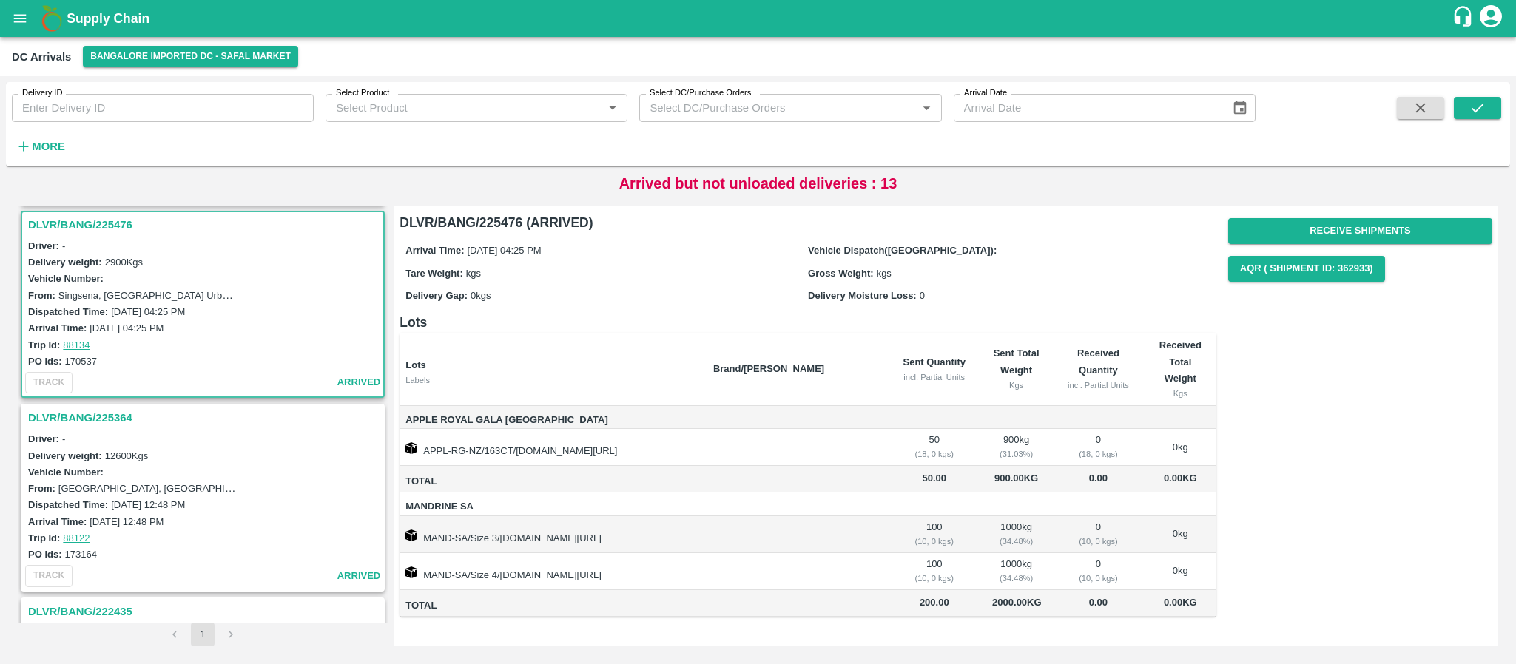
scroll to position [200, 0]
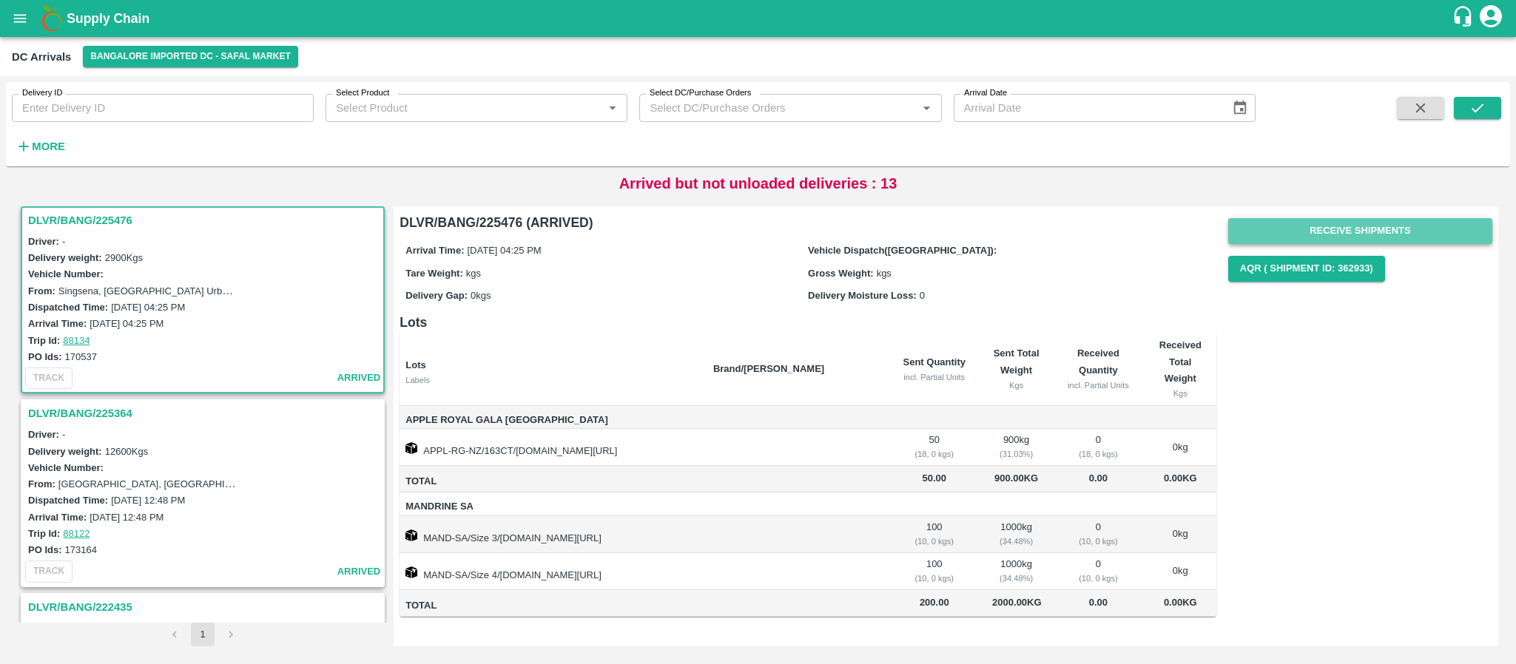
click at [1375, 224] on button "Receive Shipments" at bounding box center [1360, 231] width 264 height 26
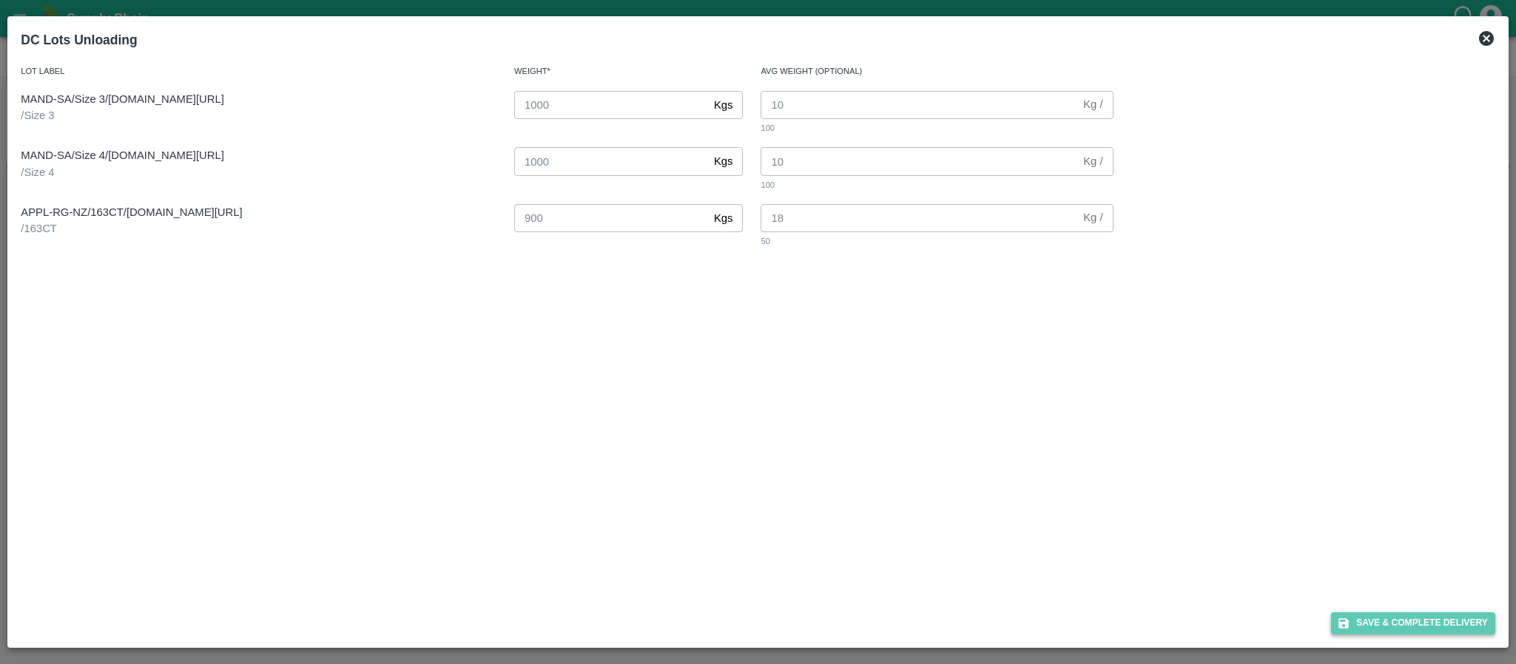
click at [1393, 624] on button "Save & Complete Delivery" at bounding box center [1413, 623] width 164 height 21
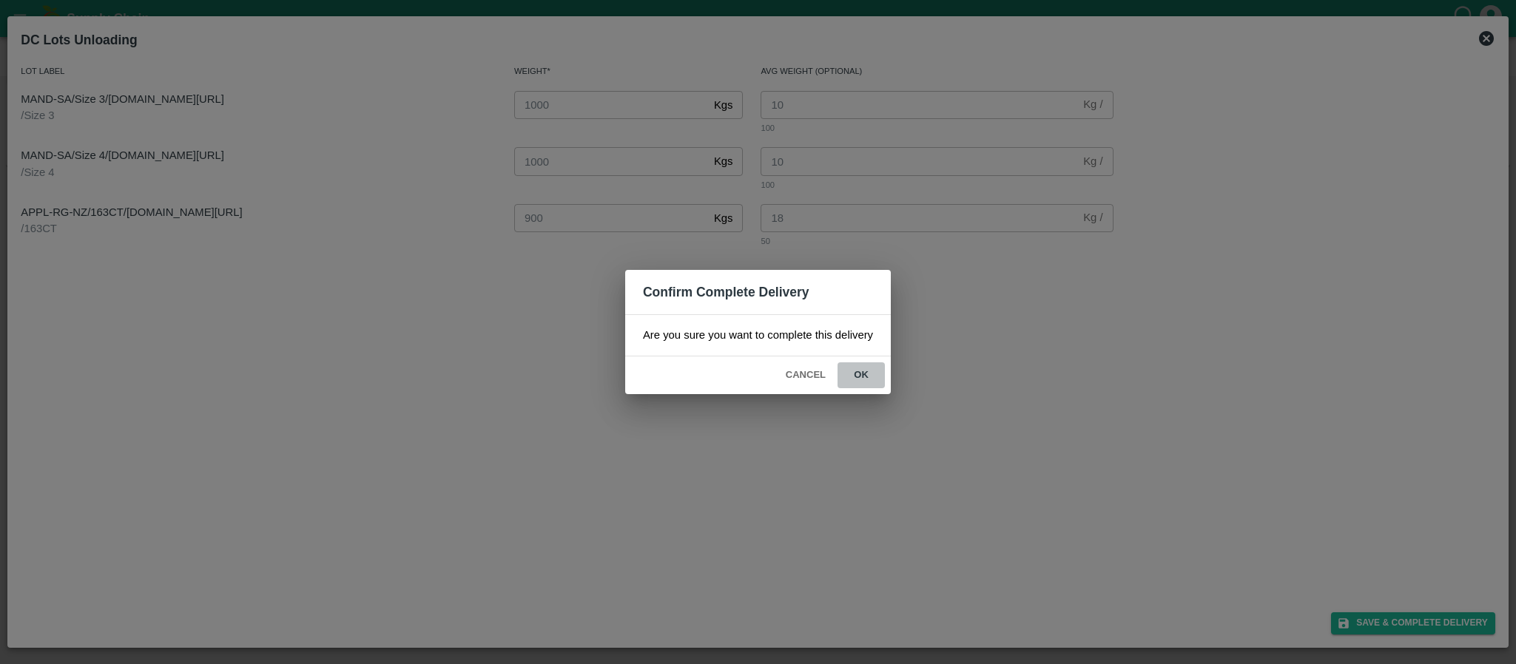
click at [862, 375] on button "ok" at bounding box center [861, 376] width 47 height 26
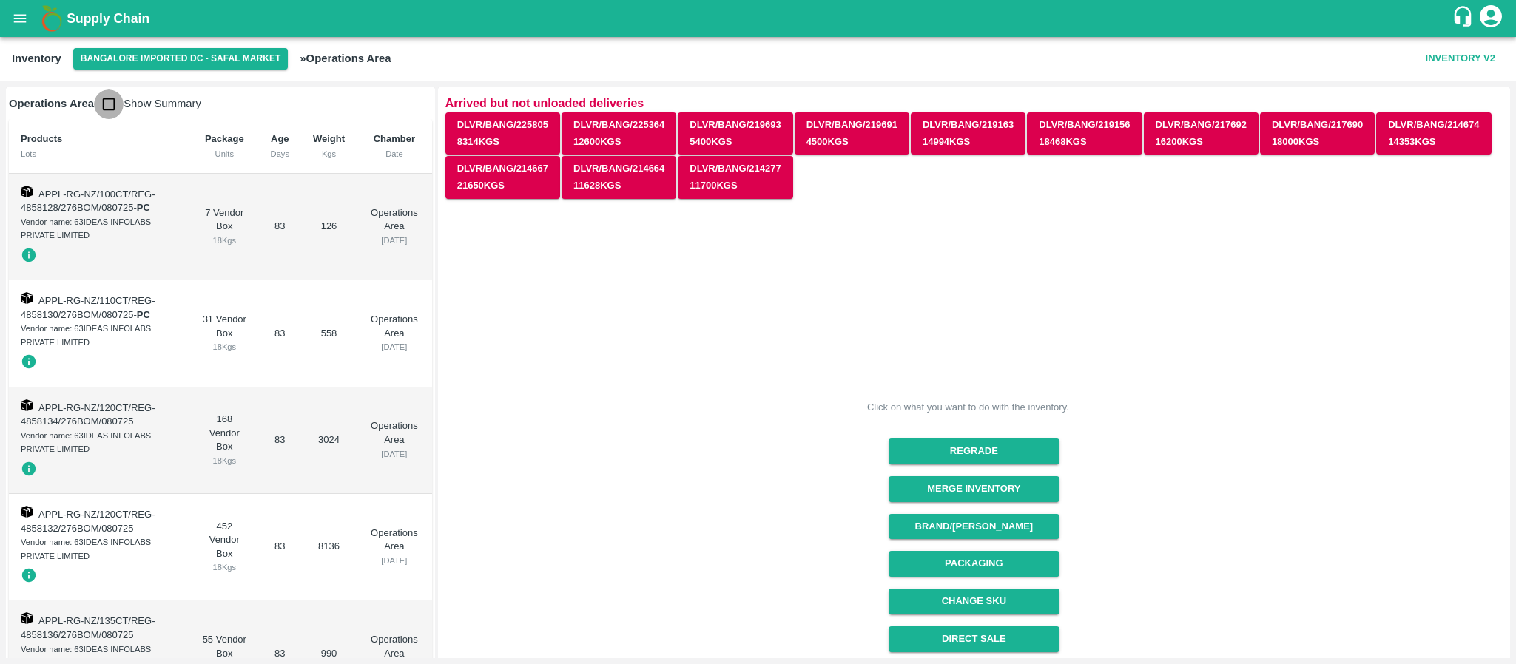
click at [111, 105] on input "checkbox" at bounding box center [109, 105] width 30 height 30
checkbox input "true"
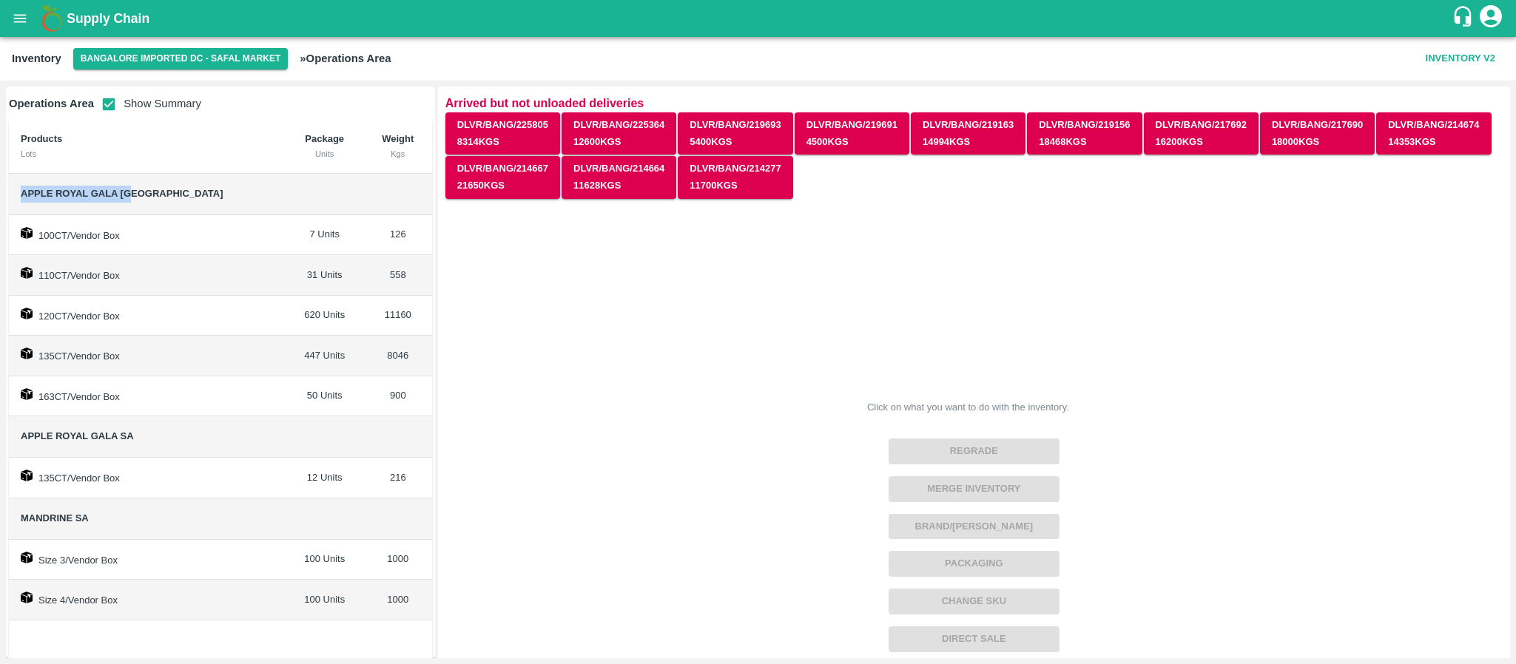
drag, startPoint x: 16, startPoint y: 192, endPoint x: 158, endPoint y: 186, distance: 142.2
click at [158, 186] on td "Apple Royal Gala [GEOGRAPHIC_DATA]" at bounding box center [147, 194] width 277 height 41
copy span "Apple Royal Gala [GEOGRAPHIC_DATA]"
click at [158, 186] on span "Apple Royal Gala NZ" at bounding box center [147, 194] width 253 height 17
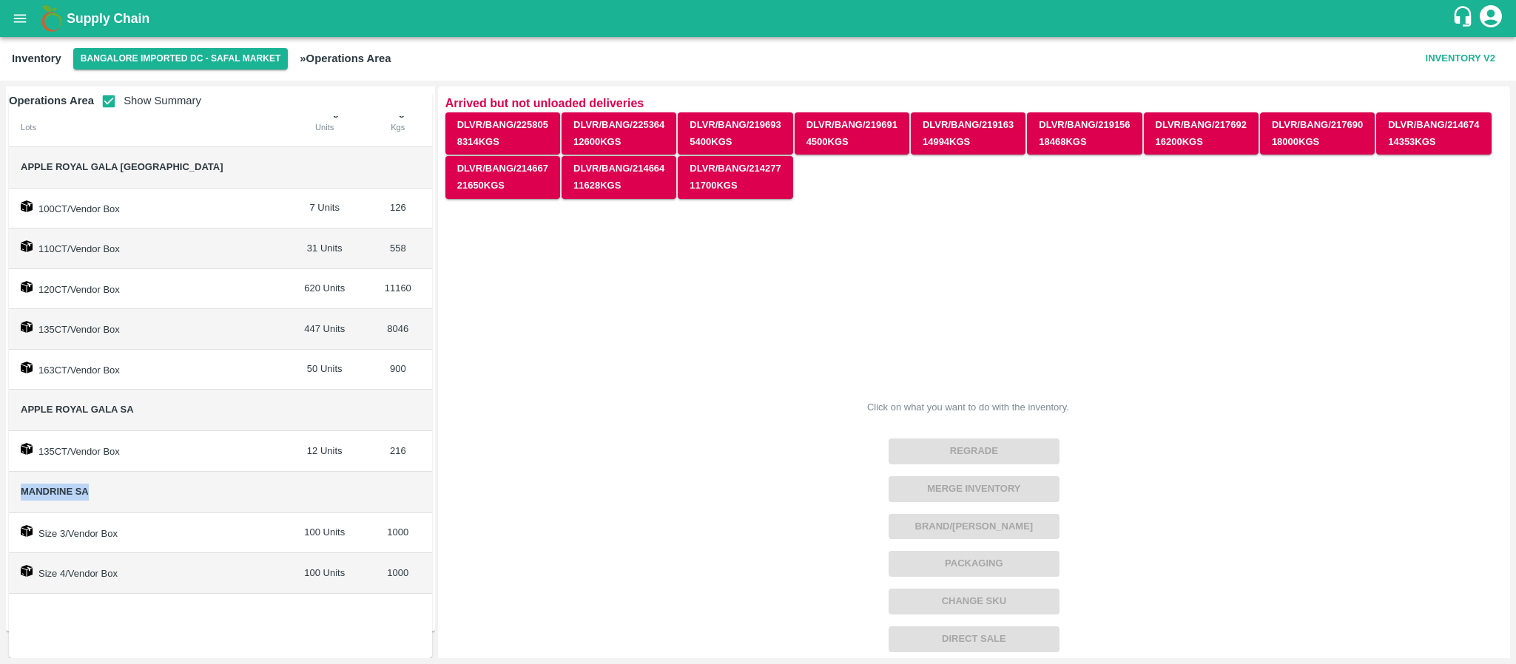
drag, startPoint x: 18, startPoint y: 491, endPoint x: 151, endPoint y: 487, distance: 132.5
click at [151, 487] on td "Mandrine SA" at bounding box center [147, 492] width 277 height 41
copy span "Mandrine SA"
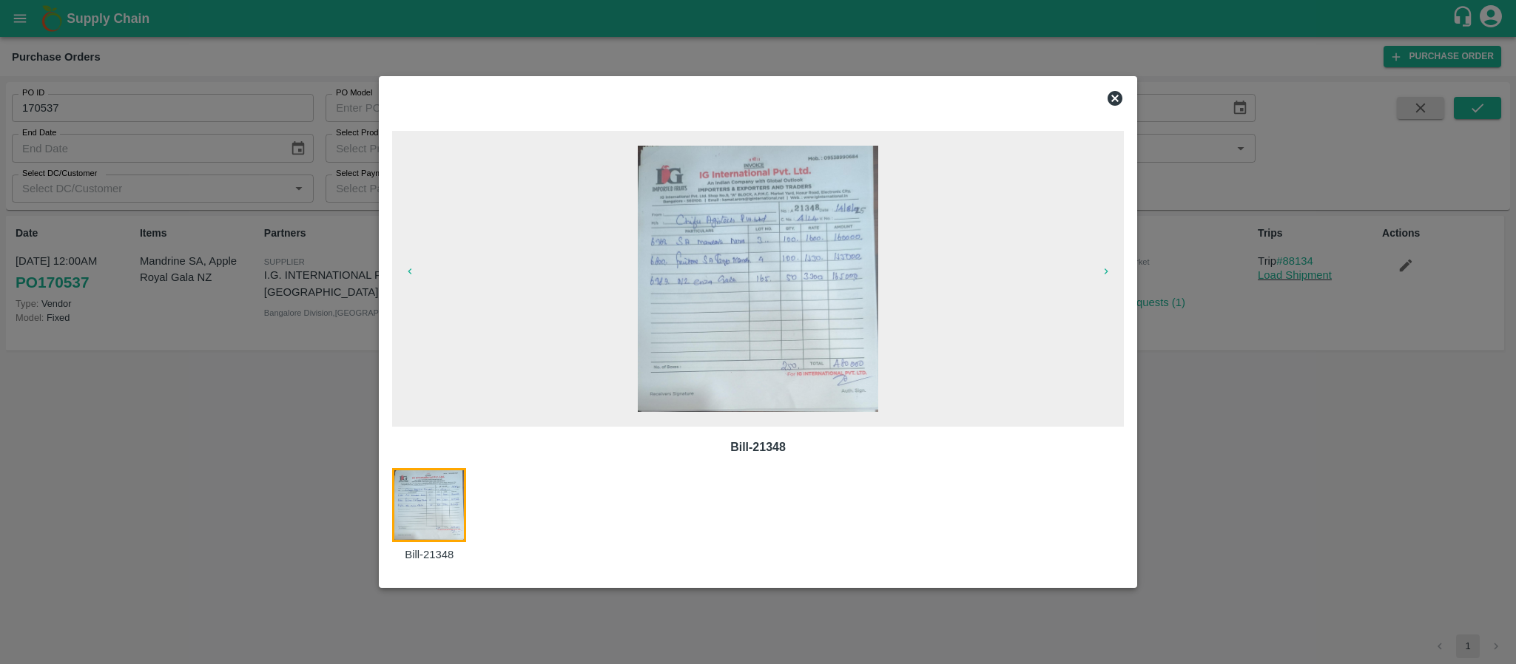
click at [821, 304] on img at bounding box center [758, 279] width 240 height 266
click at [1106, 94] on icon at bounding box center [1115, 99] width 18 height 18
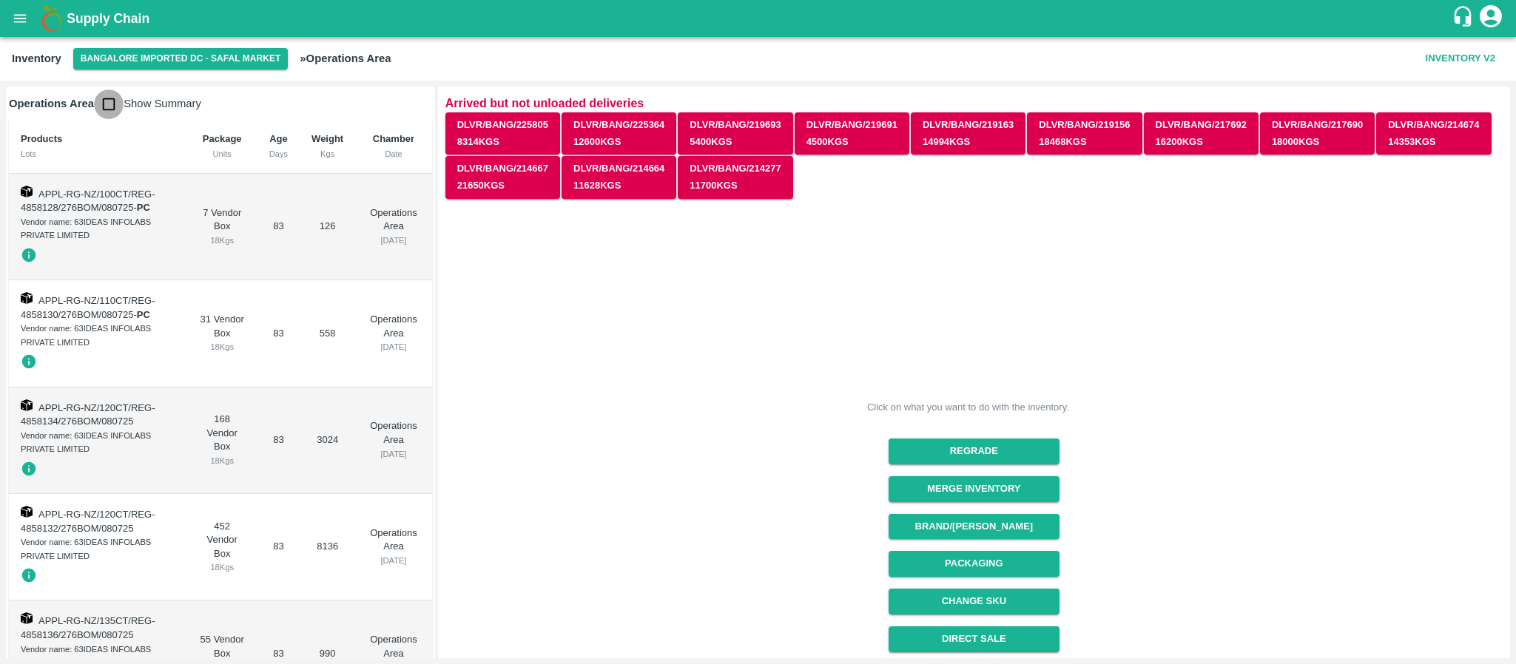
click at [111, 102] on input "checkbox" at bounding box center [109, 105] width 30 height 30
checkbox input "true"
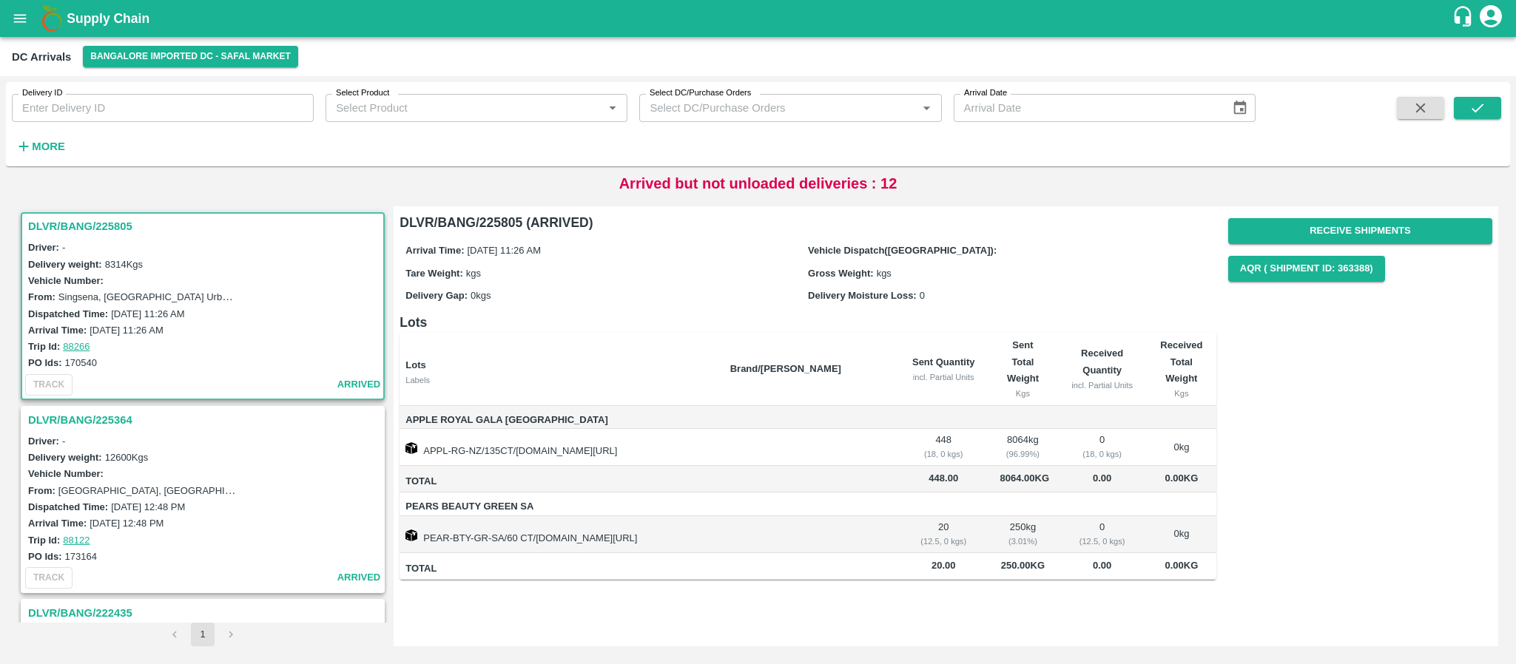
click at [112, 416] on h3 "DLVR/BANG/225364" at bounding box center [205, 420] width 354 height 19
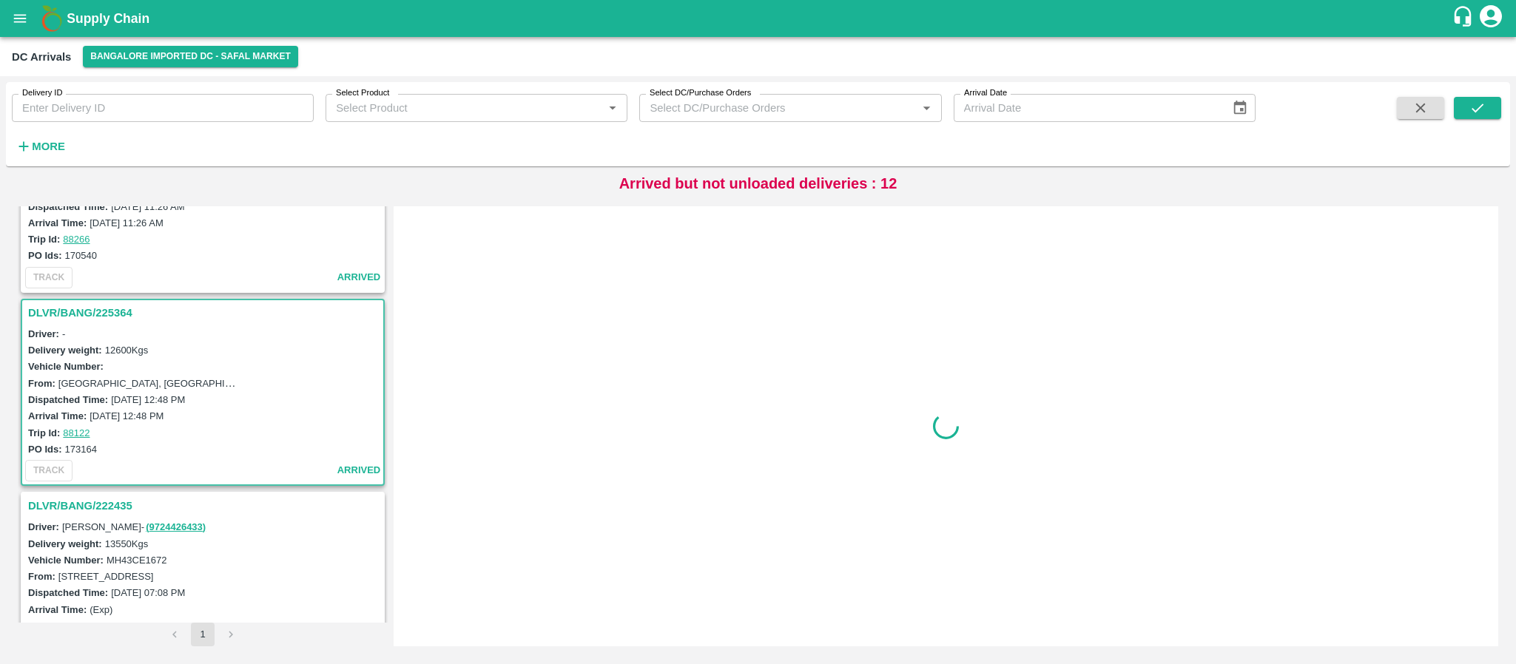
scroll to position [200, 0]
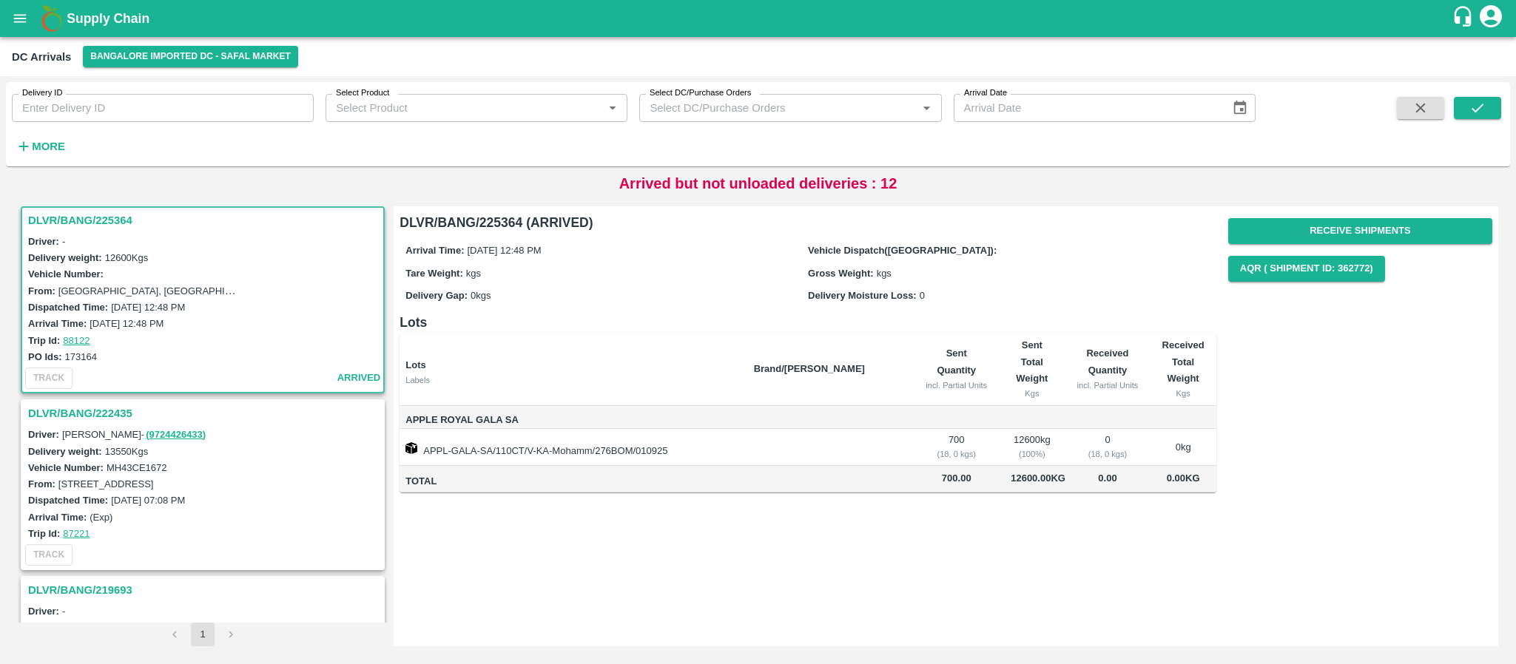
click at [104, 409] on h3 "DLVR/BANG/222435" at bounding box center [205, 413] width 354 height 19
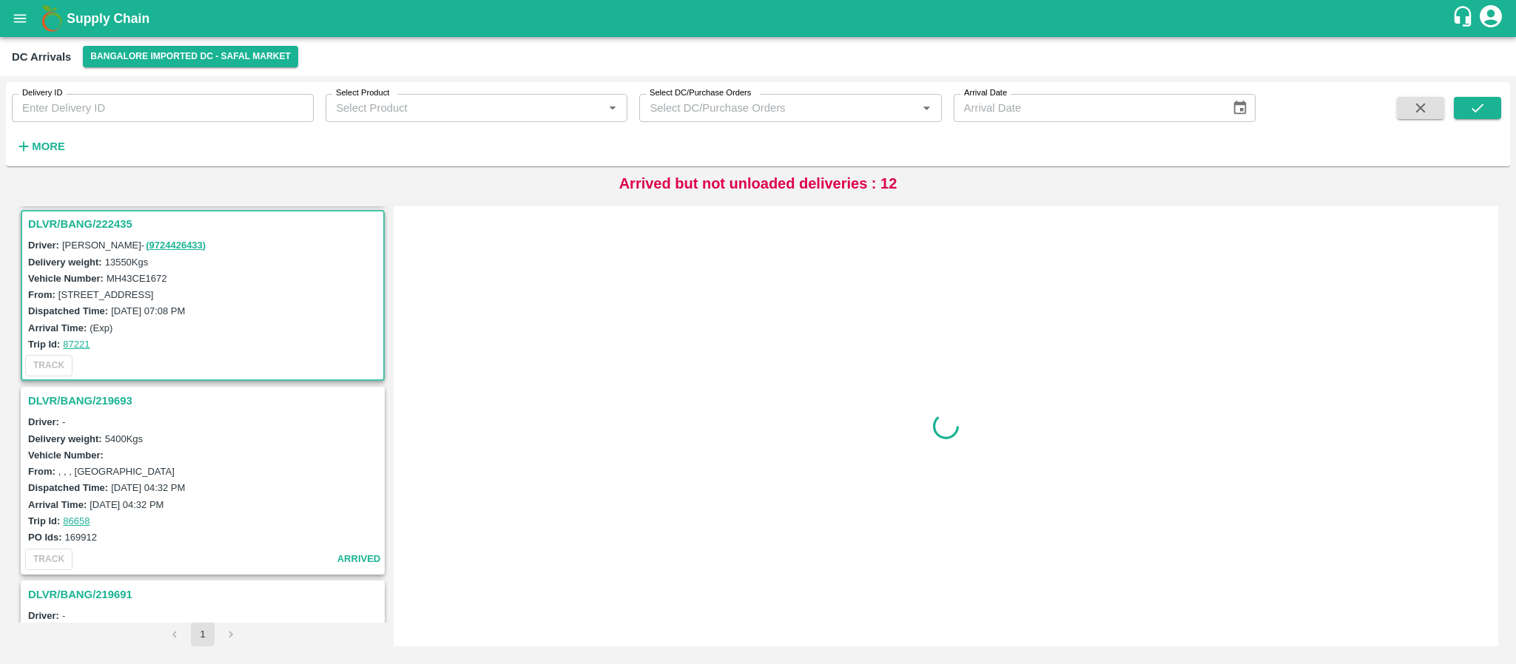
scroll to position [393, 0]
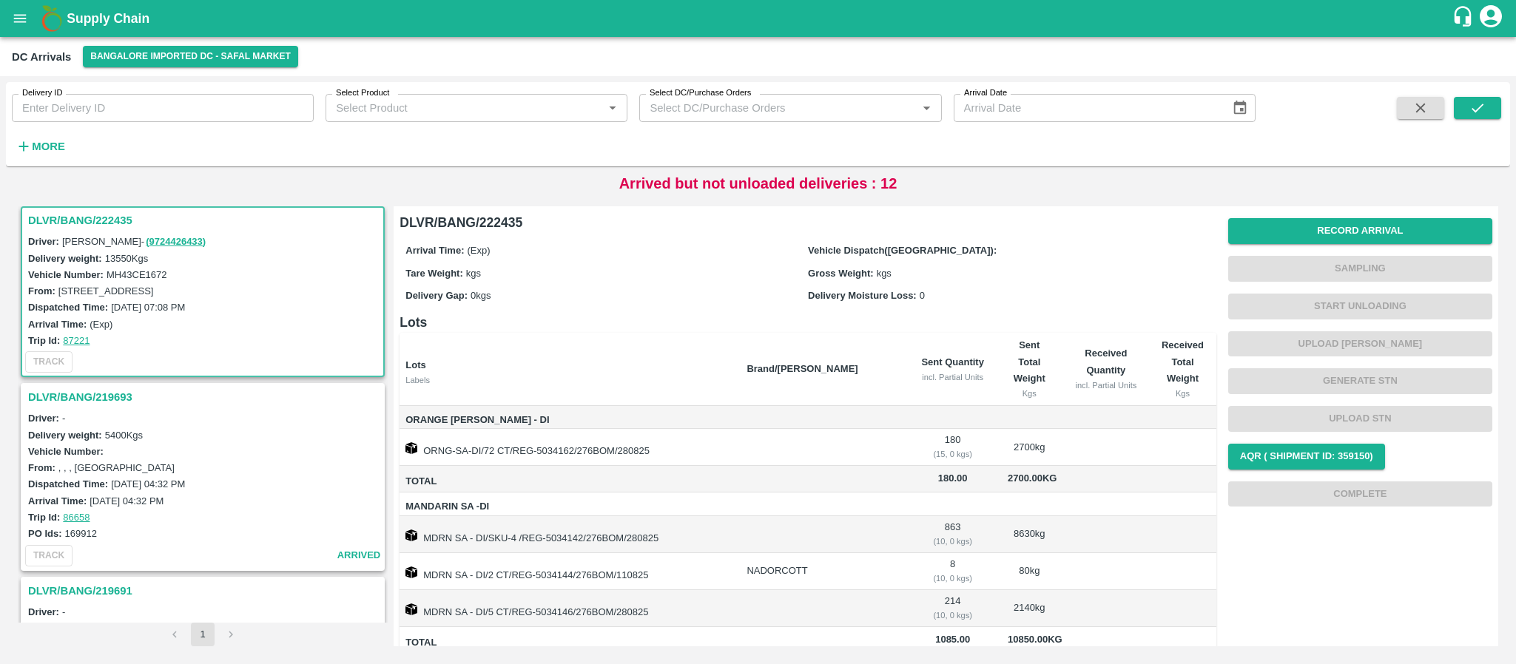
click at [104, 400] on h3 "DLVR/BANG/219693" at bounding box center [205, 397] width 354 height 19
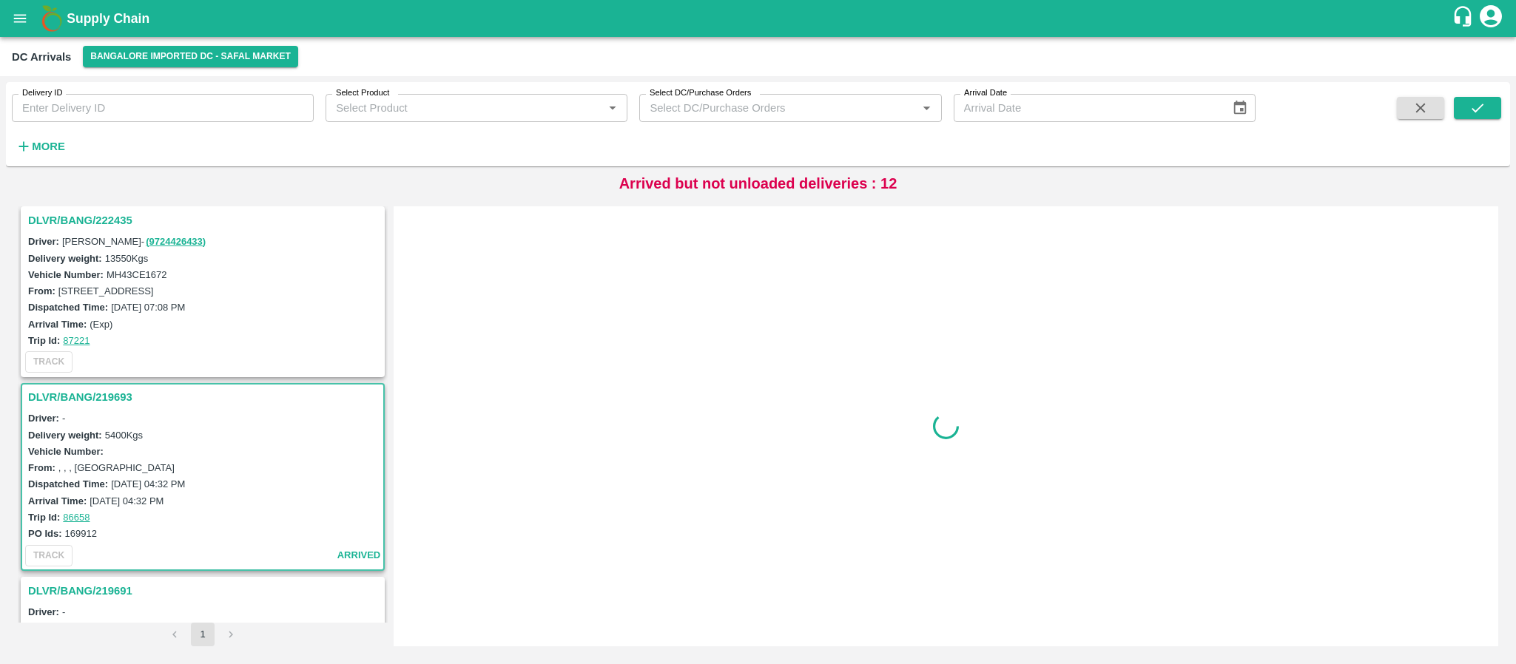
scroll to position [569, 0]
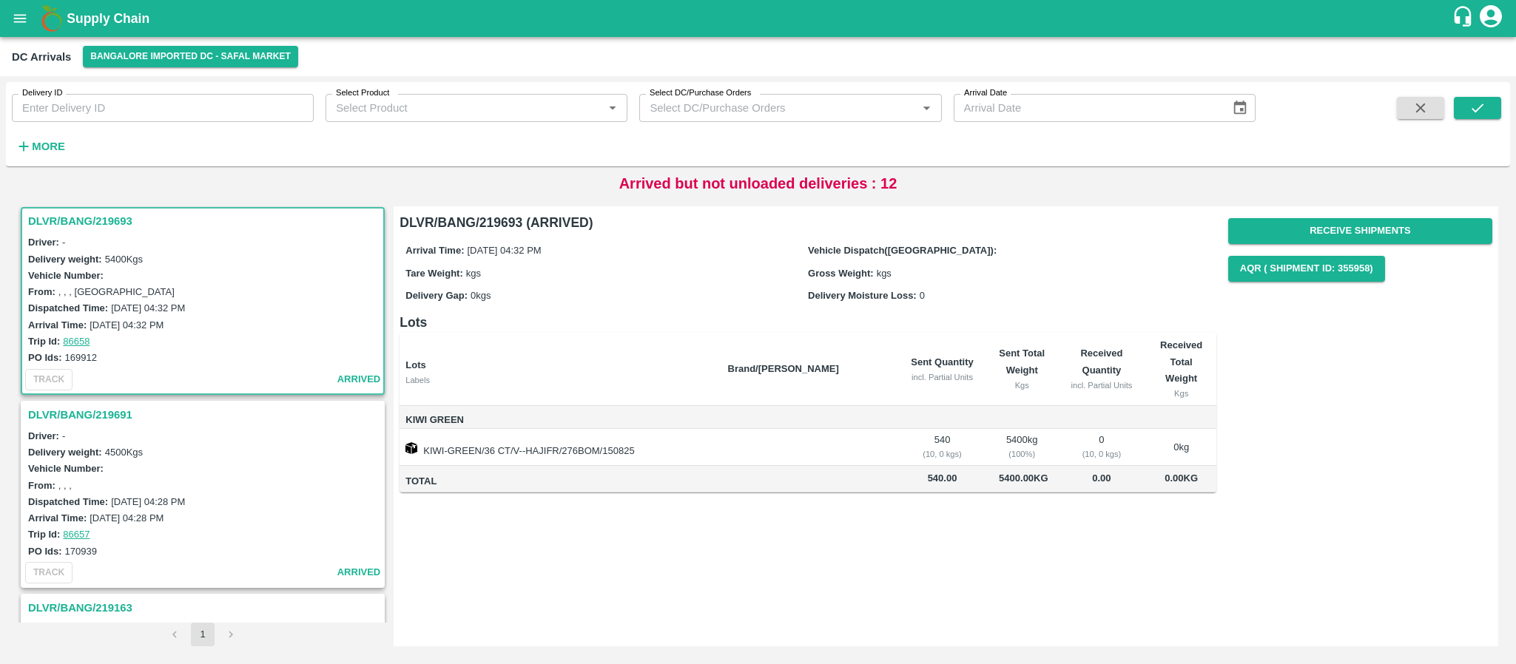
click at [107, 420] on h3 "DLVR/BANG/219691" at bounding box center [205, 414] width 354 height 19
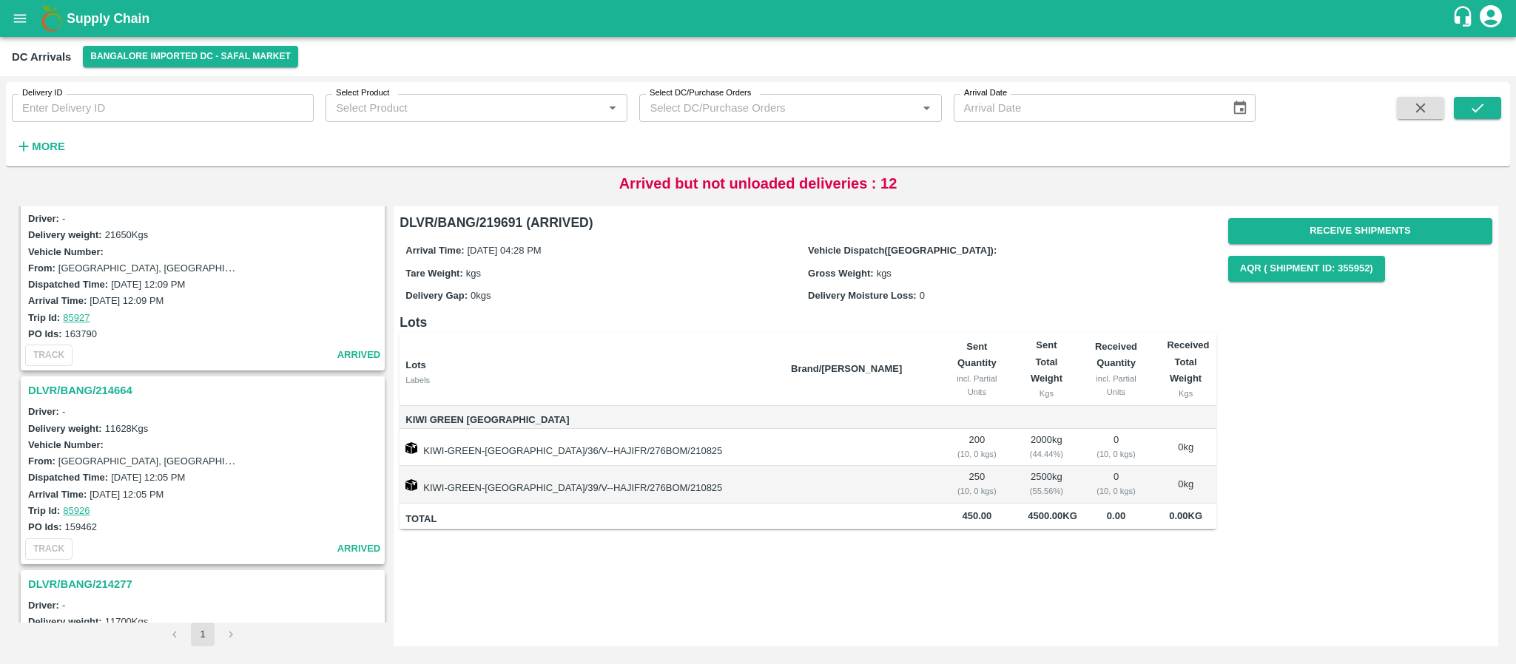
scroll to position [1936, 0]
